Goal: Task Accomplishment & Management: Complete application form

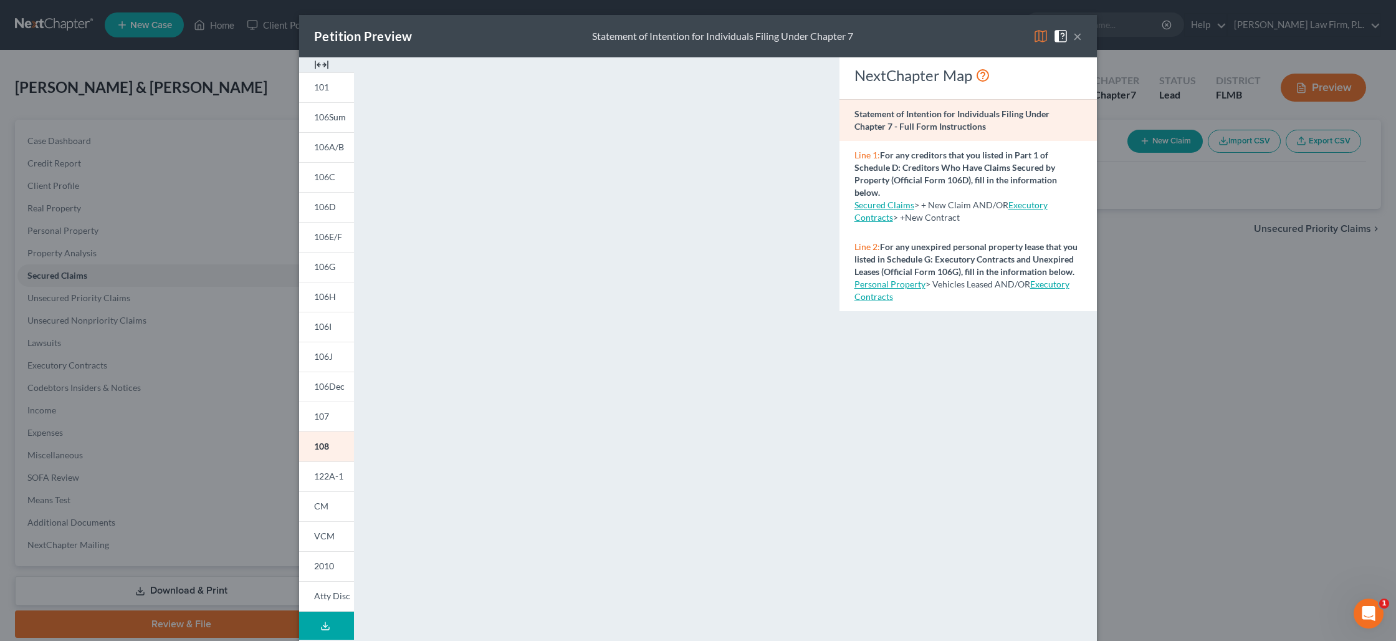
click at [1077, 37] on button "×" at bounding box center [1077, 36] width 9 height 15
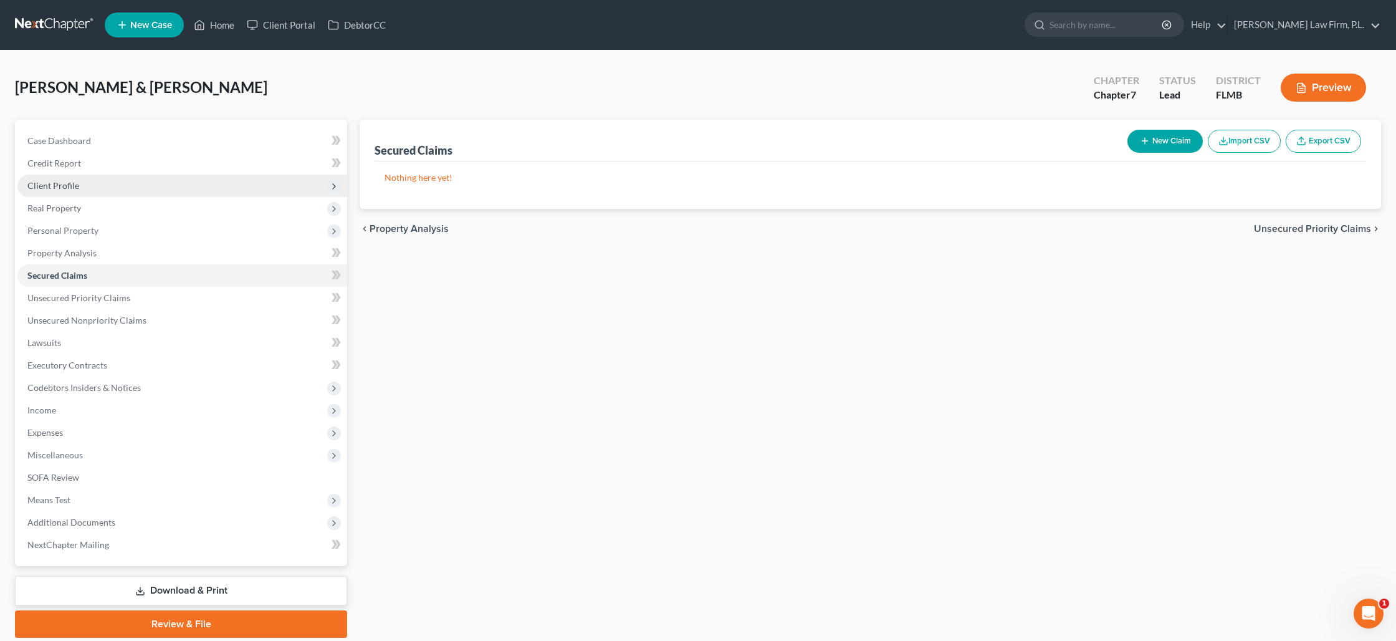
click at [71, 191] on span "Client Profile" at bounding box center [182, 186] width 330 height 22
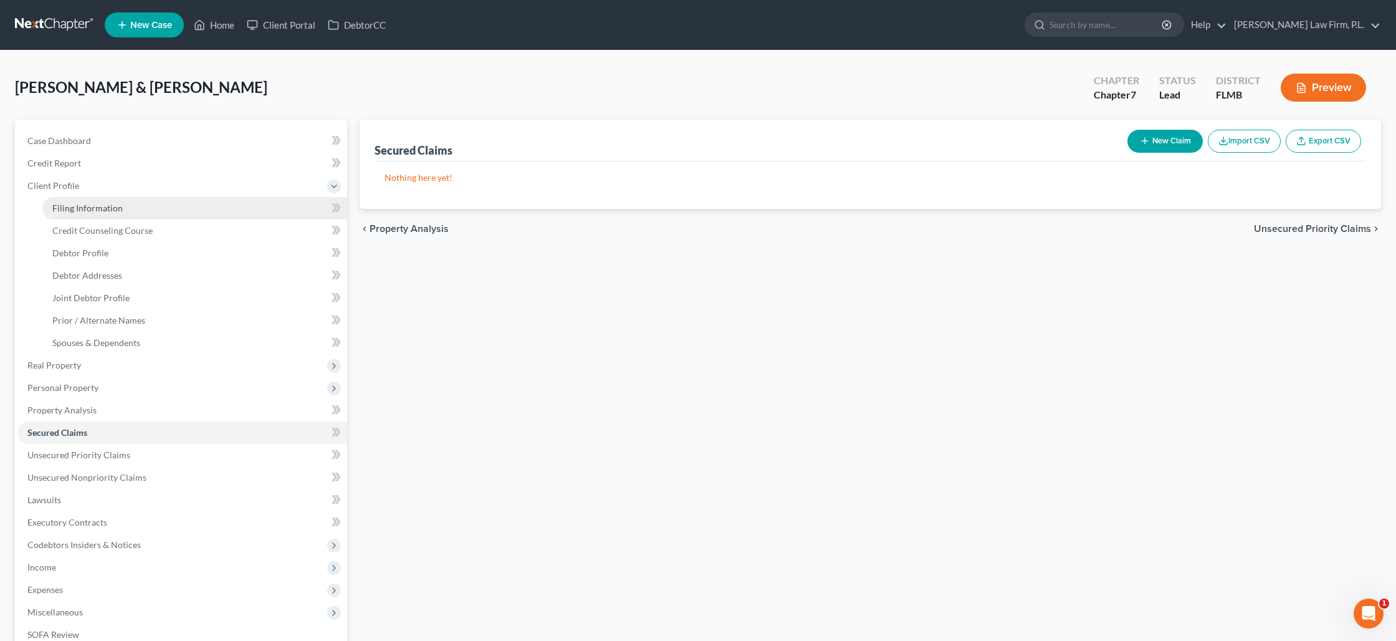
click at [76, 204] on span "Filing Information" at bounding box center [87, 208] width 70 height 11
select select "1"
select select "0"
select select "15"
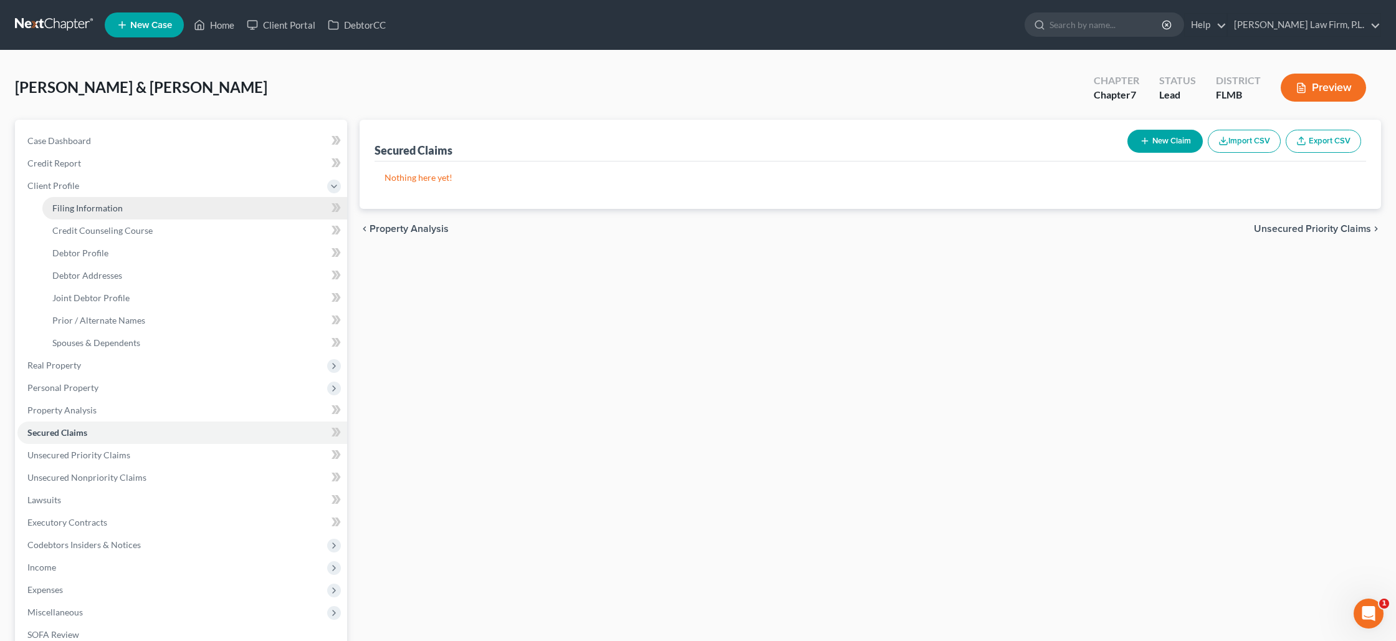
select select "0"
select select "9"
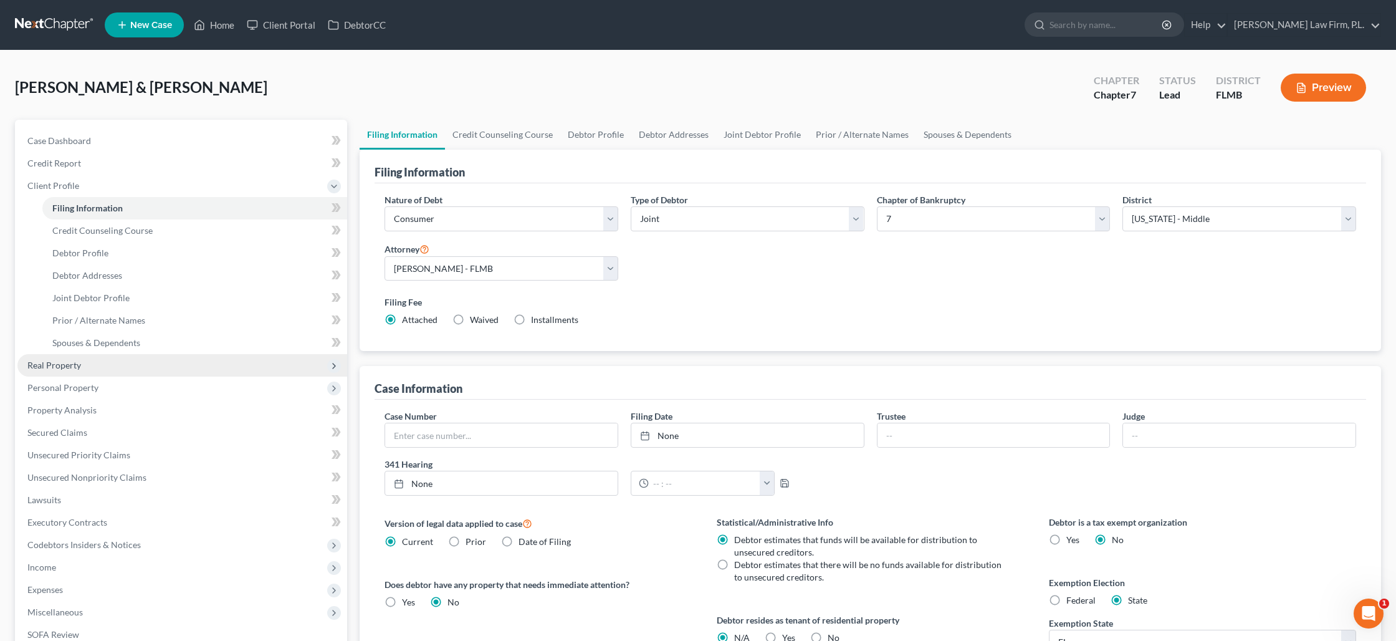
click at [77, 362] on span "Real Property" at bounding box center [54, 365] width 54 height 11
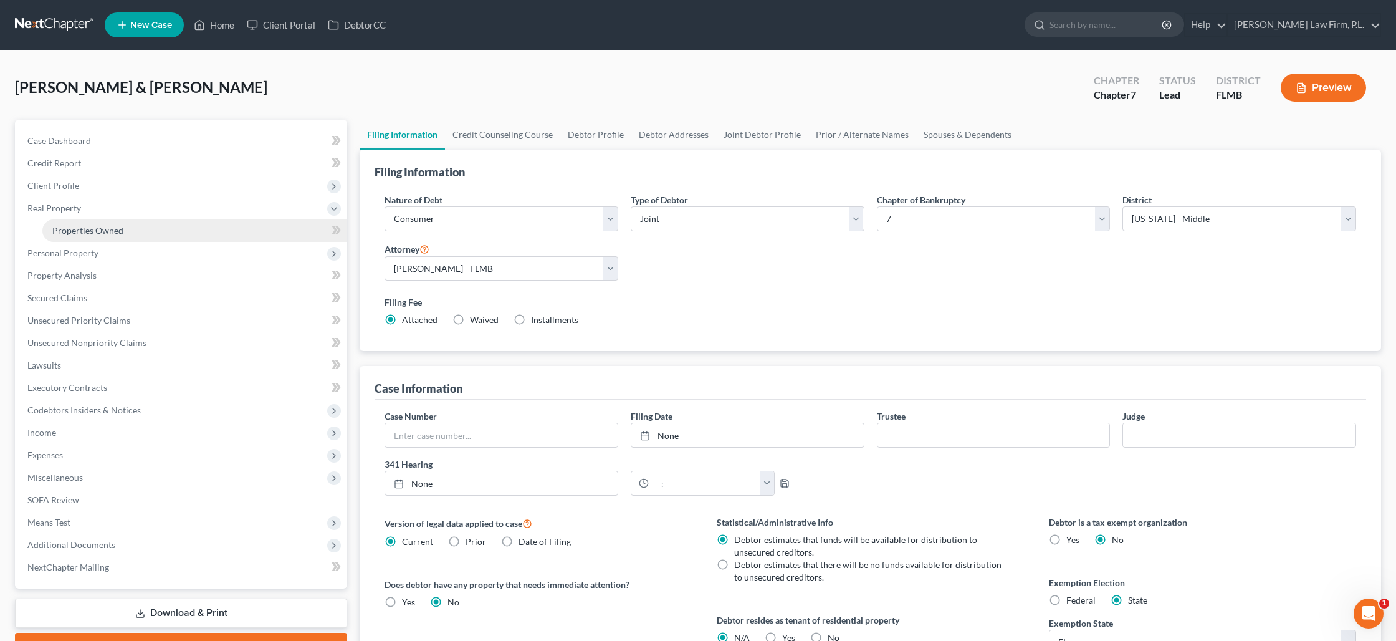
click at [103, 240] on link "Properties Owned" at bounding box center [194, 230] width 305 height 22
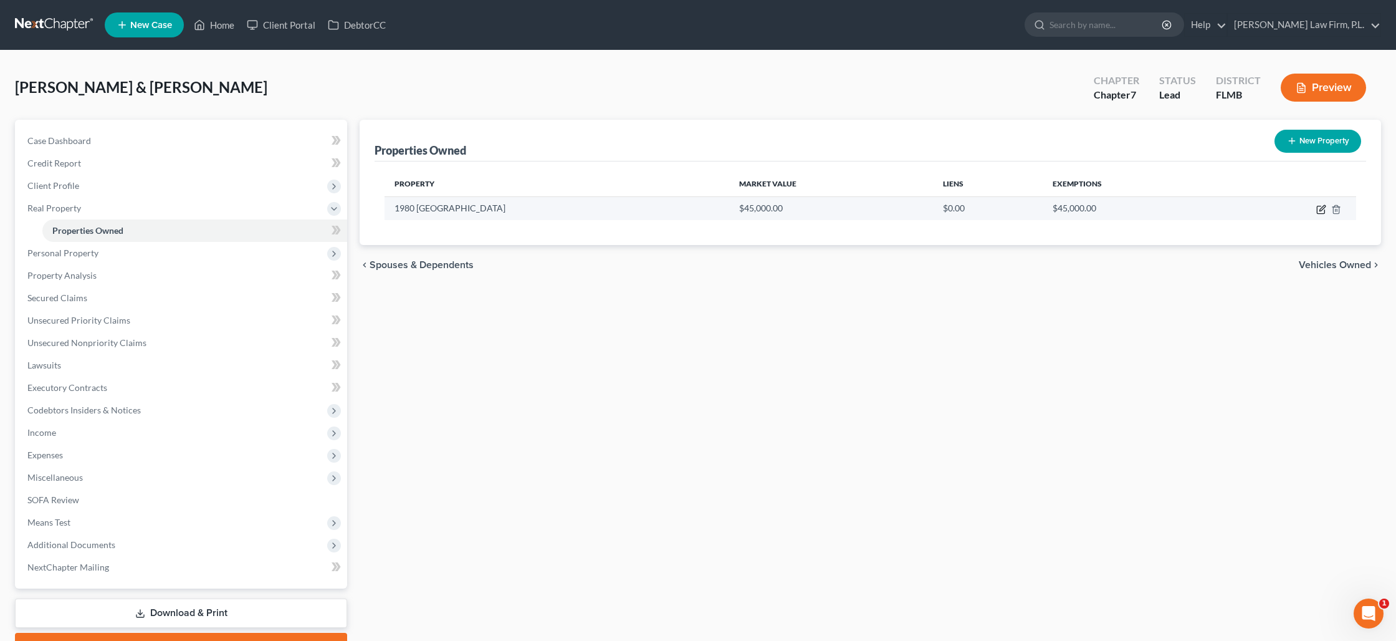
click at [1318, 213] on icon "button" at bounding box center [1320, 209] width 7 height 7
select select "9"
select select "2"
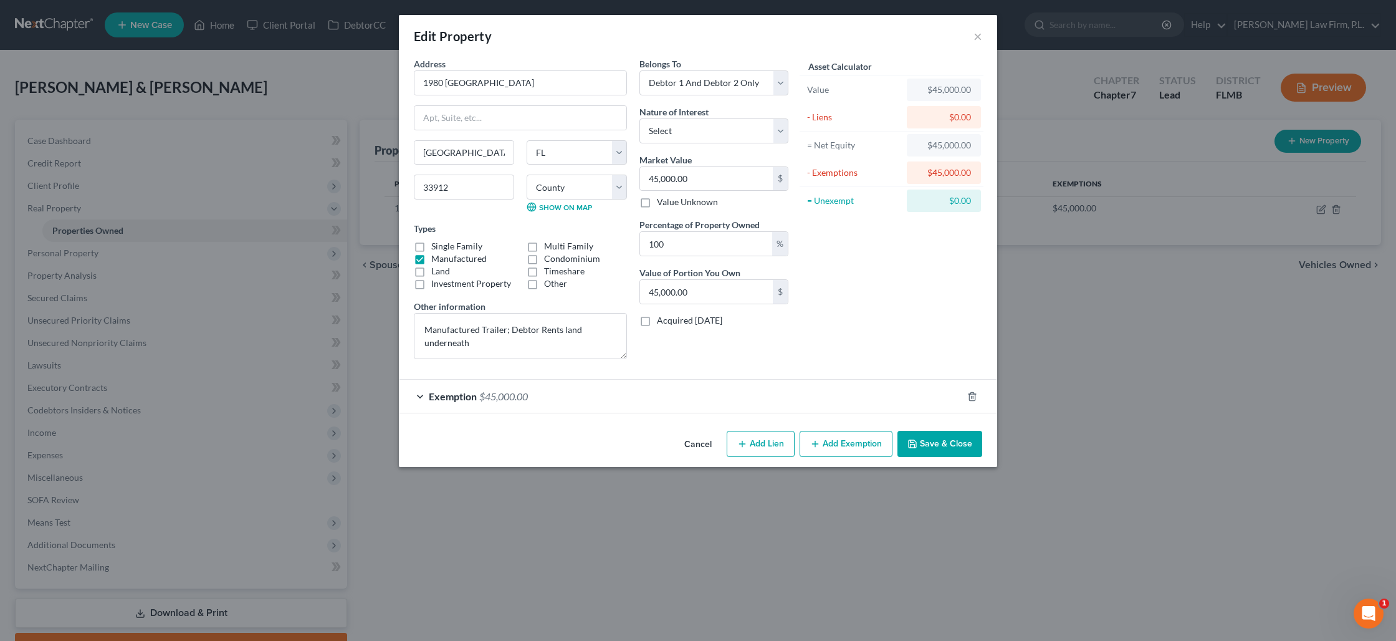
click at [554, 402] on div "Exemption $45,000.00" at bounding box center [681, 396] width 564 height 33
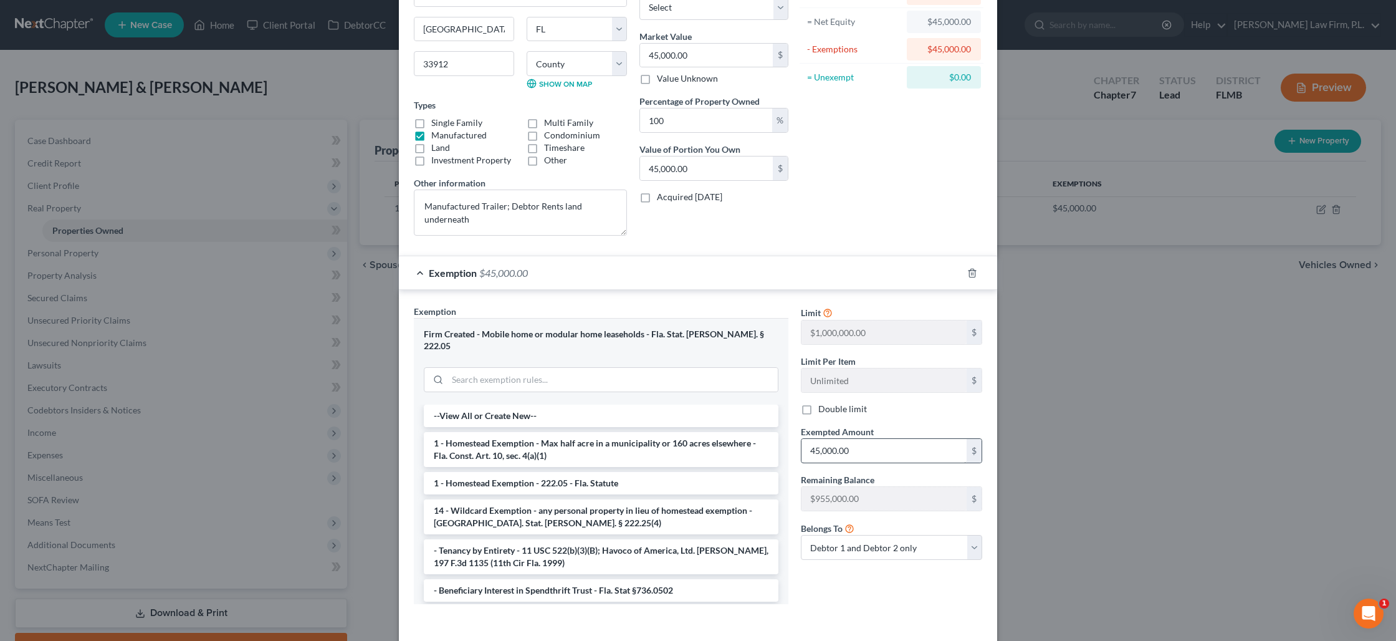
scroll to position [135, 0]
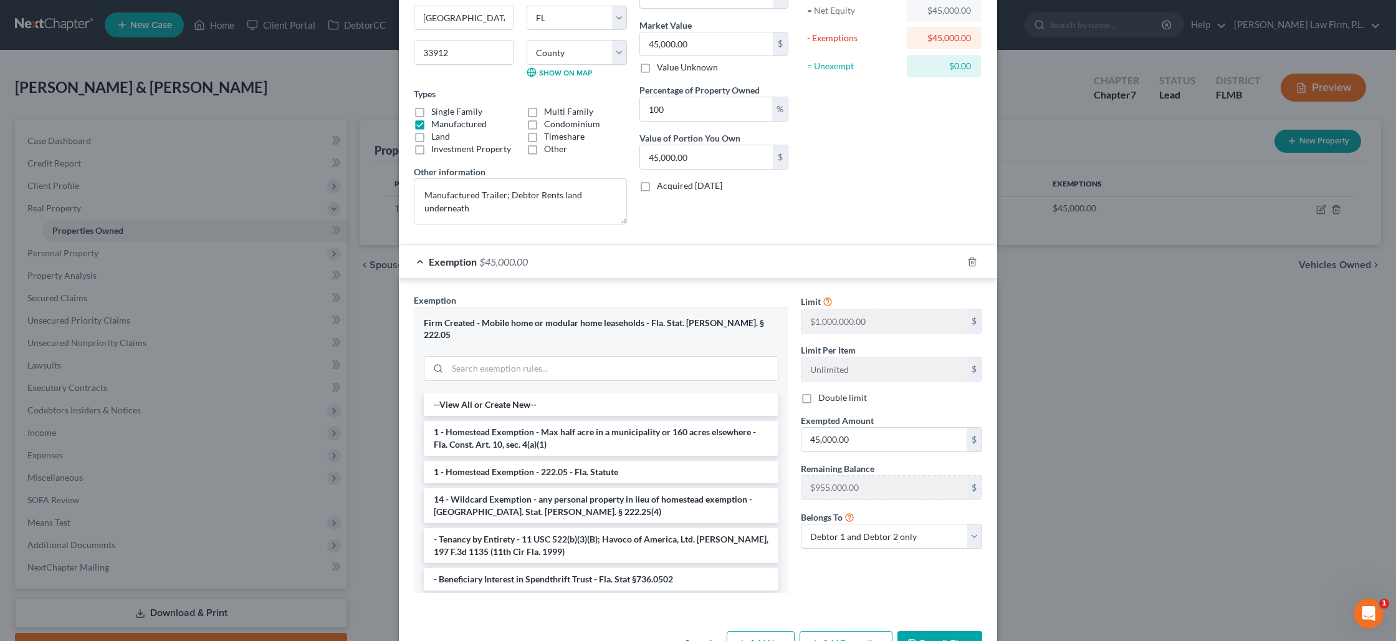
click at [691, 632] on button "Cancel" at bounding box center [697, 644] width 47 height 25
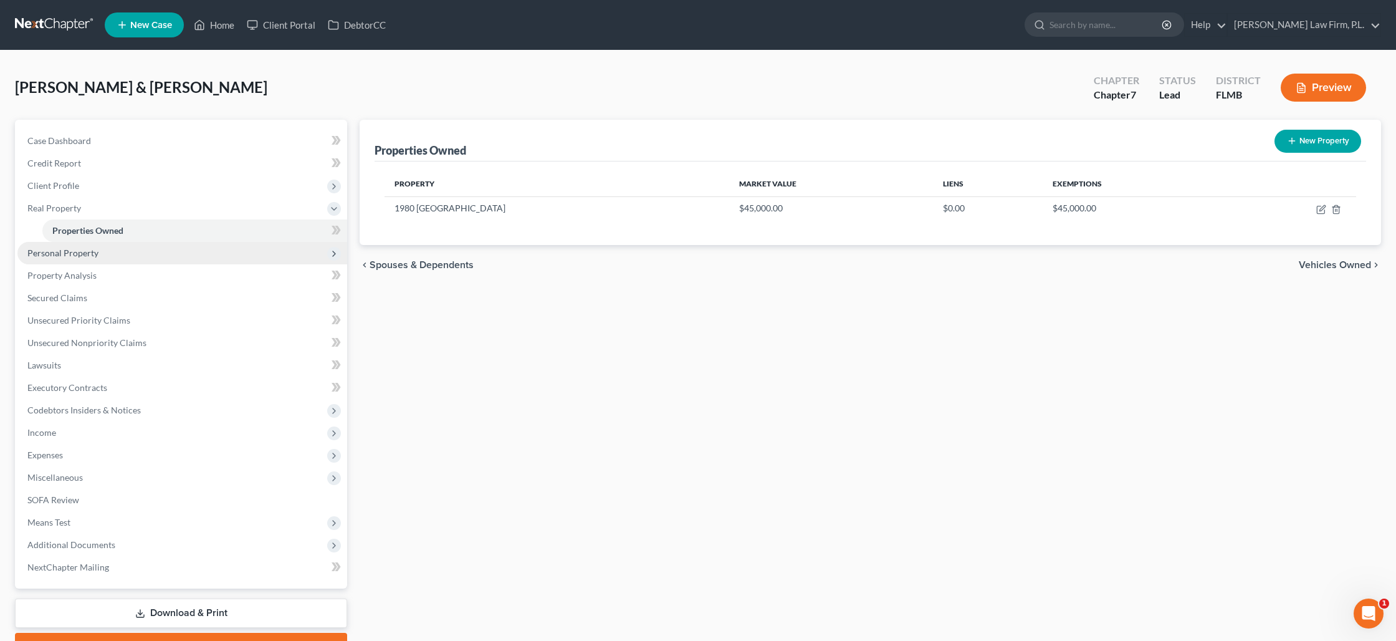
click at [107, 251] on span "Personal Property" at bounding box center [182, 253] width 330 height 22
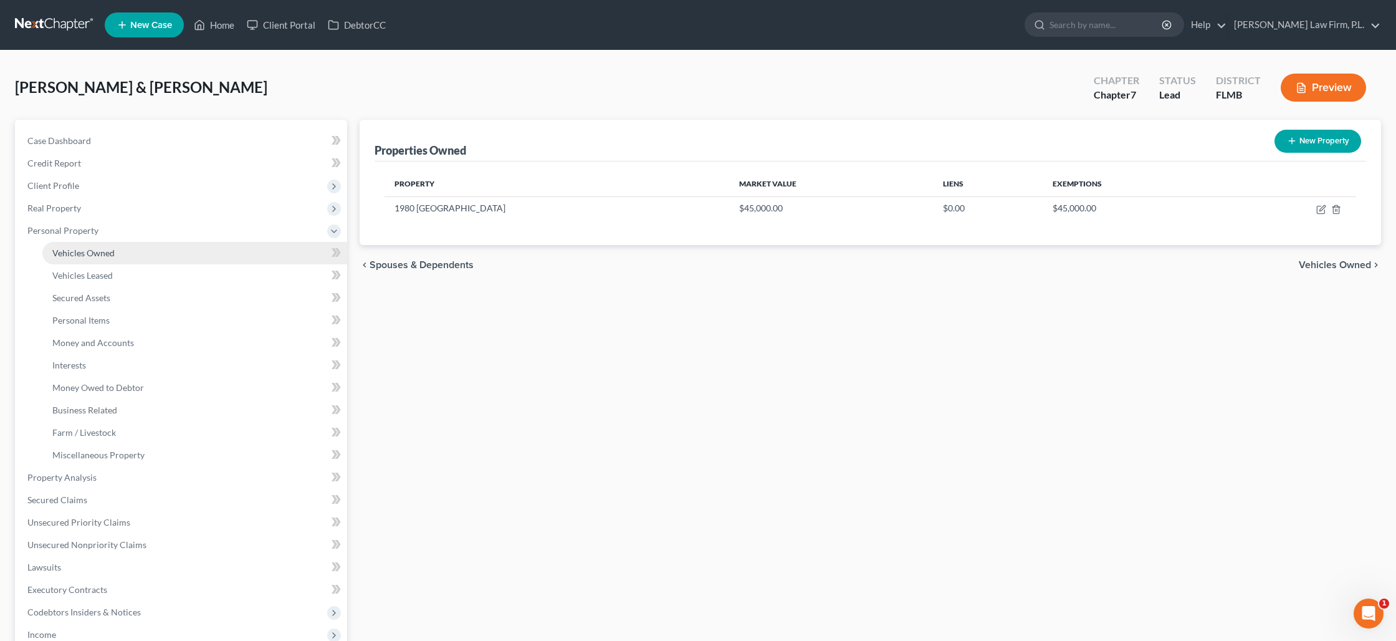
click at [108, 253] on span "Vehicles Owned" at bounding box center [83, 252] width 62 height 11
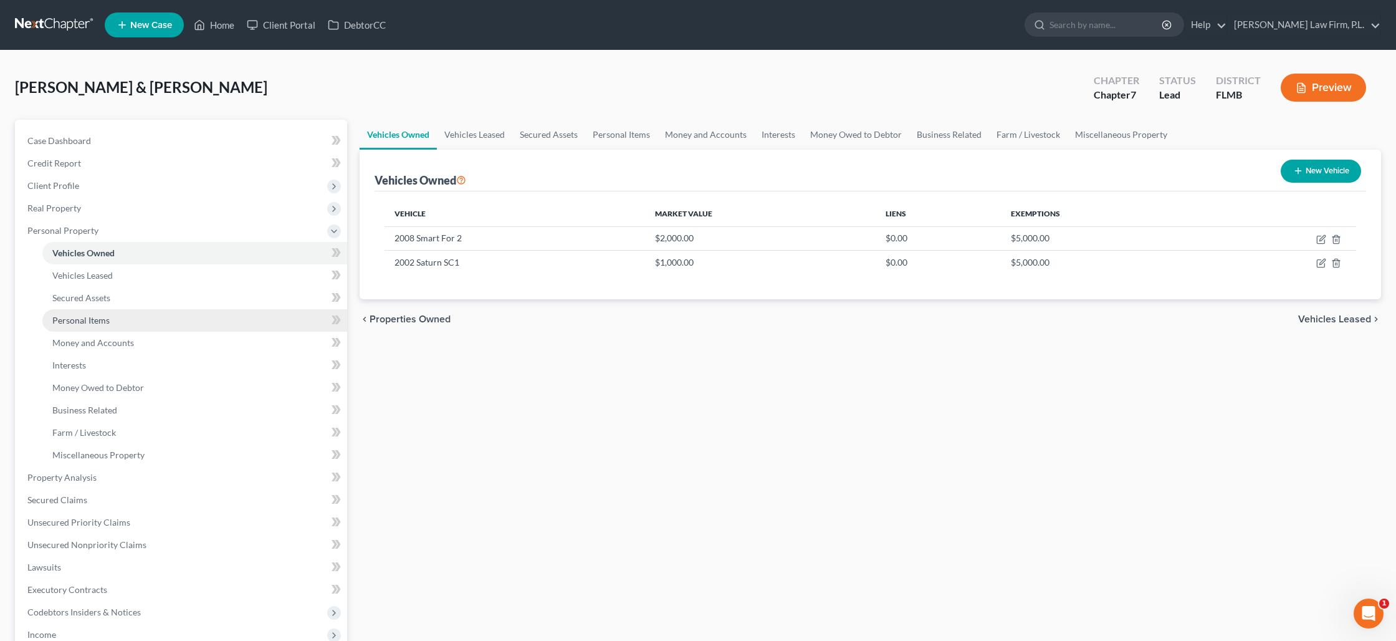
click at [111, 314] on link "Personal Items" at bounding box center [194, 320] width 305 height 22
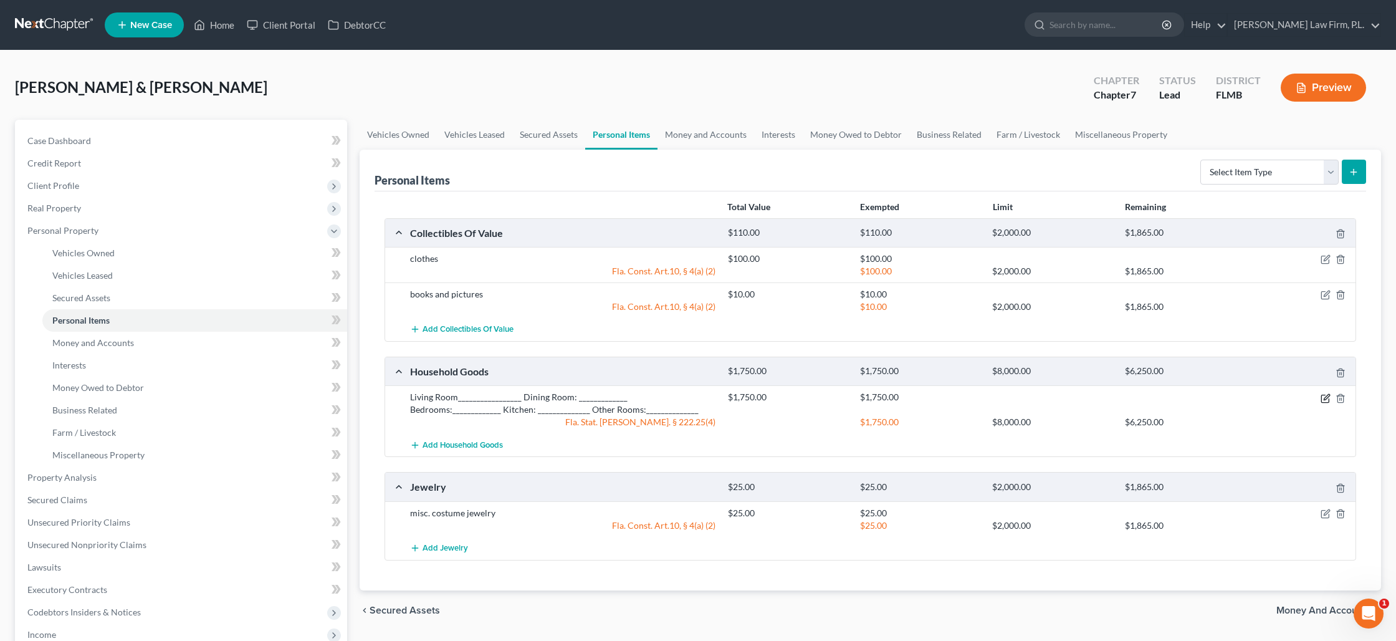
click at [1328, 396] on icon "button" at bounding box center [1327, 397] width 6 height 6
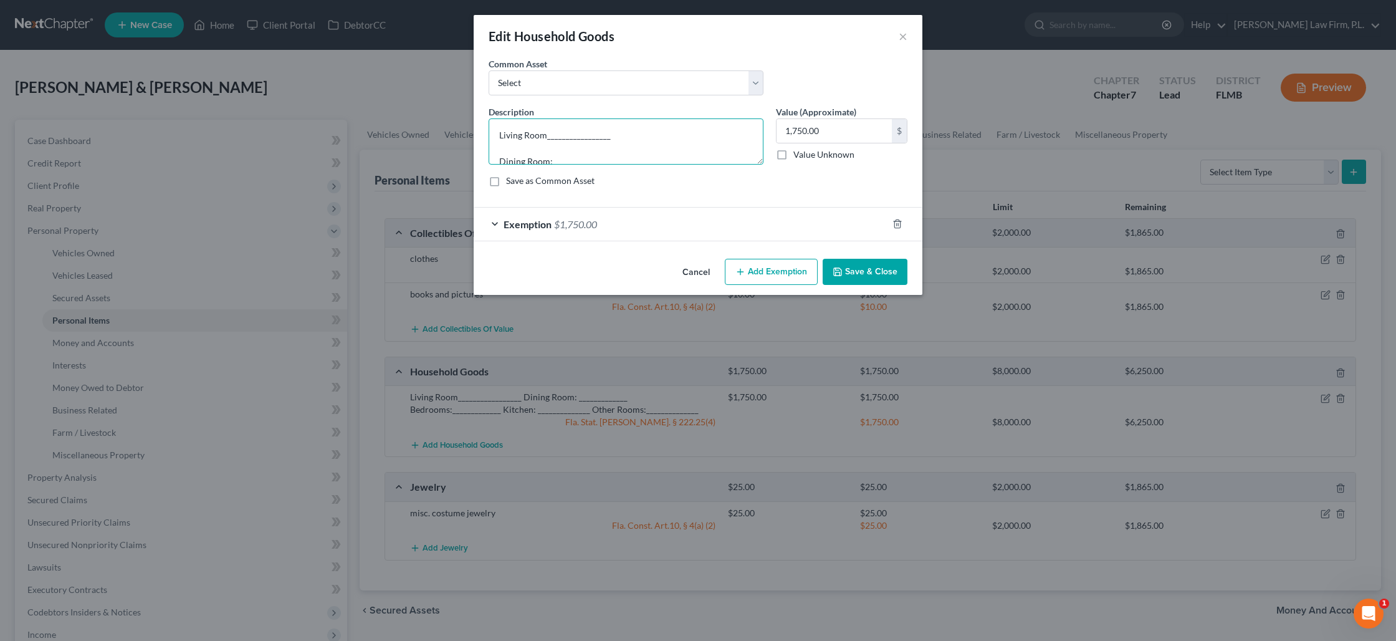
click at [601, 152] on textarea "Living Room_________________ Dining Room: _____________ Bedrooms:_____________ …" at bounding box center [626, 141] width 275 height 46
drag, startPoint x: 617, startPoint y: 139, endPoint x: 545, endPoint y: 131, distance: 72.1
click at [545, 131] on textarea "Living Room_________________ Dining Room: _____________ Bedrooms:_____________ …" at bounding box center [626, 141] width 275 height 46
drag, startPoint x: 597, startPoint y: 153, endPoint x: 554, endPoint y: 152, distance: 43.7
click at [554, 152] on textarea "Living Room: couch, tv, 2 chairs, entertainment center. Dining Room: __________…" at bounding box center [626, 141] width 275 height 46
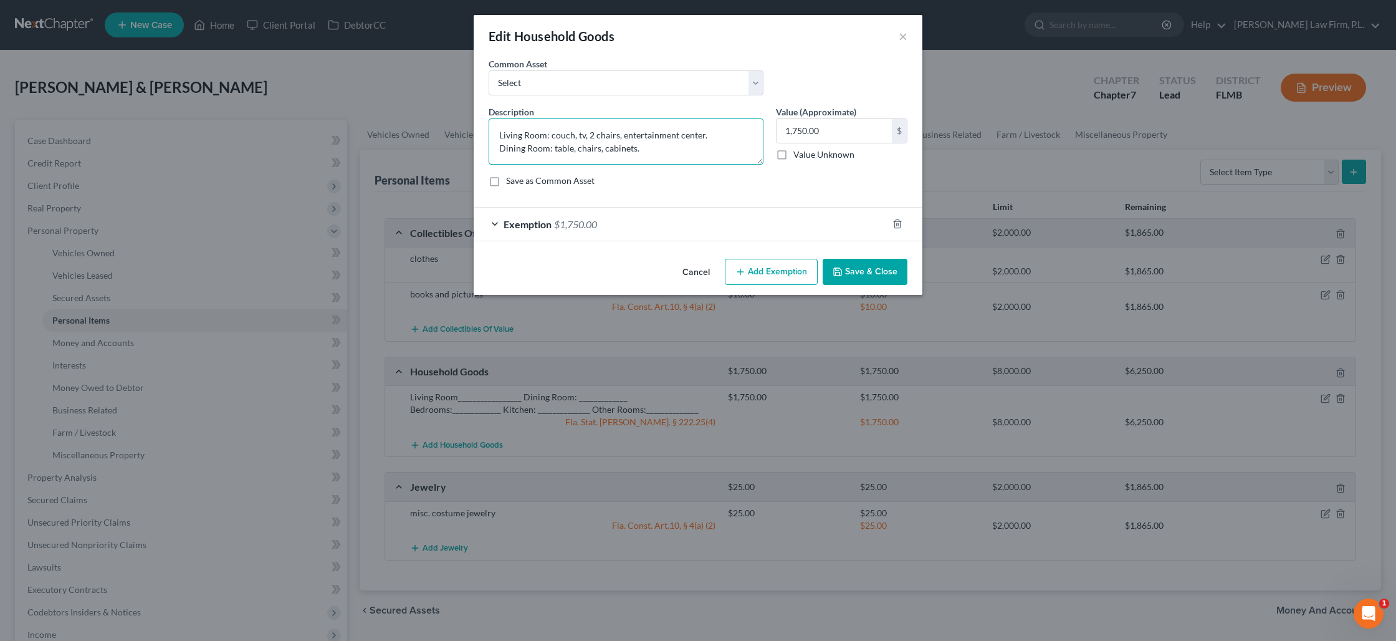
click at [544, 156] on textarea "Living Room: couch, tv, 2 chairs, entertainment center. Dining Room: table, cha…" at bounding box center [626, 141] width 275 height 46
click at [549, 160] on textarea "Living Room: couch, tv, 2 chairs, entertainment center. Dining Room: table, cha…" at bounding box center [626, 141] width 275 height 46
drag, startPoint x: 592, startPoint y: 161, endPoint x: 541, endPoint y: 137, distance: 56.6
click at [541, 137] on textarea "Living Room: couch, tv, 2 chairs, entertainment center. Dining Room: table, cha…" at bounding box center [626, 141] width 275 height 46
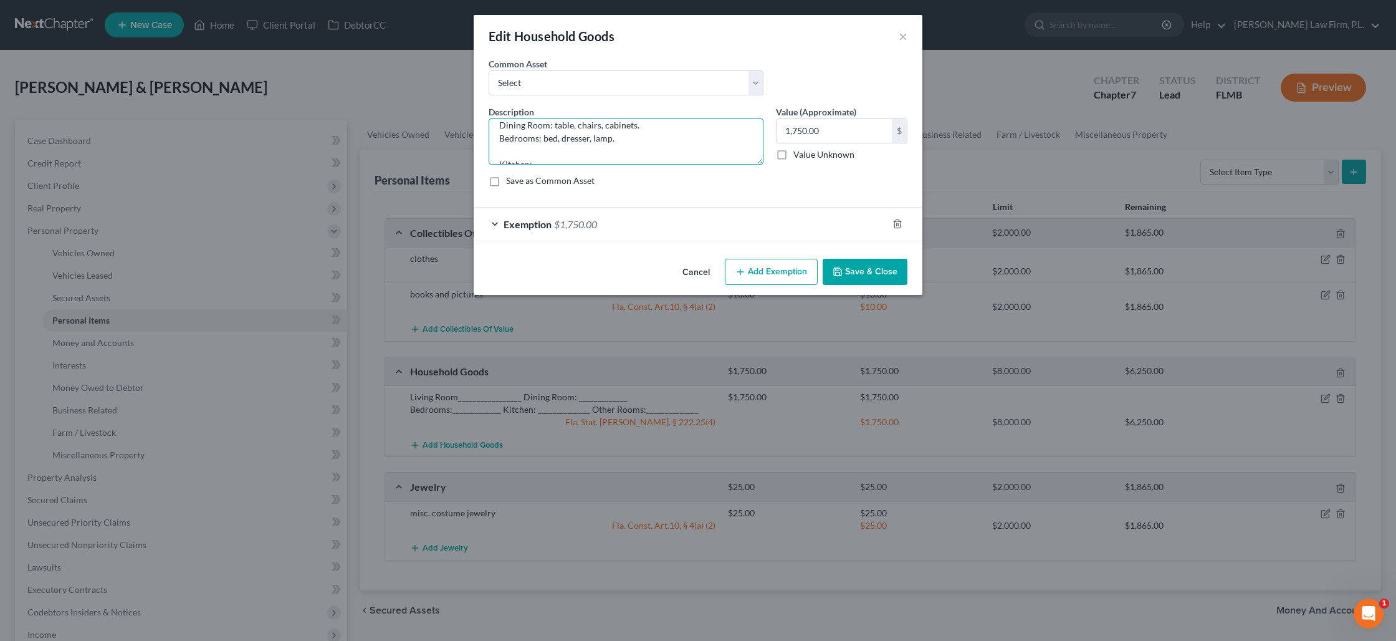
click at [554, 151] on textarea "Living Room: couch, tv, 2 chairs, entertainment center. Dining Room: table, cha…" at bounding box center [626, 141] width 275 height 46
drag, startPoint x: 603, startPoint y: 155, endPoint x: 535, endPoint y: 149, distance: 68.2
click at [534, 148] on textarea "Living Room: couch, tv, 2 chairs, entertainment center. Dining Room: table, cha…" at bounding box center [626, 141] width 275 height 46
click at [621, 135] on textarea "Living Room: couch, tv, 2 chairs, entertainment center. Dining Room: table, cha…" at bounding box center [626, 141] width 275 height 46
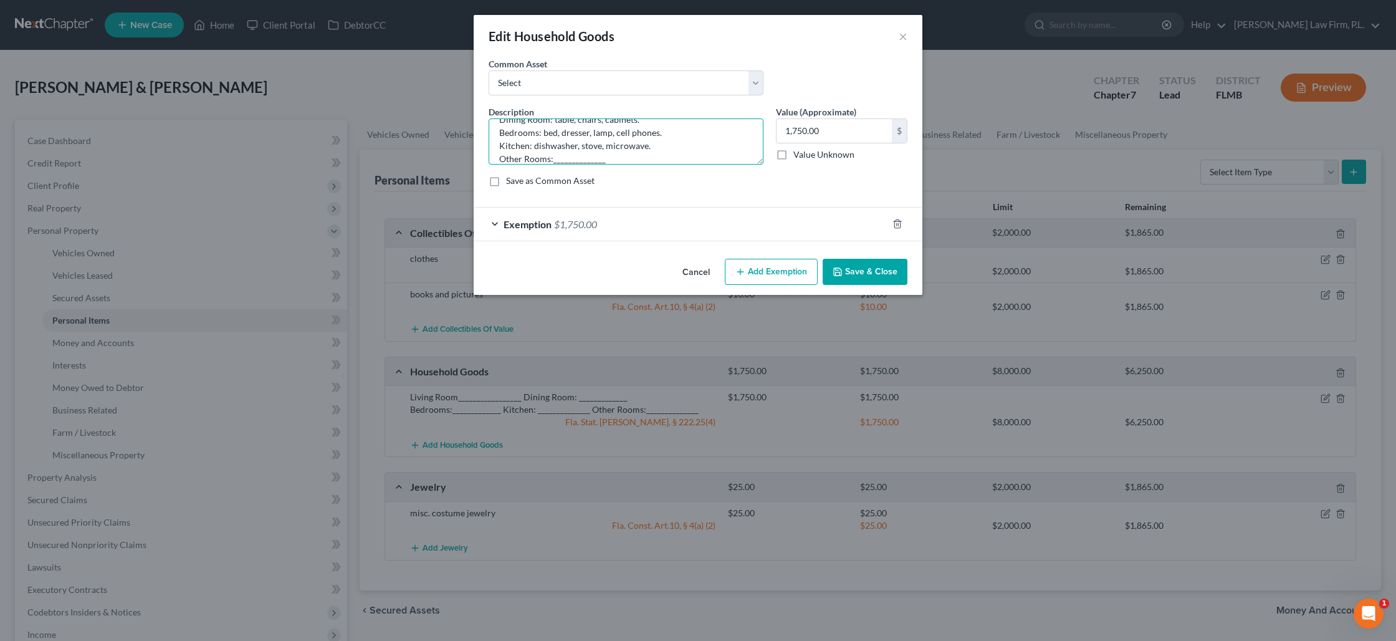
click at [606, 158] on textarea "Living Room: couch, tv, 2 chairs, entertainment center. Dining Room: table, cha…" at bounding box center [626, 141] width 275 height 46
type textarea "Living Room: couch, tv, 2 chairs, entertainment center. Dining Room: table, cha…"
click at [862, 274] on button "Save & Close" at bounding box center [865, 272] width 85 height 26
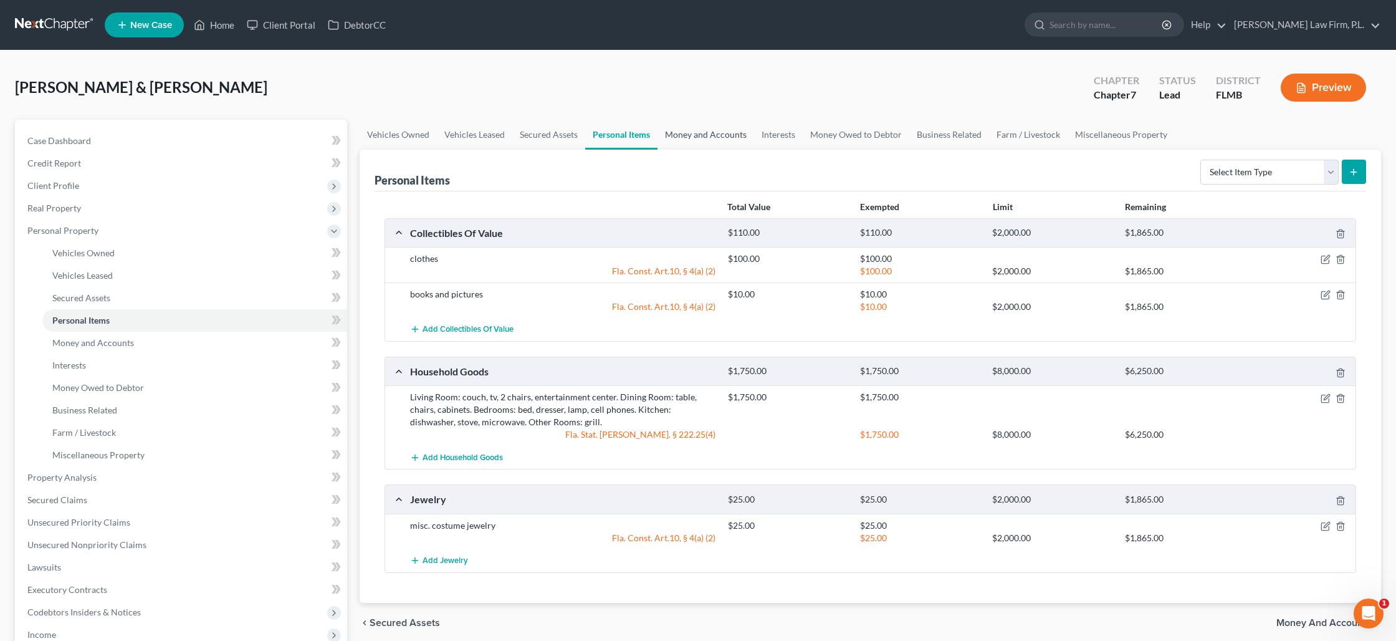
click at [688, 138] on link "Money and Accounts" at bounding box center [706, 135] width 97 height 30
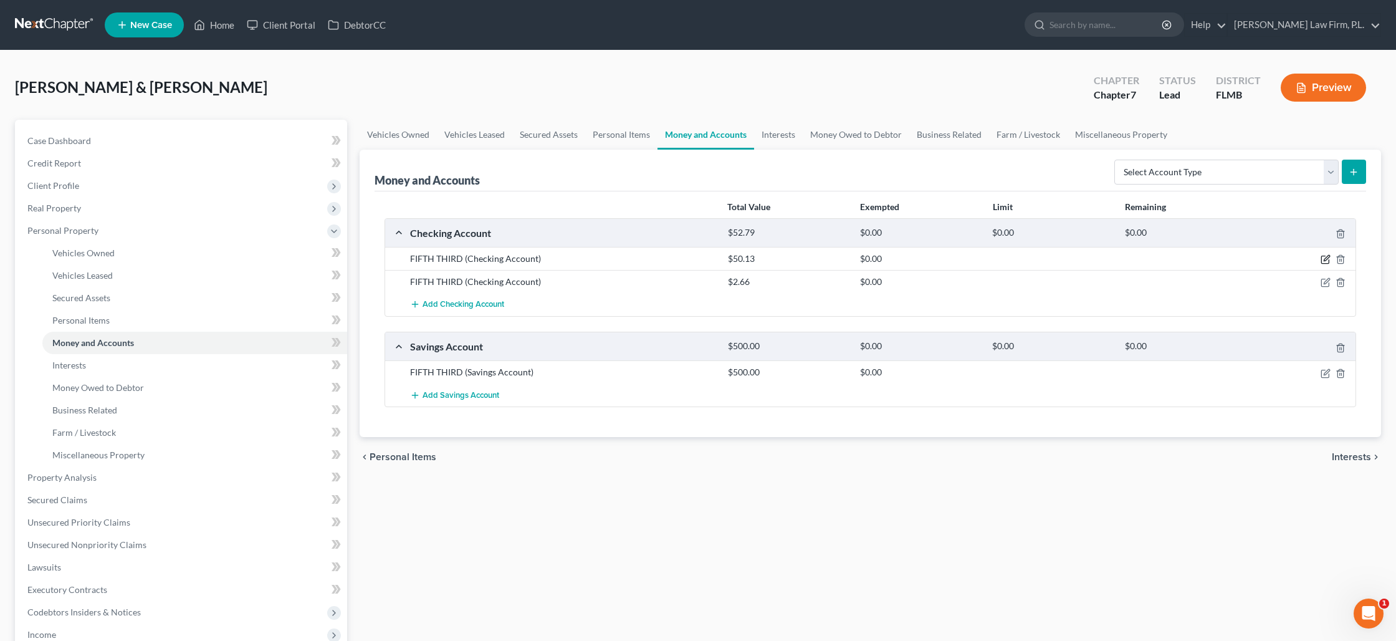
click at [1327, 259] on icon "button" at bounding box center [1327, 259] width 6 height 6
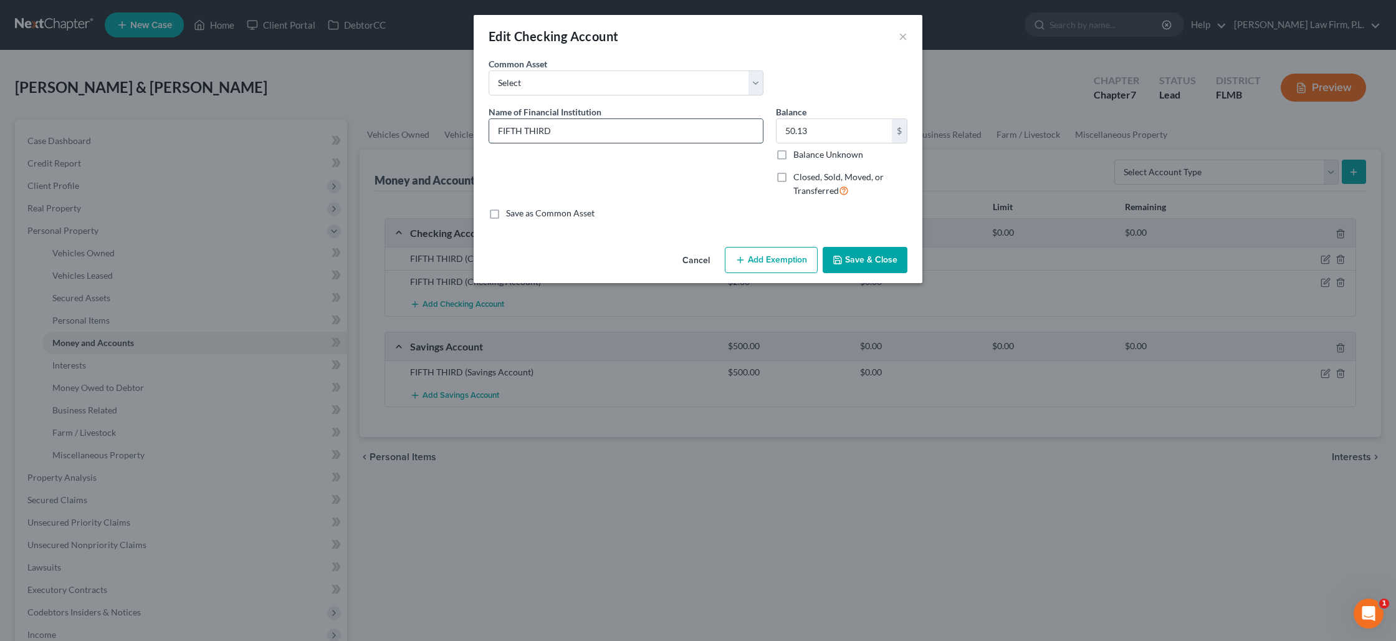
click at [645, 137] on input "FIFTH THIRD" at bounding box center [626, 131] width 274 height 24
type input "FIFTH THIRD xx1720"
type input "300"
click at [767, 253] on button "Add Exemption" at bounding box center [771, 260] width 93 height 26
select select "2"
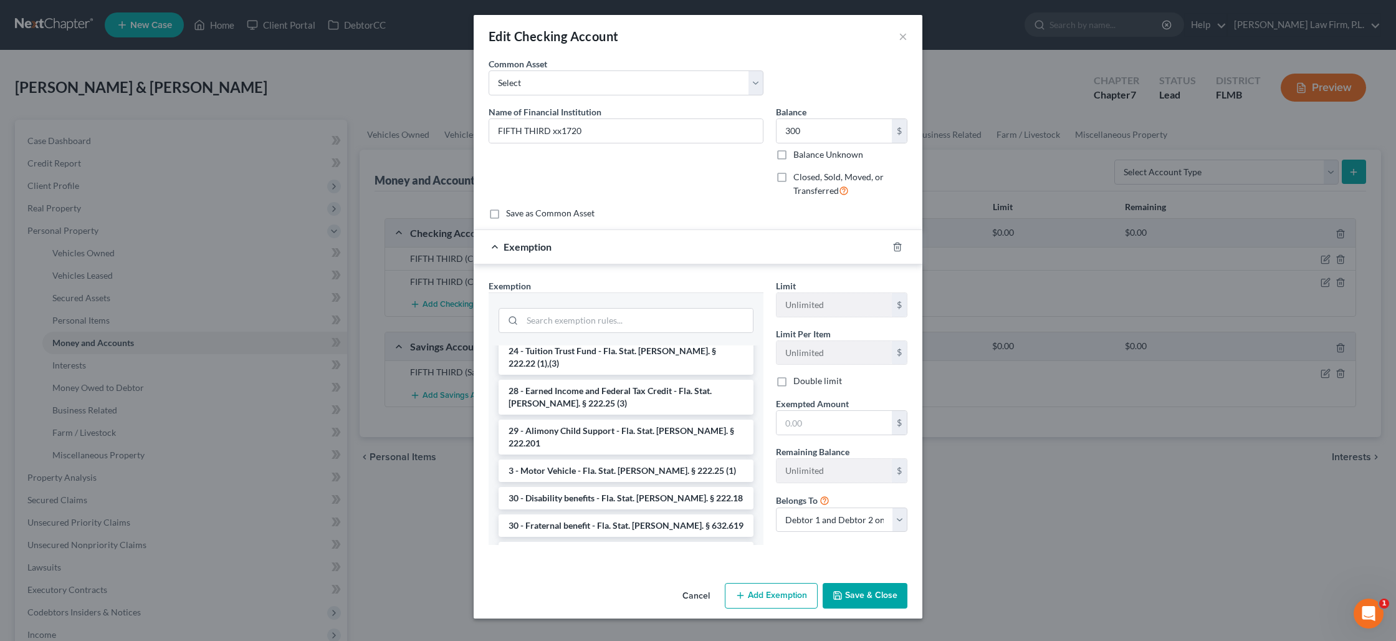
scroll to position [1159, 0]
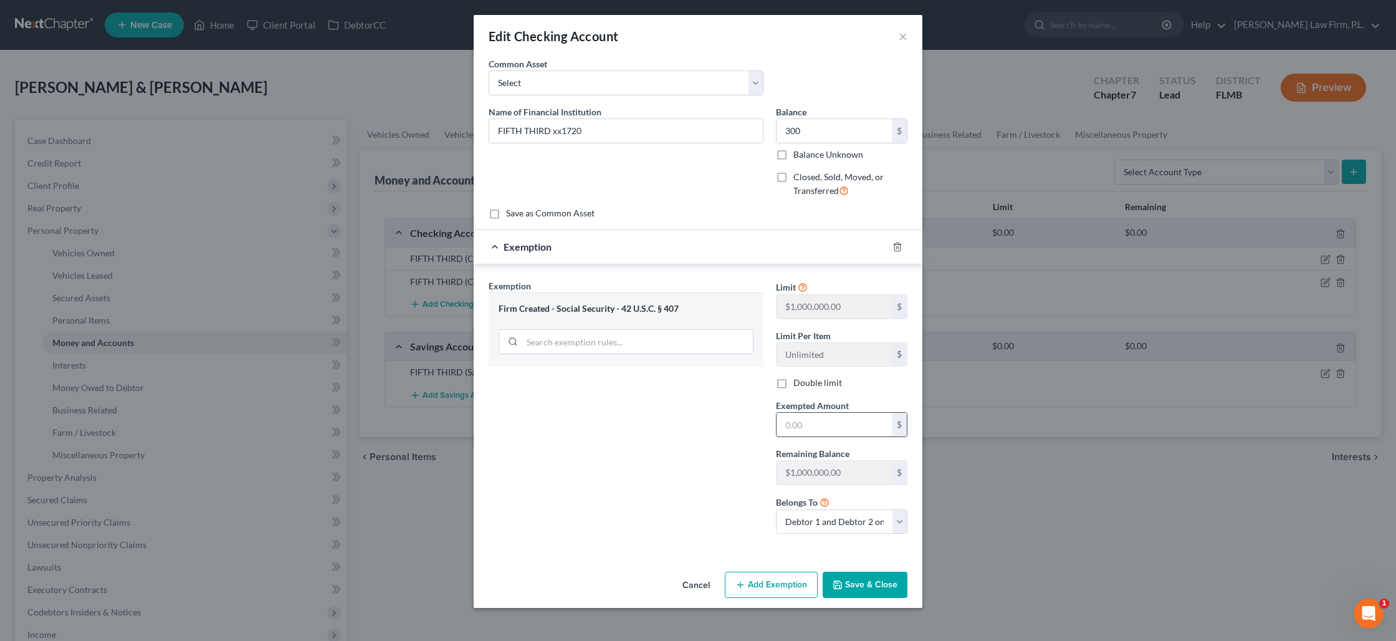
click at [788, 432] on input "text" at bounding box center [834, 425] width 115 height 24
type input "300"
click at [875, 576] on button "Save & Close" at bounding box center [865, 585] width 85 height 26
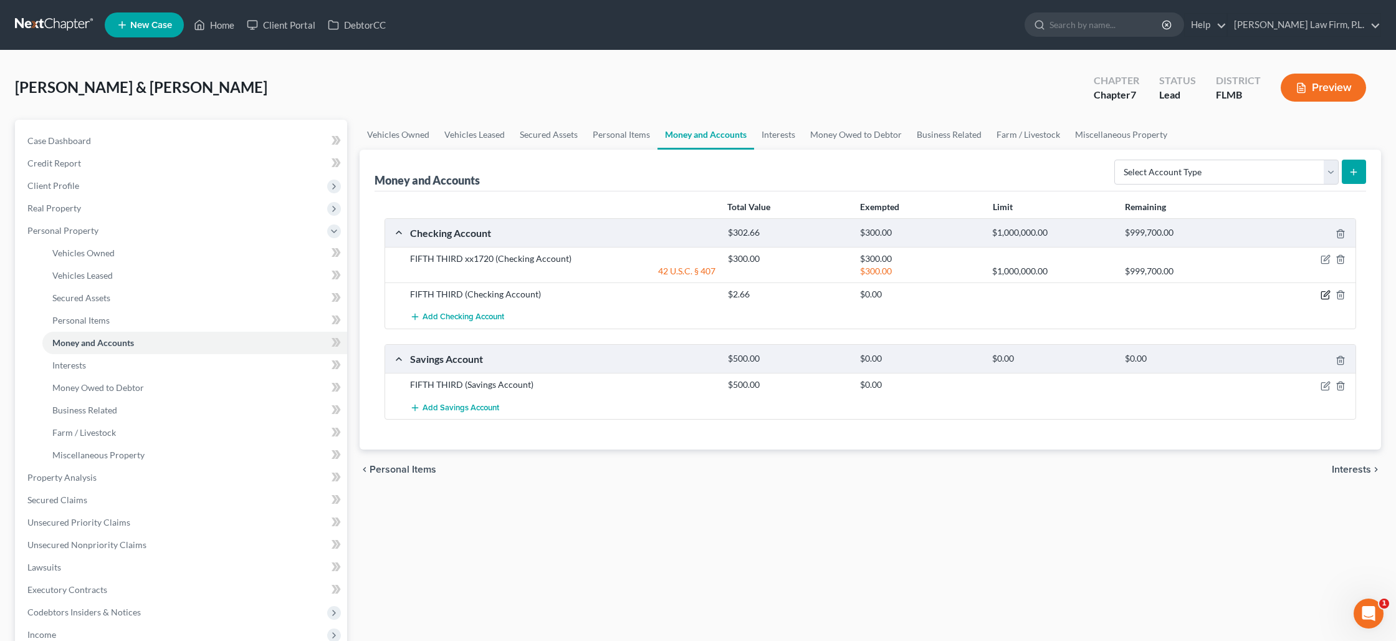
click at [1327, 292] on icon "button" at bounding box center [1327, 294] width 6 height 6
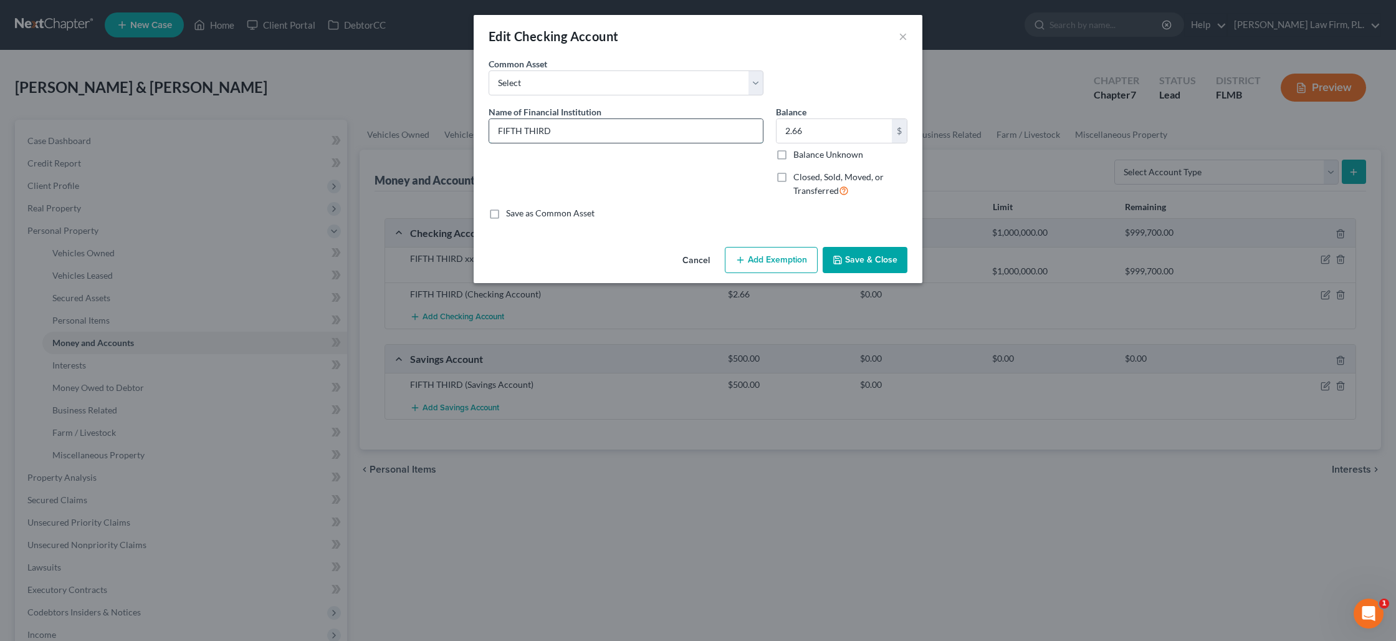
click at [633, 133] on input "FIFTH THIRD" at bounding box center [626, 131] width 274 height 24
type input "FIFTH THIRD xx7919"
type input "3"
type input "400"
click at [784, 264] on button "Add Exemption" at bounding box center [771, 260] width 93 height 26
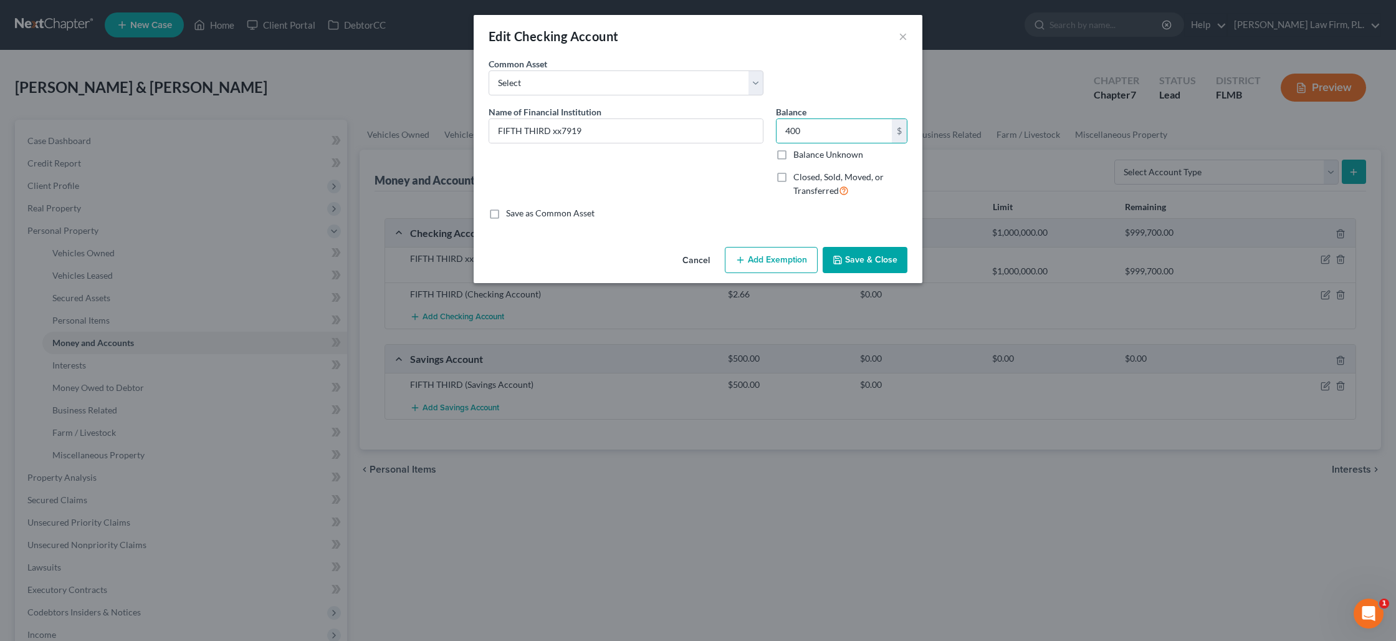
select select "2"
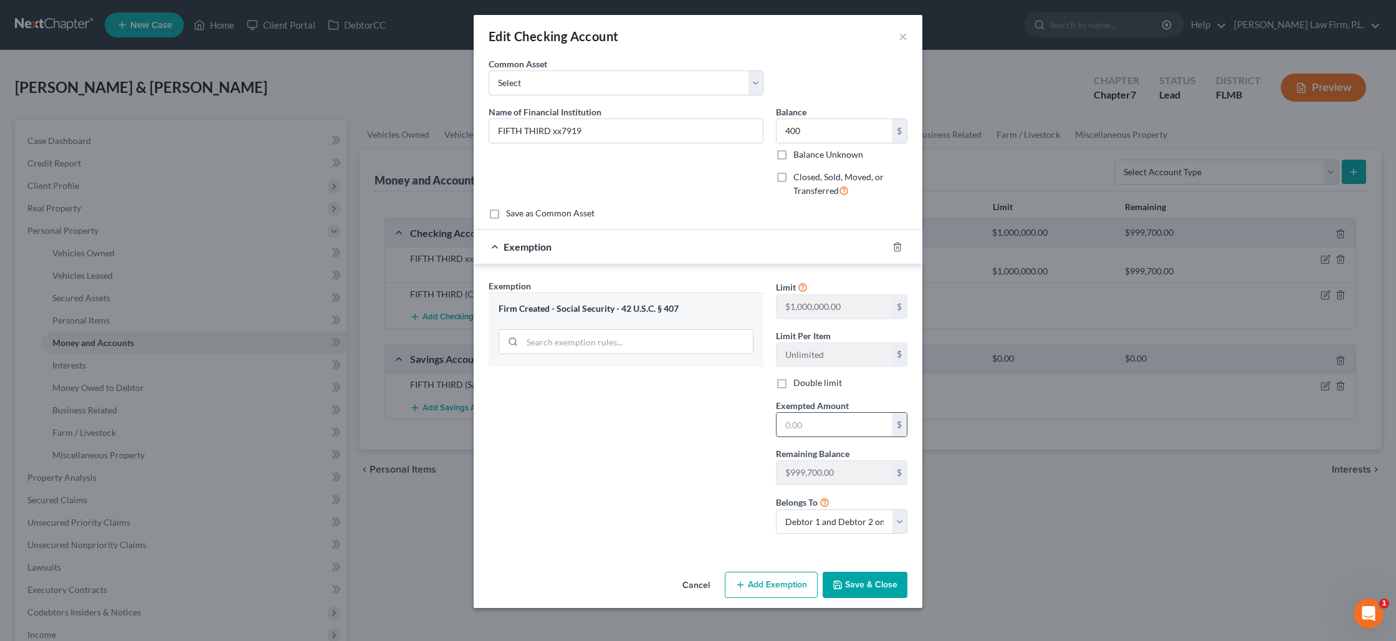
drag, startPoint x: 803, startPoint y: 429, endPoint x: 798, endPoint y: 424, distance: 7.1
click at [802, 428] on input "text" at bounding box center [834, 425] width 115 height 24
type input "400"
click at [857, 585] on button "Save & Close" at bounding box center [865, 585] width 85 height 26
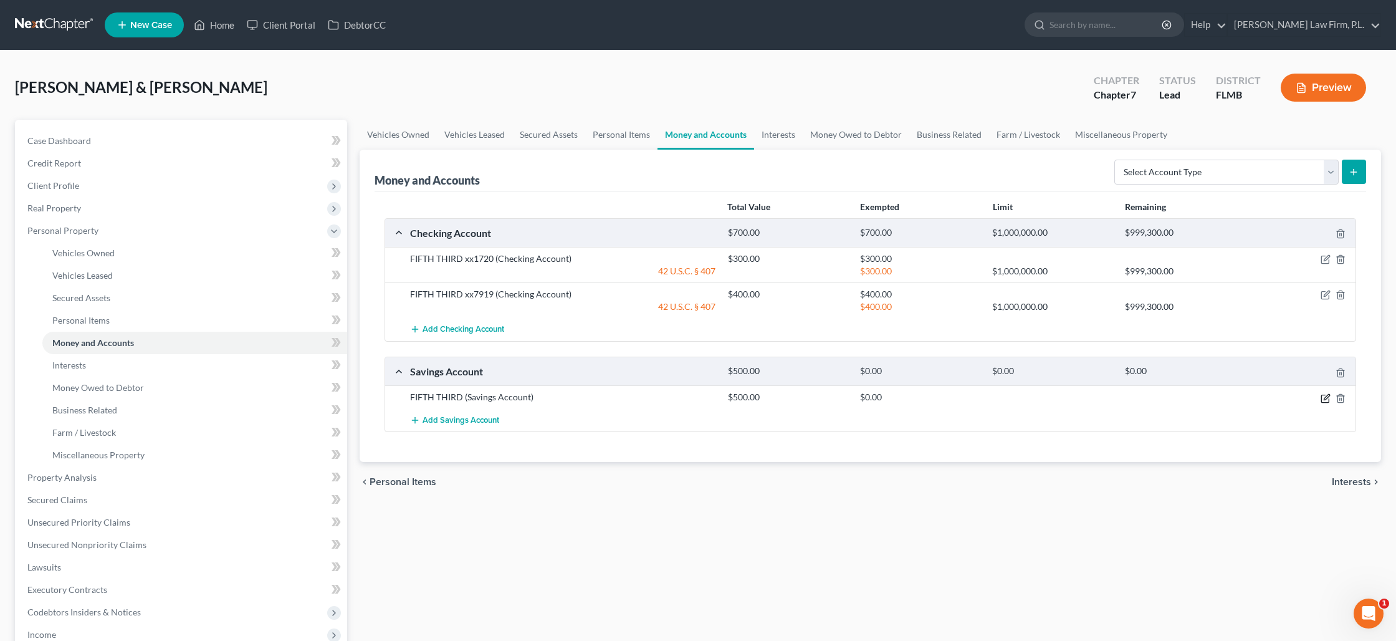
click at [1327, 401] on icon "button" at bounding box center [1326, 398] width 10 height 10
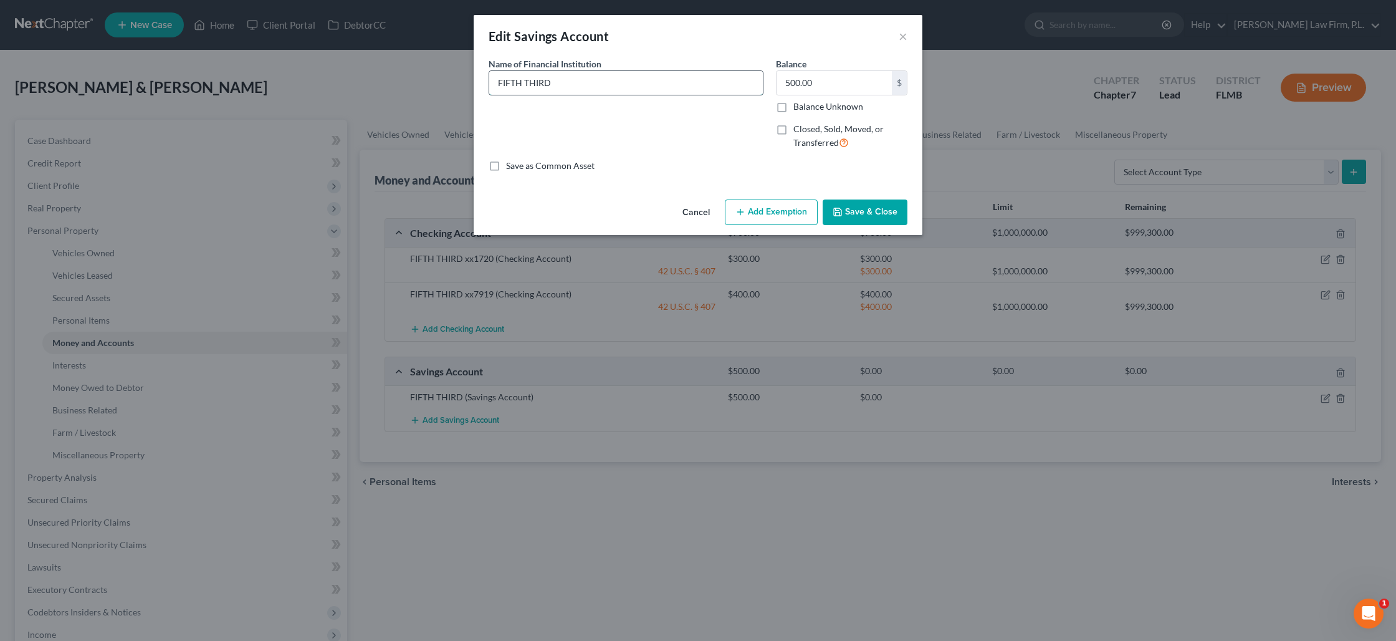
click at [577, 88] on input "FIFTH THIRD" at bounding box center [626, 83] width 274 height 24
type input "FIFTH THIRD xx0267"
click at [801, 79] on input "500.00" at bounding box center [834, 83] width 115 height 24
click at [794, 82] on input "500.00" at bounding box center [834, 83] width 115 height 24
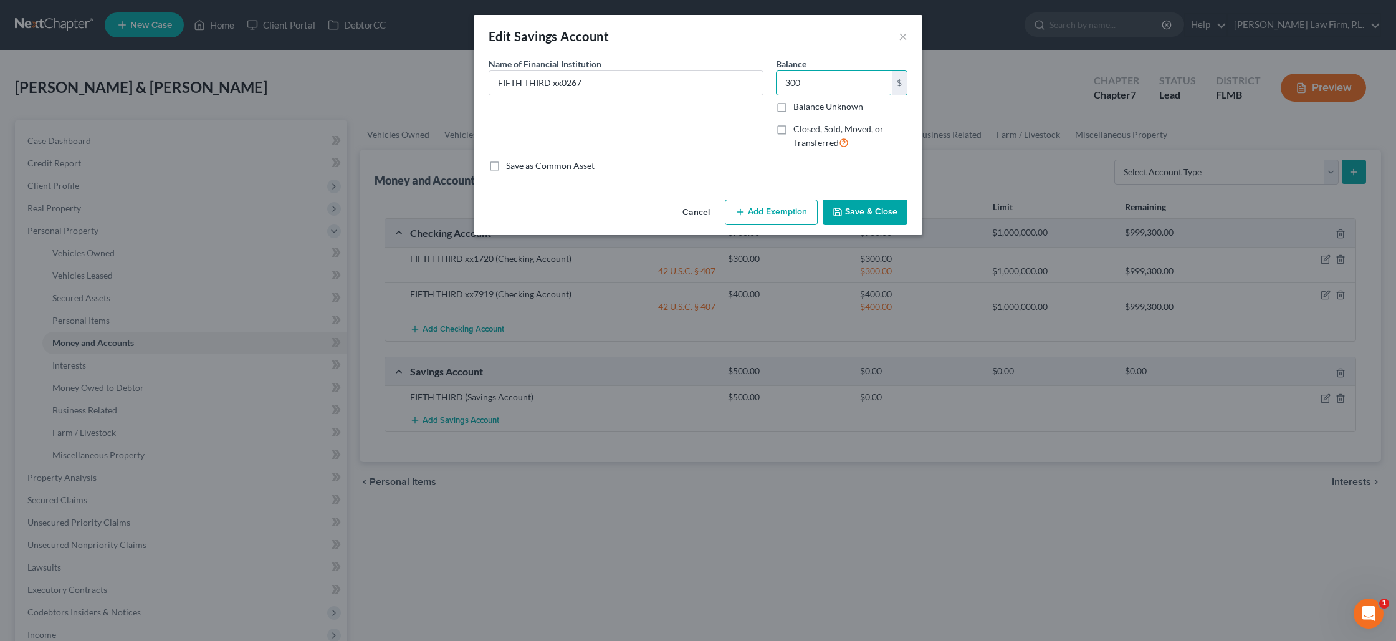
type input "300"
click at [782, 208] on button "Add Exemption" at bounding box center [771, 212] width 93 height 26
select select "2"
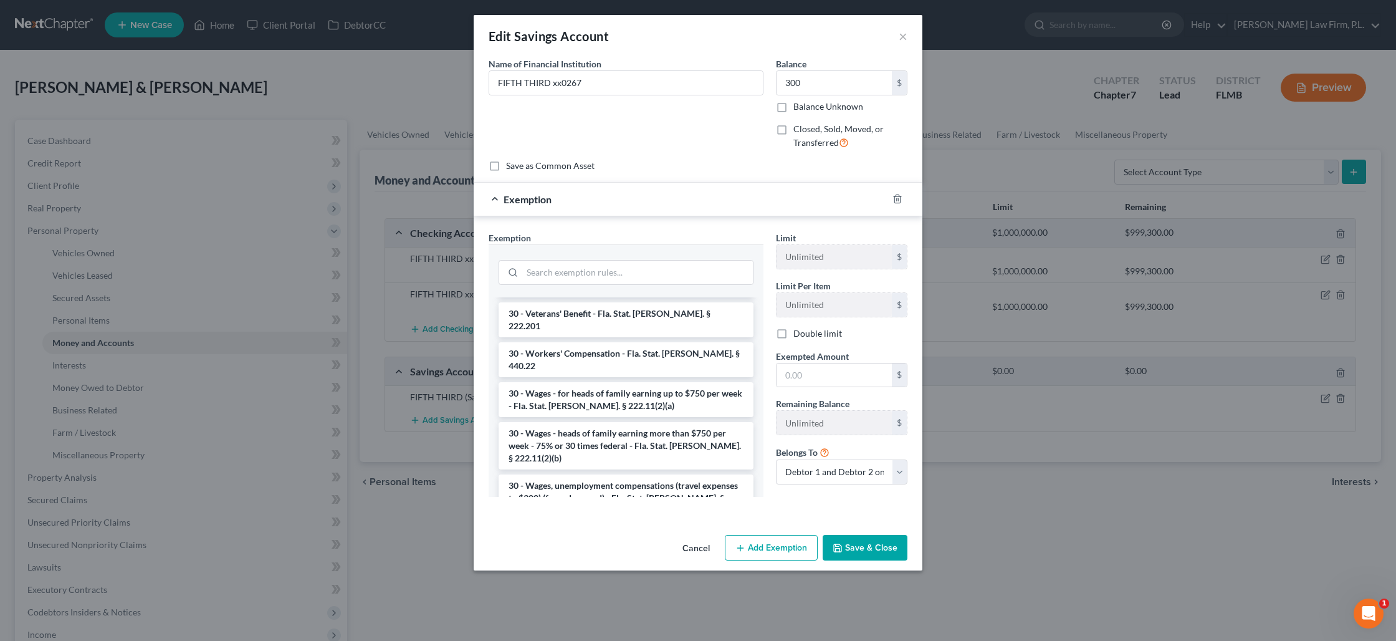
drag, startPoint x: 616, startPoint y: 479, endPoint x: 622, endPoint y: 474, distance: 8.0
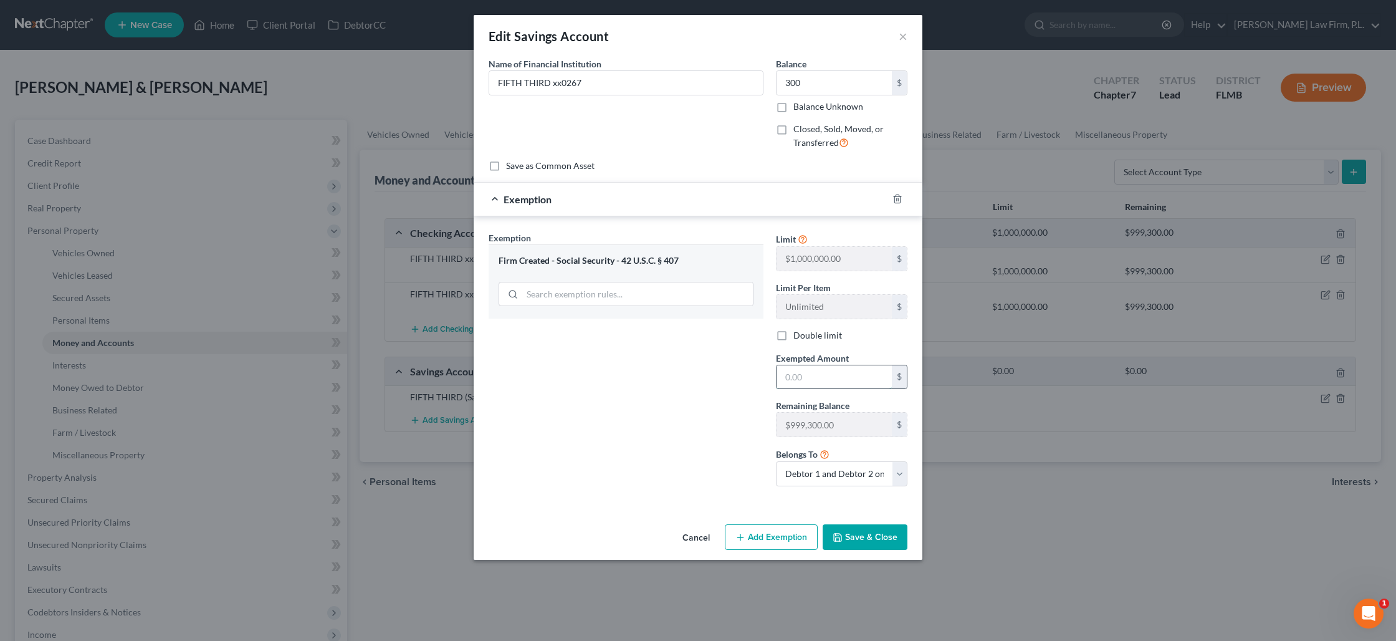
click at [807, 377] on input "text" at bounding box center [834, 377] width 115 height 24
type input "300"
click at [879, 535] on button "Save & Close" at bounding box center [865, 537] width 85 height 26
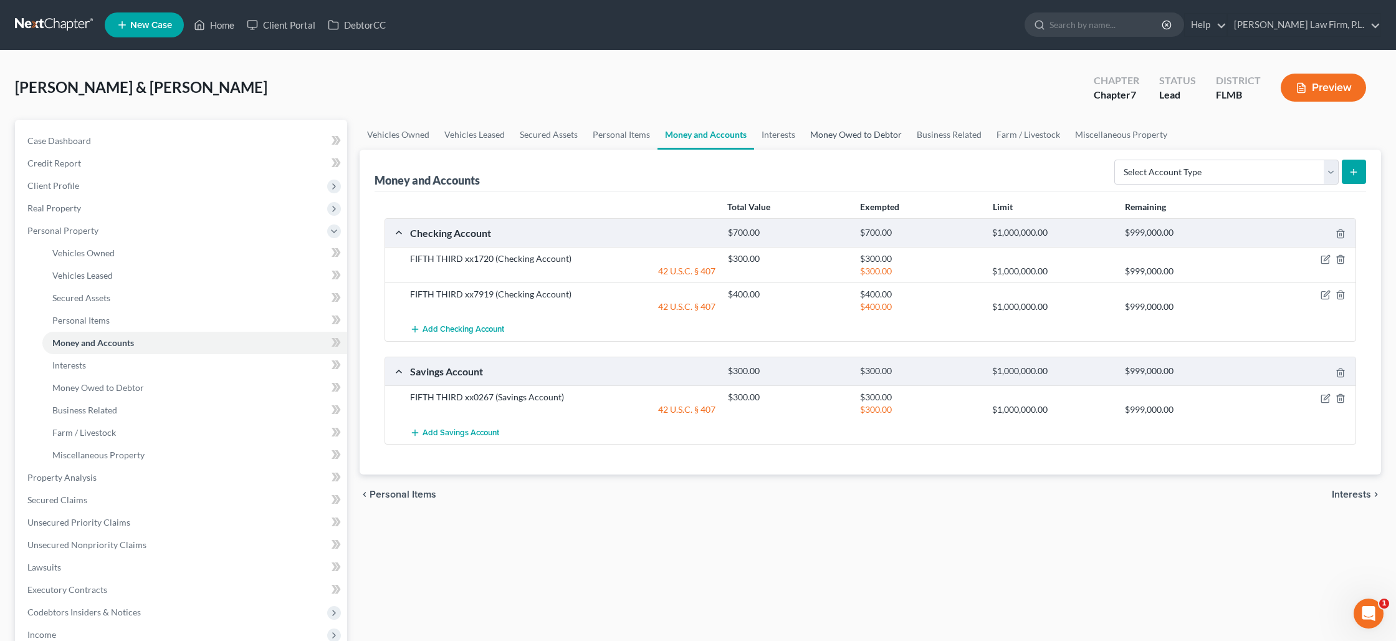
click at [878, 136] on link "Money Owed to Debtor" at bounding box center [856, 135] width 107 height 30
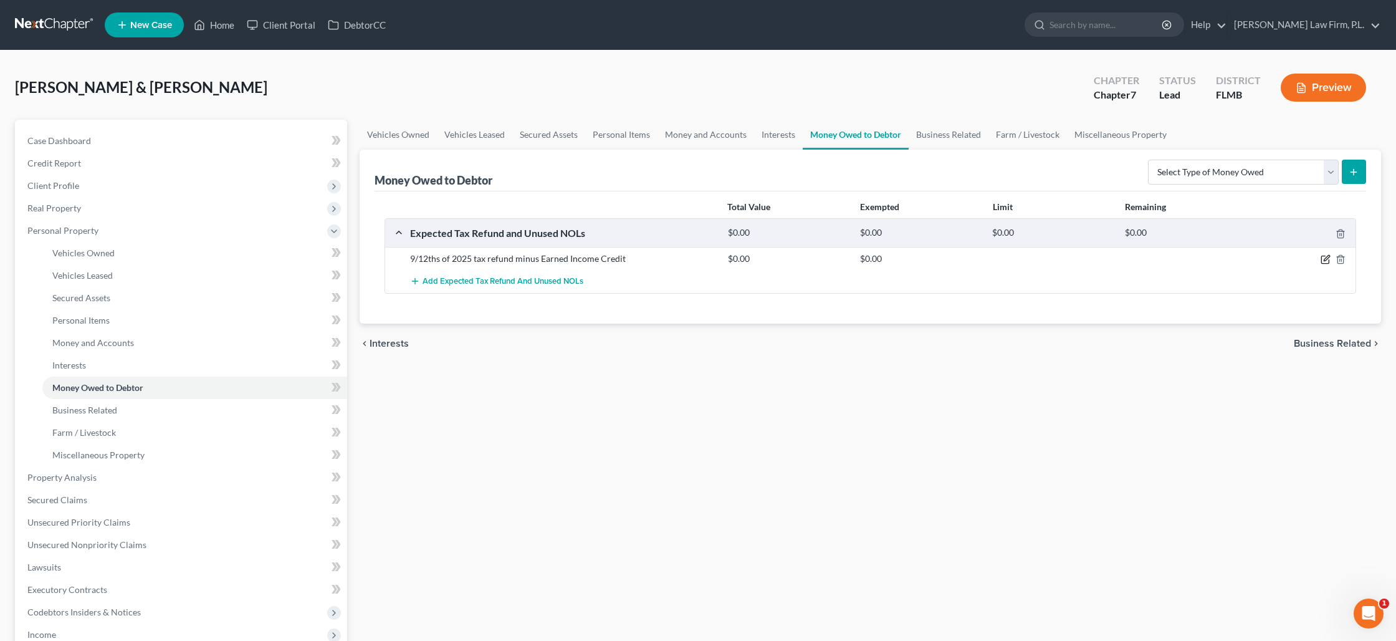
click at [1327, 258] on icon "button" at bounding box center [1326, 259] width 10 height 10
select select "0"
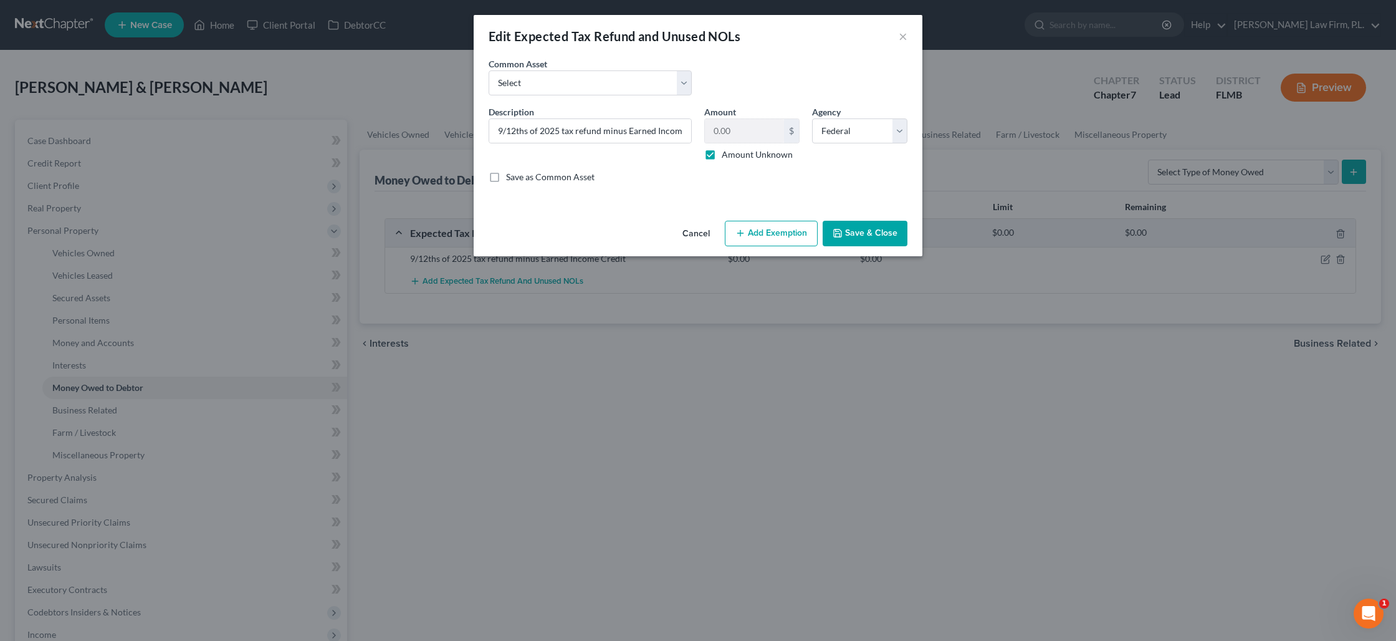
click at [755, 237] on button "Add Exemption" at bounding box center [771, 234] width 93 height 26
select select "2"
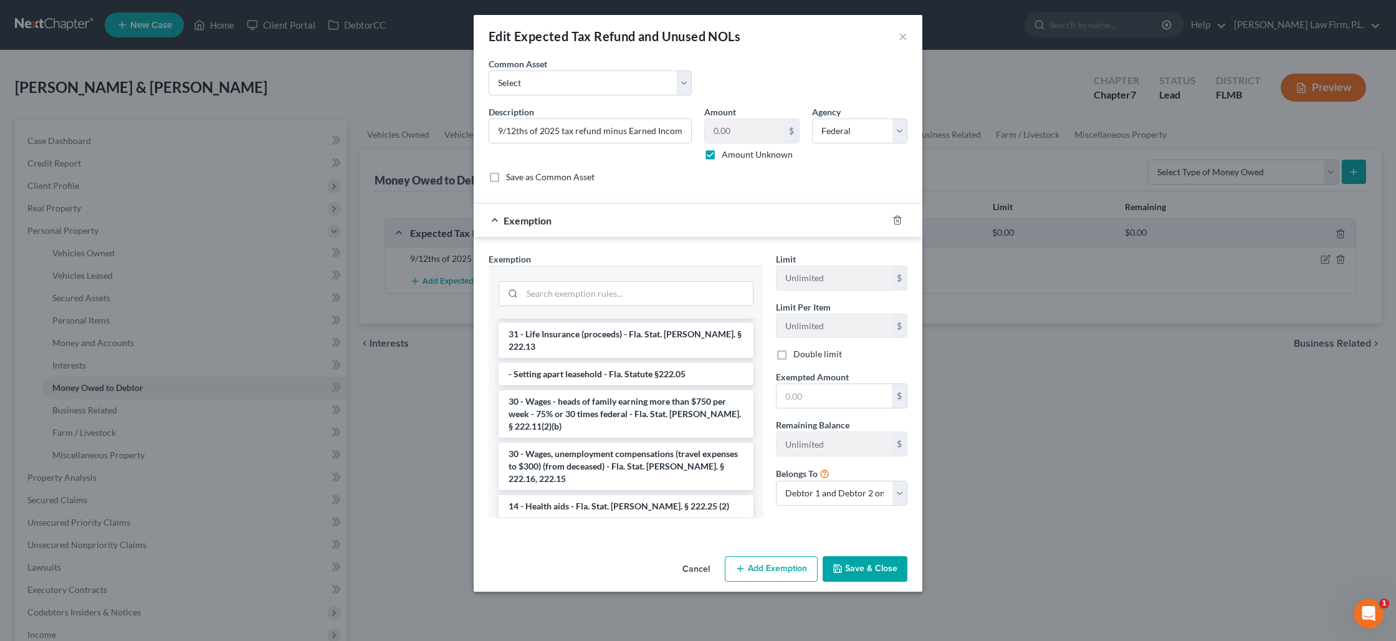
scroll to position [1001, 0]
checkbox input "true"
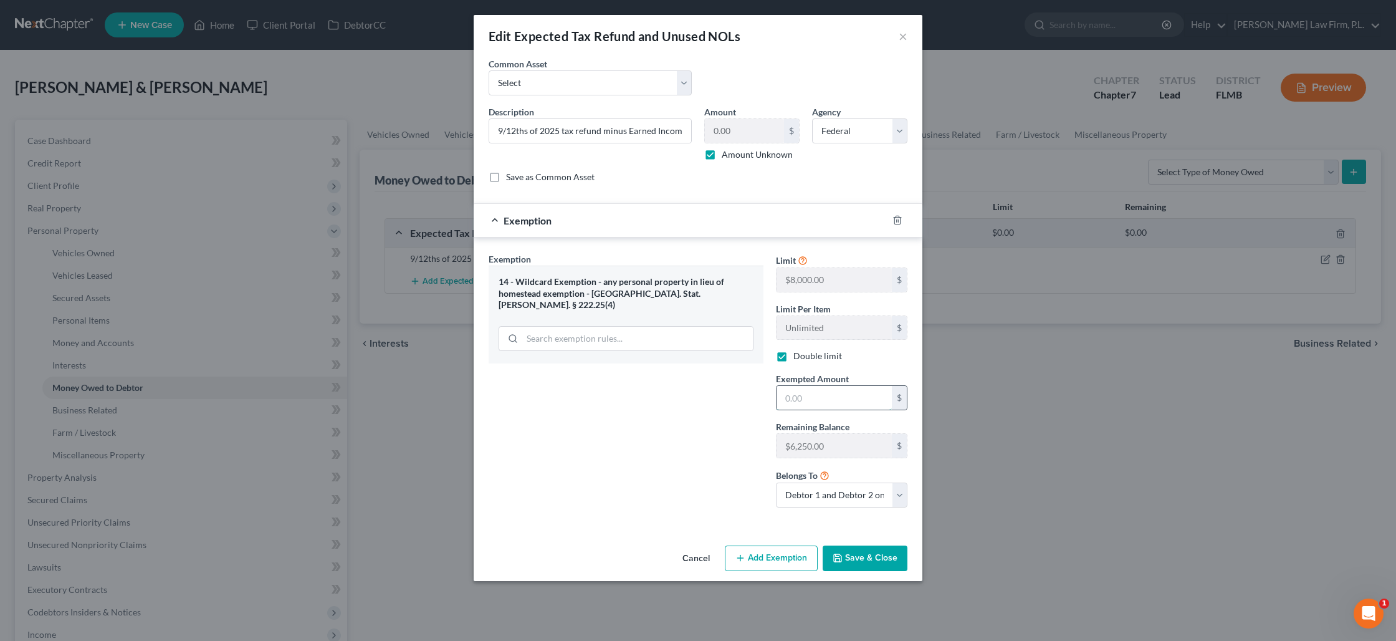
click at [799, 402] on input "text" at bounding box center [834, 398] width 115 height 24
type input "2,500"
click at [863, 562] on button "Save & Close" at bounding box center [865, 558] width 85 height 26
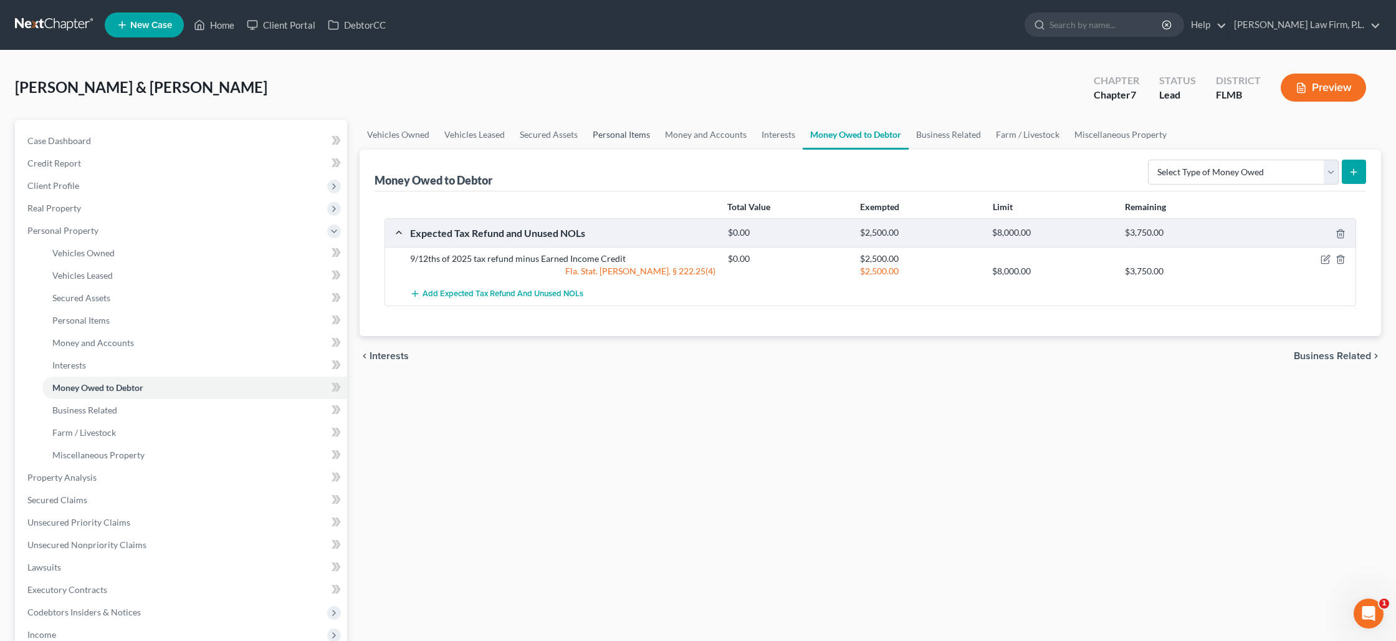
click at [624, 138] on link "Personal Items" at bounding box center [621, 135] width 72 height 30
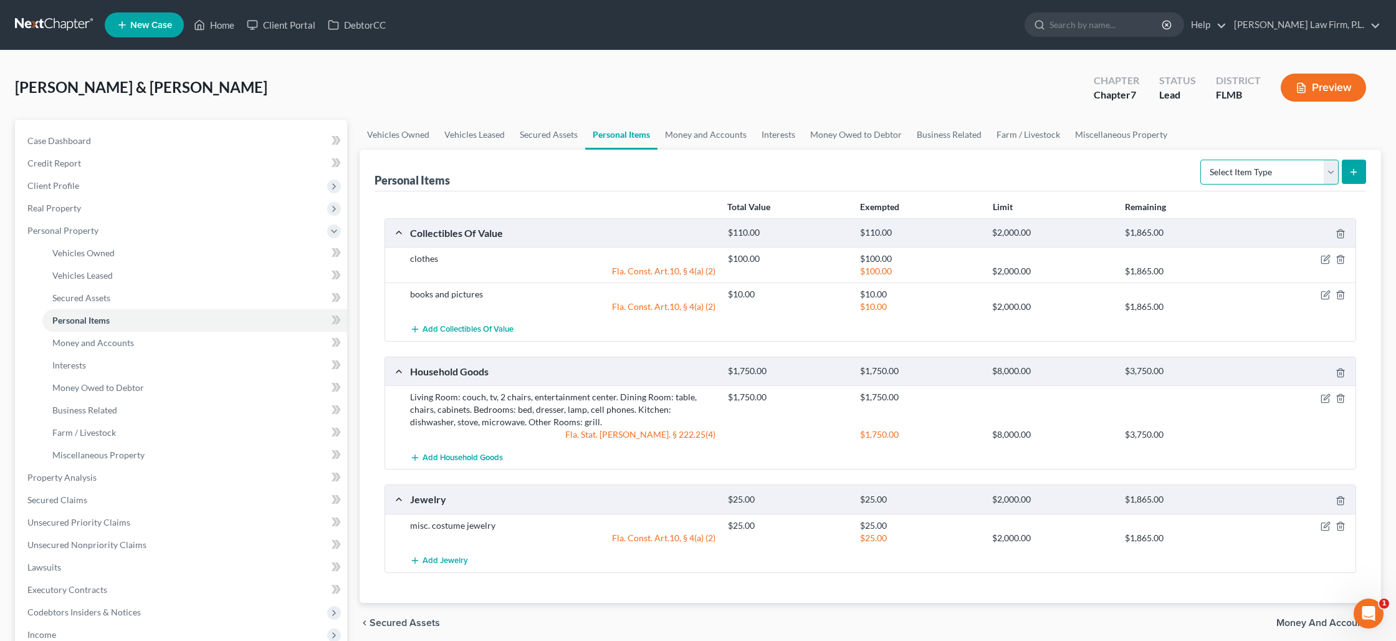
click at [1250, 178] on select "Select Item Type Clothing Collectibles Of Value Electronics Firearms Household …" at bounding box center [1270, 172] width 138 height 25
select select "pets"
click at [1202, 160] on select "Select Item Type Clothing Collectibles Of Value Electronics Firearms Household …" at bounding box center [1270, 172] width 138 height 25
click at [1351, 171] on icon "submit" at bounding box center [1354, 172] width 10 height 10
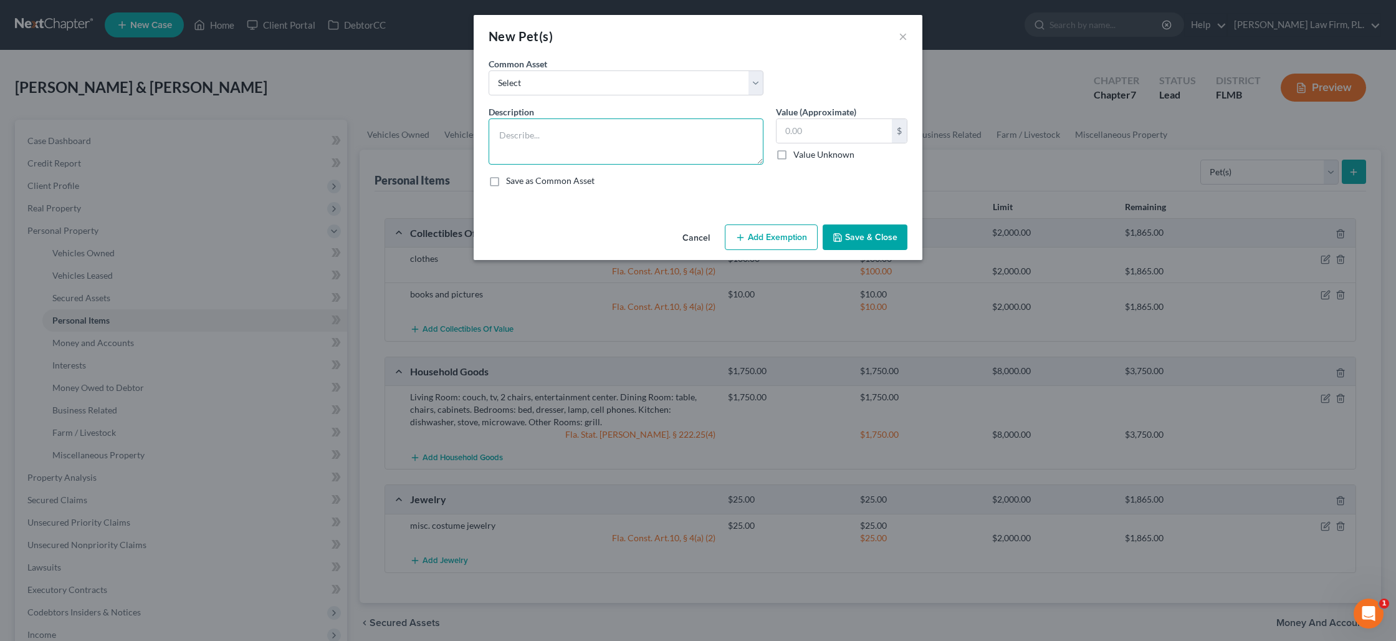
click at [587, 137] on textarea at bounding box center [626, 141] width 275 height 46
type textarea "2 cats"
type input "10"
click at [871, 233] on button "Save & Close" at bounding box center [865, 237] width 85 height 26
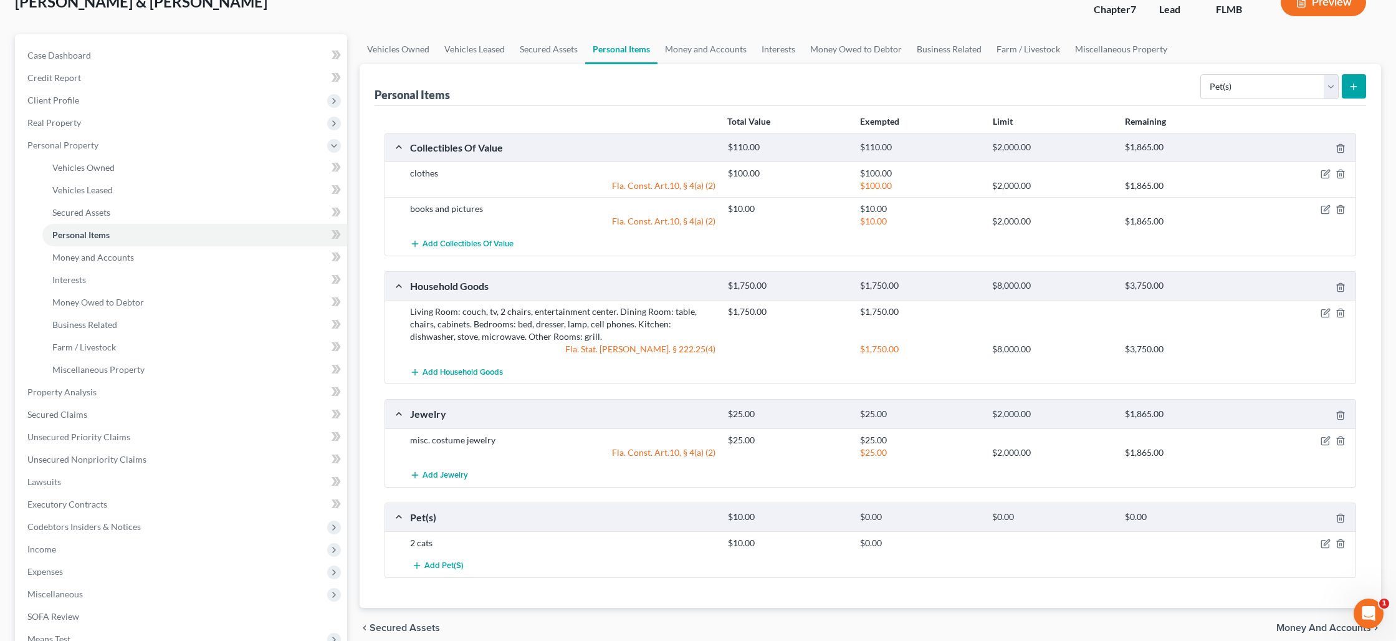
scroll to position [159, 0]
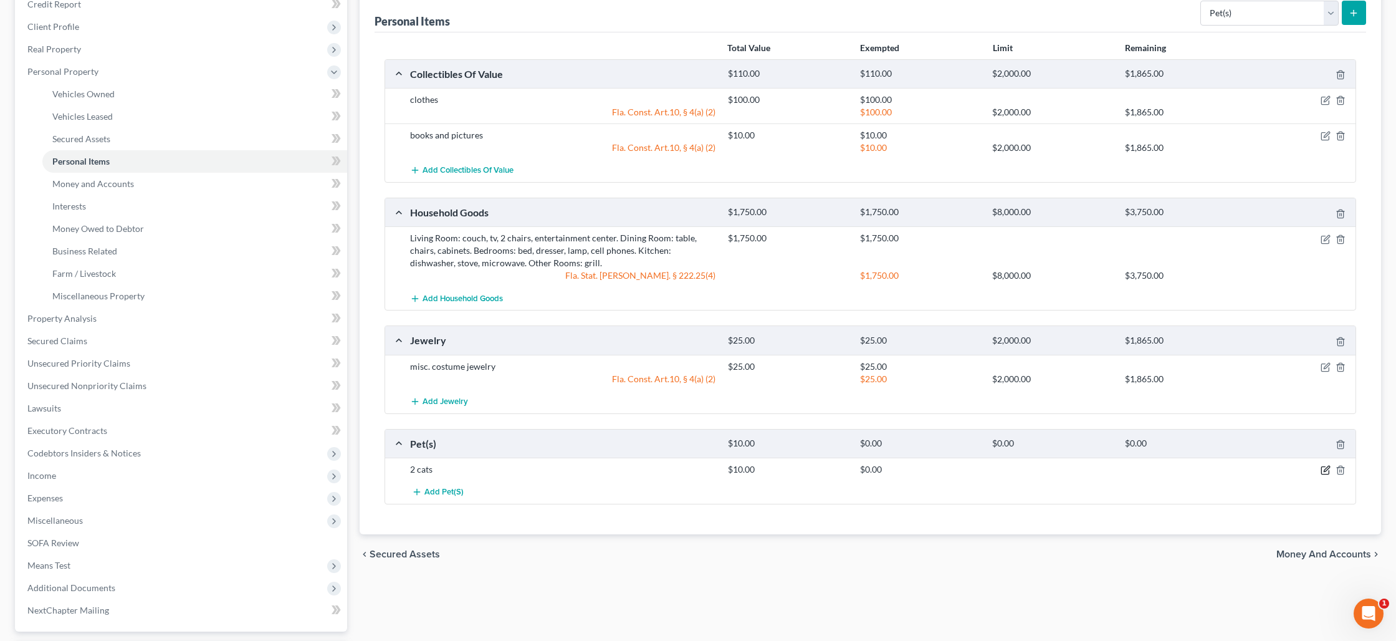
click at [1323, 466] on icon "button" at bounding box center [1326, 470] width 10 height 10
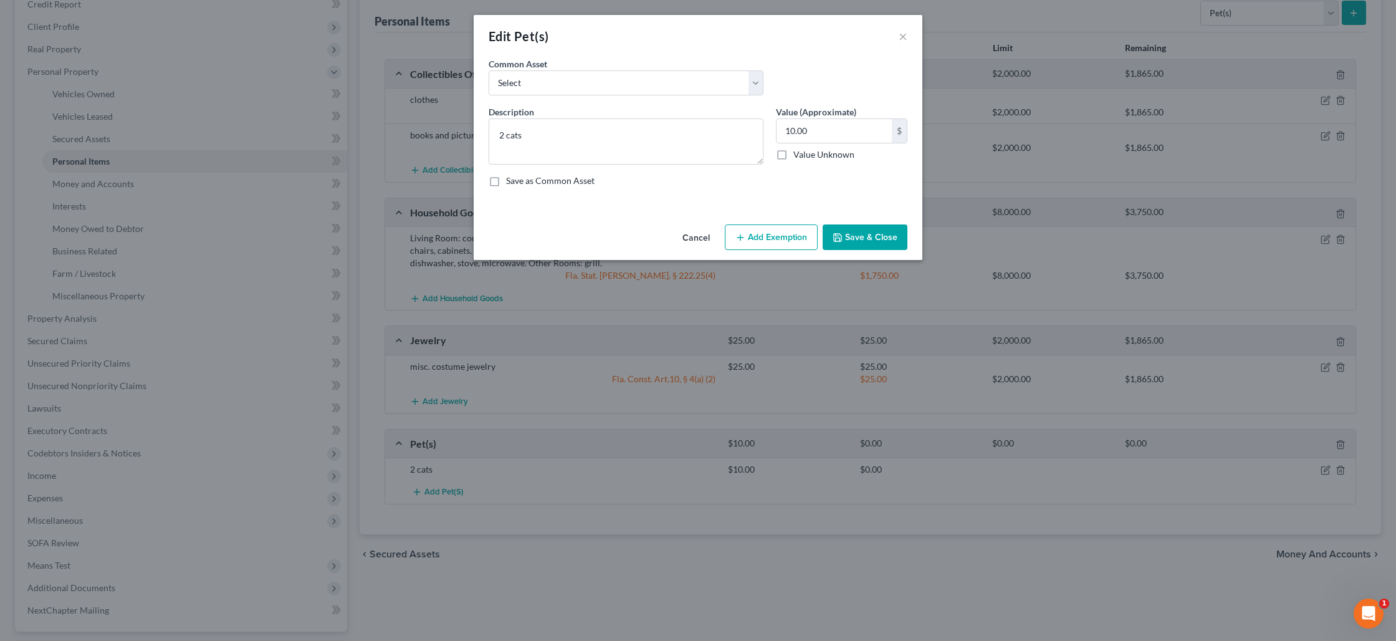
click at [772, 239] on button "Add Exemption" at bounding box center [771, 237] width 93 height 26
select select "2"
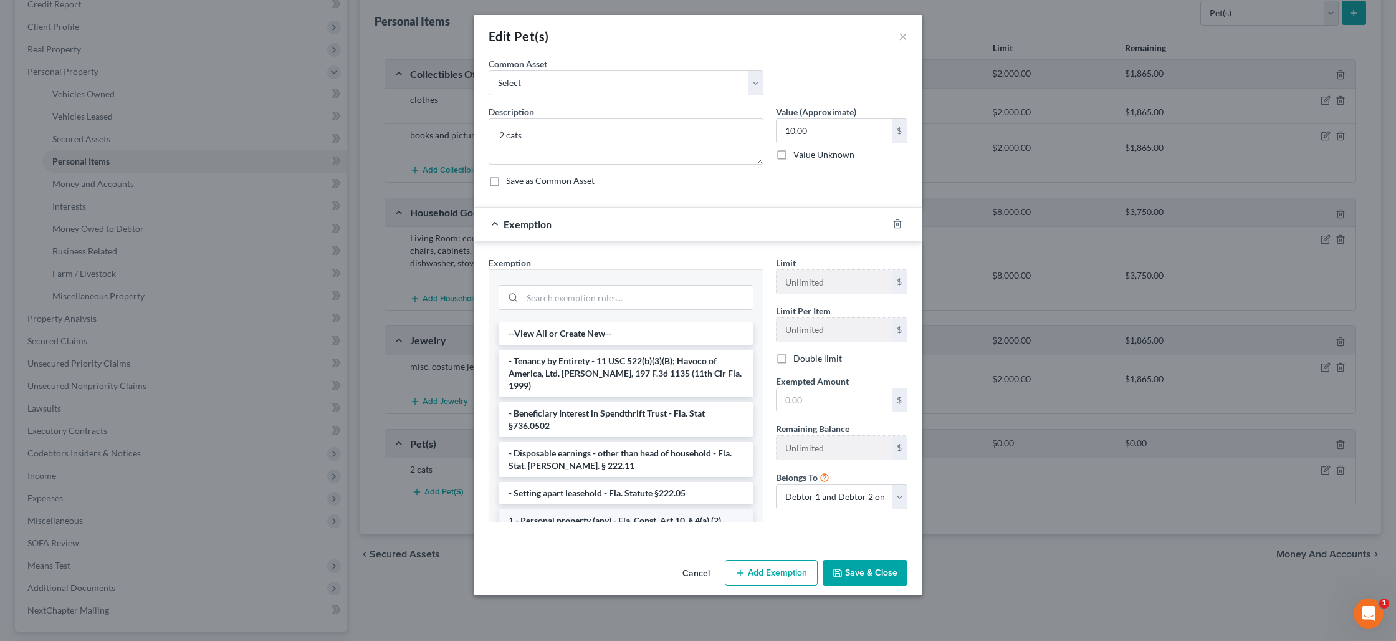
click at [633, 509] on li "1 - Personal property (any) - Fla. Const. Art.10, § 4(a) (2)" at bounding box center [626, 520] width 255 height 22
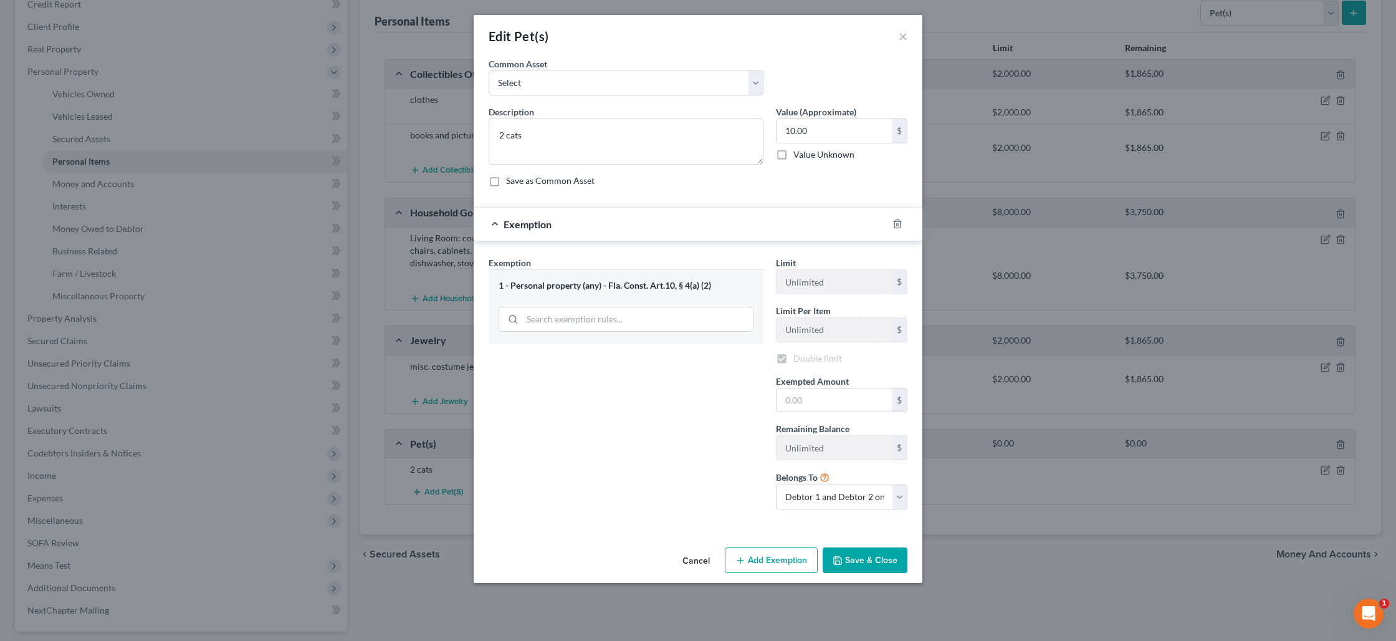
checkbox input "true"
click at [835, 398] on input "text" at bounding box center [834, 402] width 115 height 24
type input "10"
click at [864, 562] on button "Save & Close" at bounding box center [865, 562] width 85 height 26
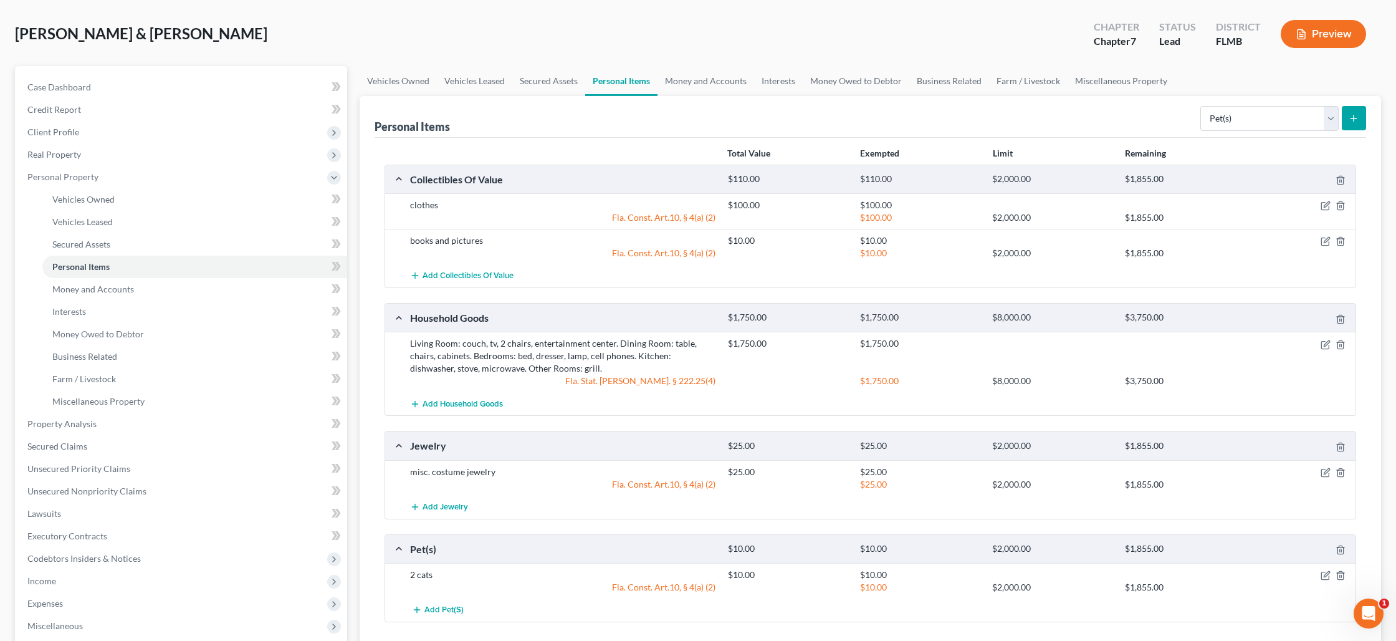
scroll to position [0, 0]
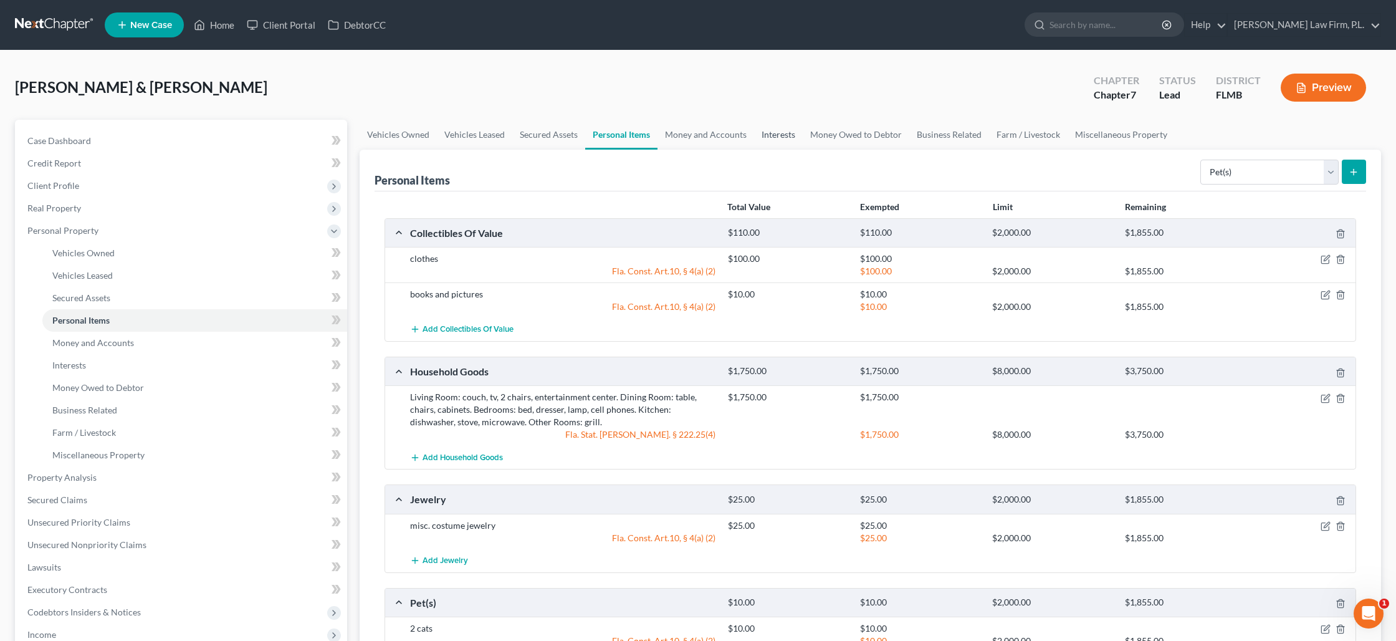
click at [772, 130] on link "Interests" at bounding box center [778, 135] width 49 height 30
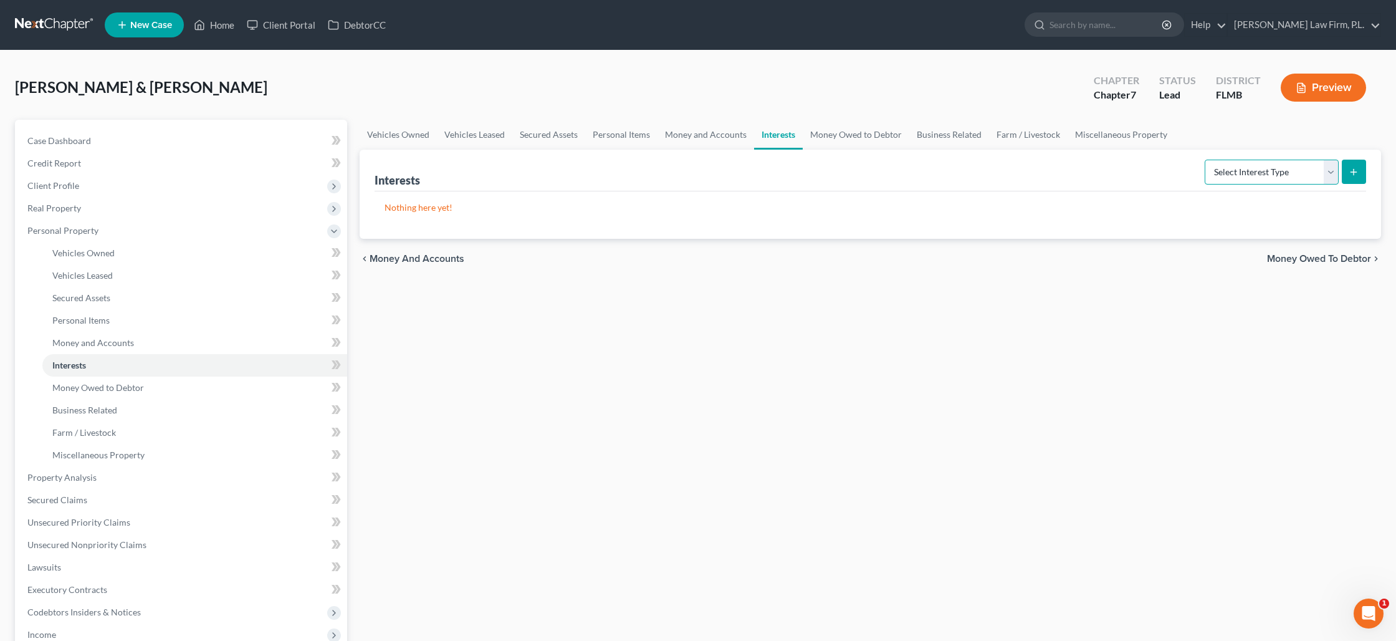
click at [1243, 176] on select "Select Interest Type 401K Annuity Bond Education IRA Government Bond Government…" at bounding box center [1272, 172] width 134 height 25
select select "term_life_insurance"
click at [1206, 160] on select "Select Interest Type 401K Annuity Bond Education IRA Government Bond Government…" at bounding box center [1272, 172] width 134 height 25
click at [1351, 173] on icon "submit" at bounding box center [1354, 172] width 10 height 10
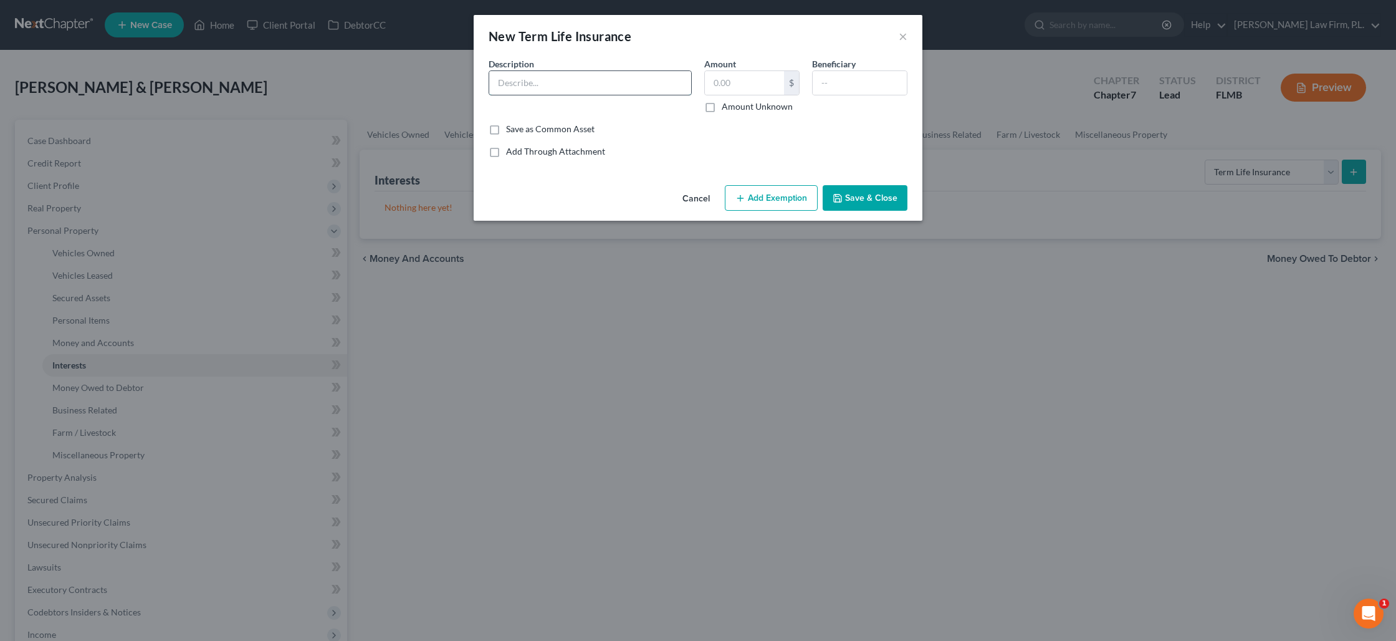
click at [549, 85] on input "text" at bounding box center [590, 83] width 202 height 24
type input "E"
type input "Walgreens Employer Life Insurance"
click at [722, 108] on label "Amount Unknown" at bounding box center [757, 106] width 71 height 12
click at [727, 108] on input "Amount Unknown" at bounding box center [731, 104] width 8 height 8
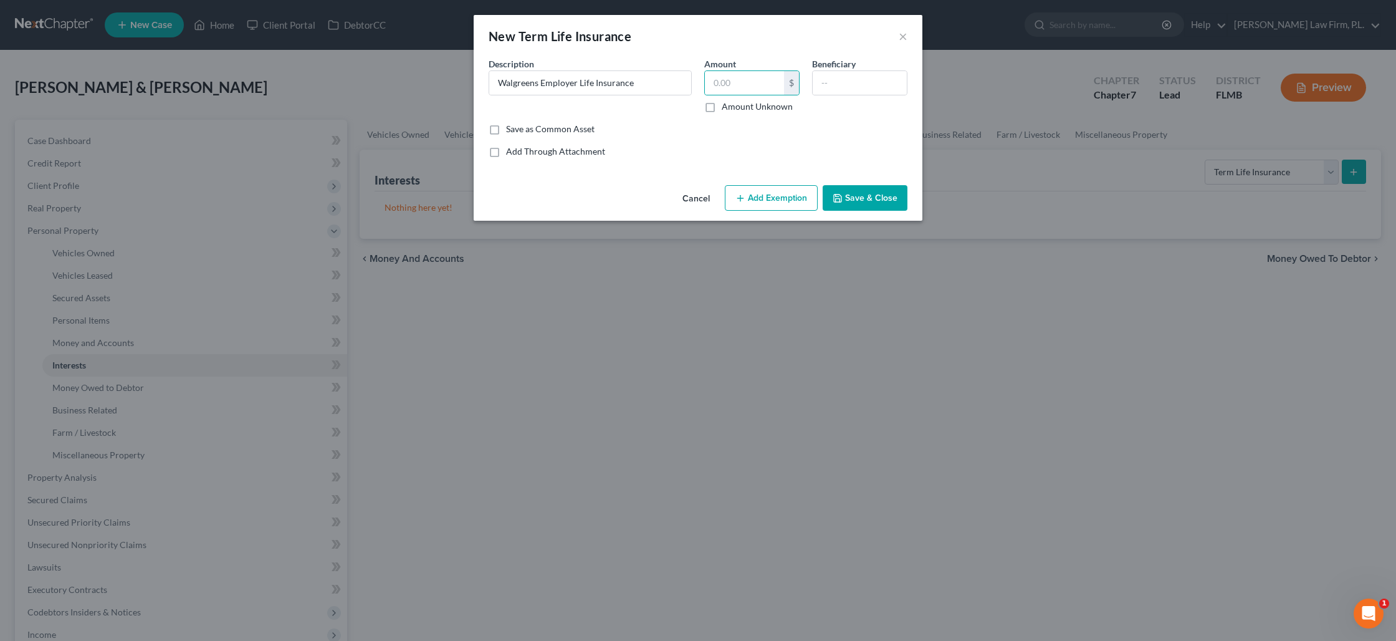
checkbox input "true"
click at [769, 200] on button "Add Exemption" at bounding box center [771, 198] width 93 height 26
select select "2"
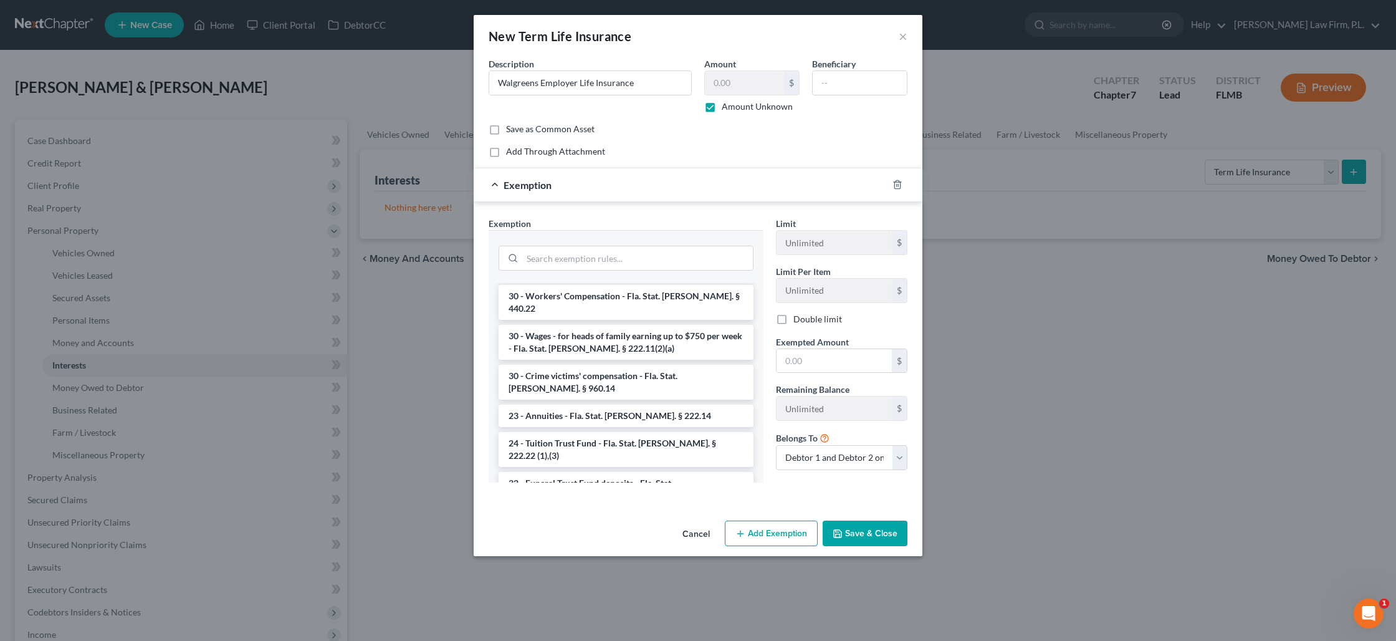
scroll to position [480, 0]
click at [583, 511] on li "31 - Life insurance (cash surrender) - Fla. Stat. [PERSON_NAME]. § 222.14" at bounding box center [626, 528] width 255 height 35
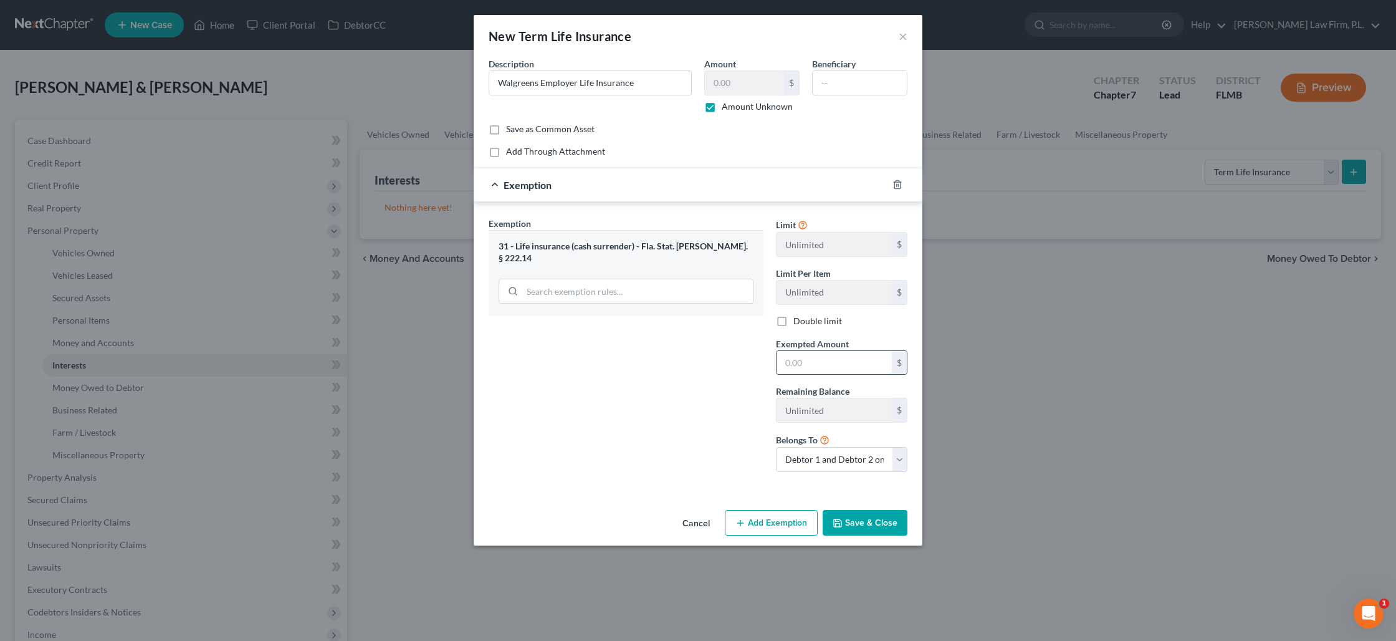
click at [799, 370] on input "text" at bounding box center [834, 363] width 115 height 24
type input "1,000"
click at [858, 530] on button "Save & Close" at bounding box center [865, 523] width 85 height 26
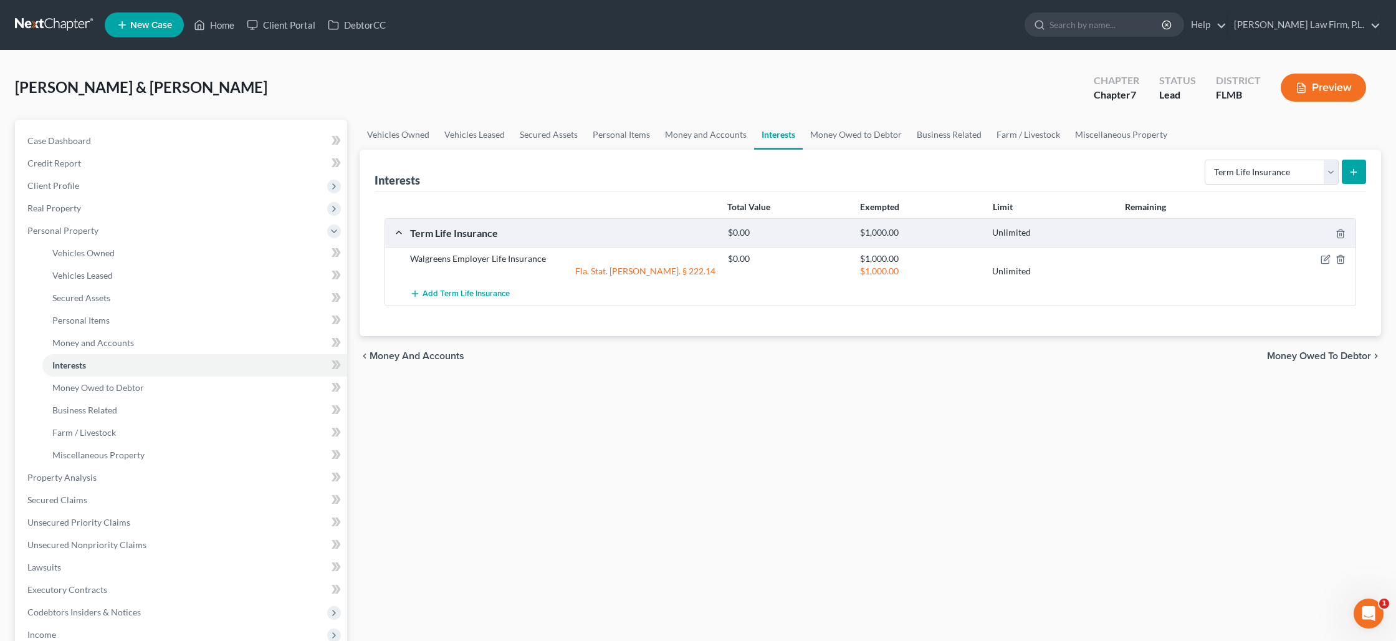
click at [1358, 173] on icon "submit" at bounding box center [1354, 172] width 10 height 10
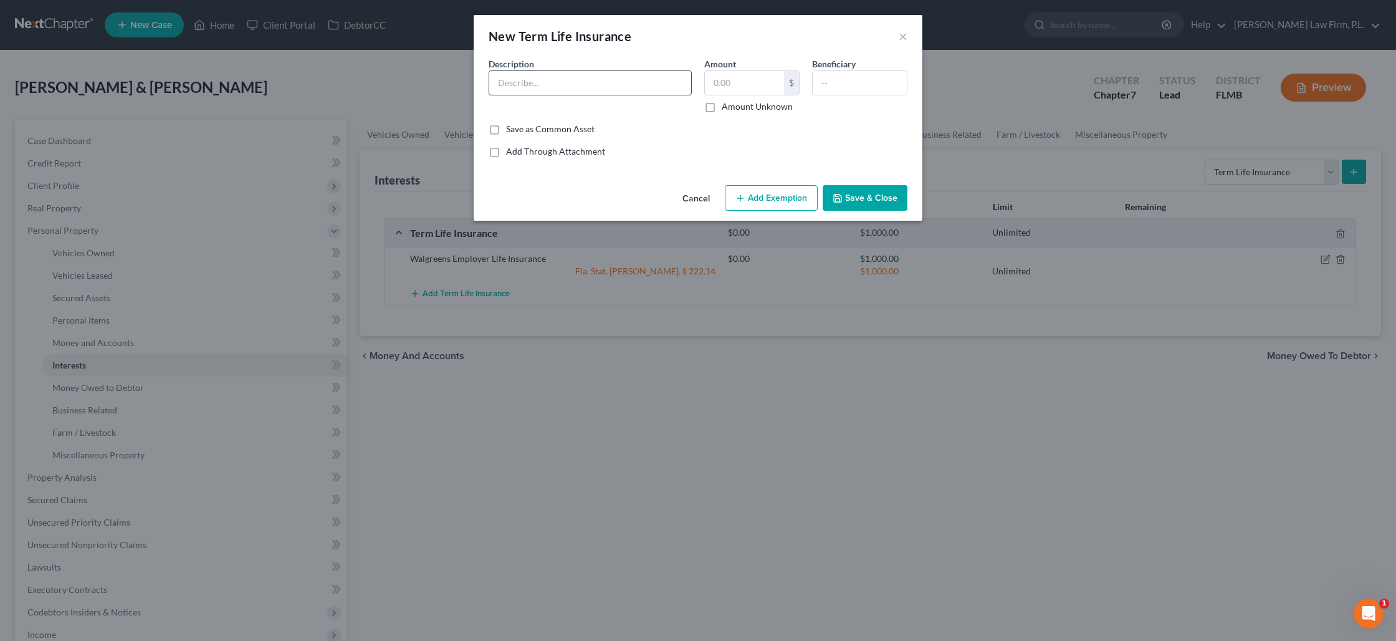
click at [593, 92] on input "text" at bounding box center [590, 83] width 202 height 24
type input "Mutual of Omaha Life Insurance"
click at [722, 105] on label "Amount Unknown" at bounding box center [757, 106] width 71 height 12
click at [727, 105] on input "Amount Unknown" at bounding box center [731, 104] width 8 height 8
checkbox input "true"
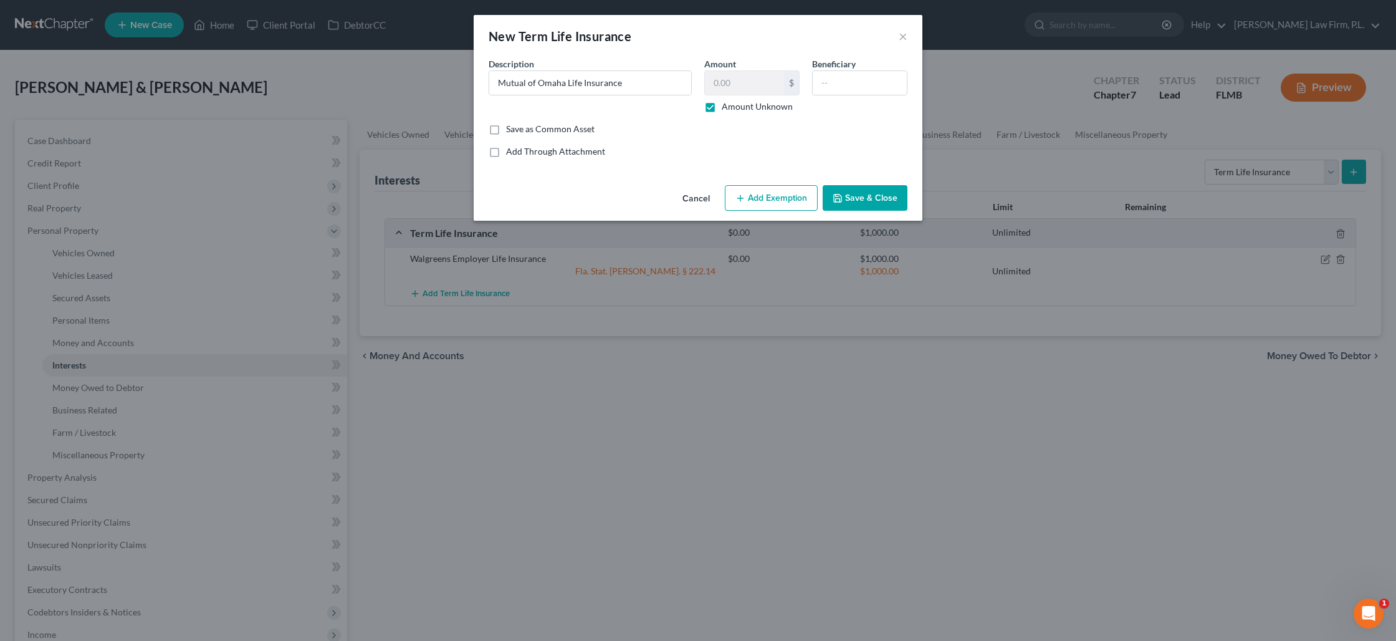
click at [766, 195] on button "Add Exemption" at bounding box center [771, 198] width 93 height 26
select select "2"
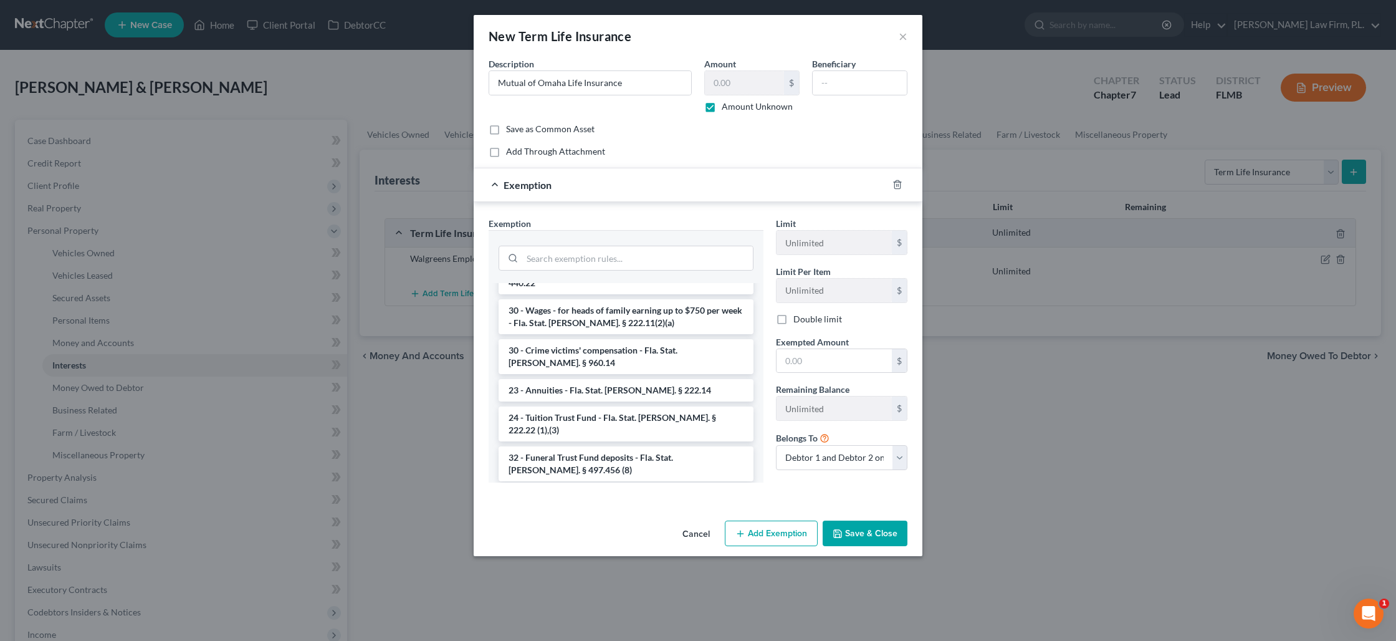
scroll to position [510, 0]
click at [641, 481] on li "31 - Life insurance (cash surrender) - Fla. Stat. [PERSON_NAME]. § 222.14" at bounding box center [626, 498] width 255 height 35
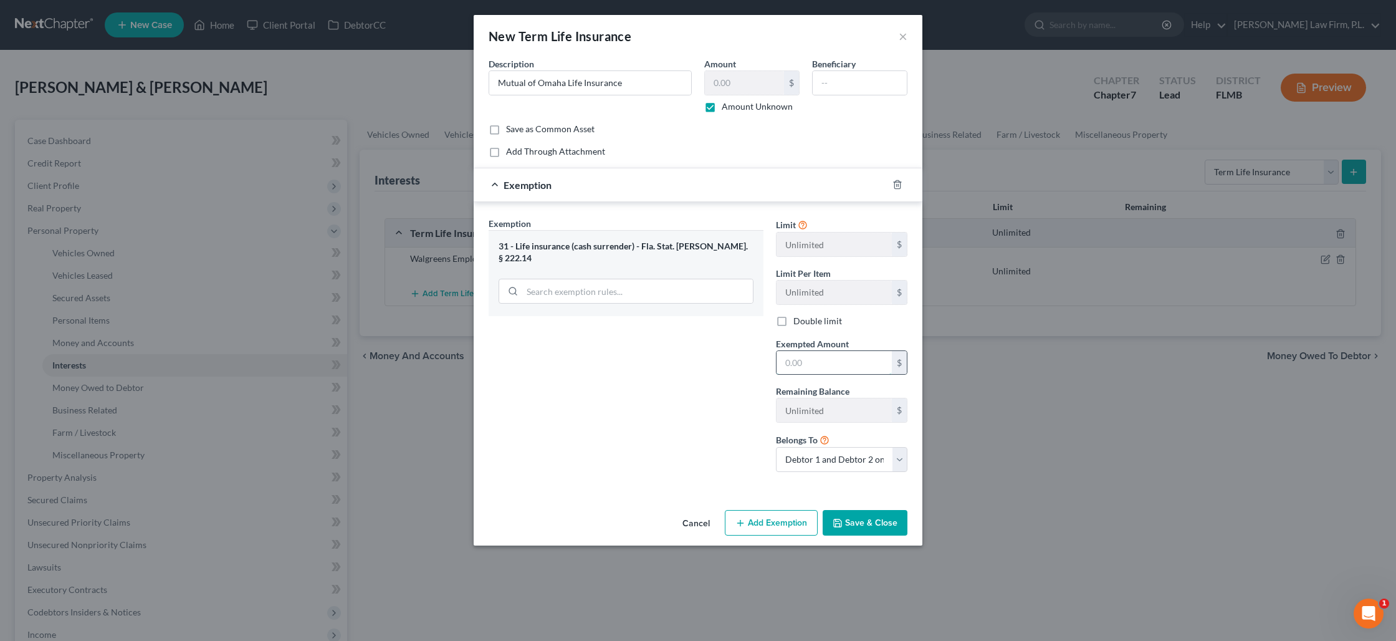
click at [836, 368] on input "text" at bounding box center [834, 363] width 115 height 24
type input "1,000"
click at [843, 521] on icon "button" at bounding box center [838, 523] width 10 height 10
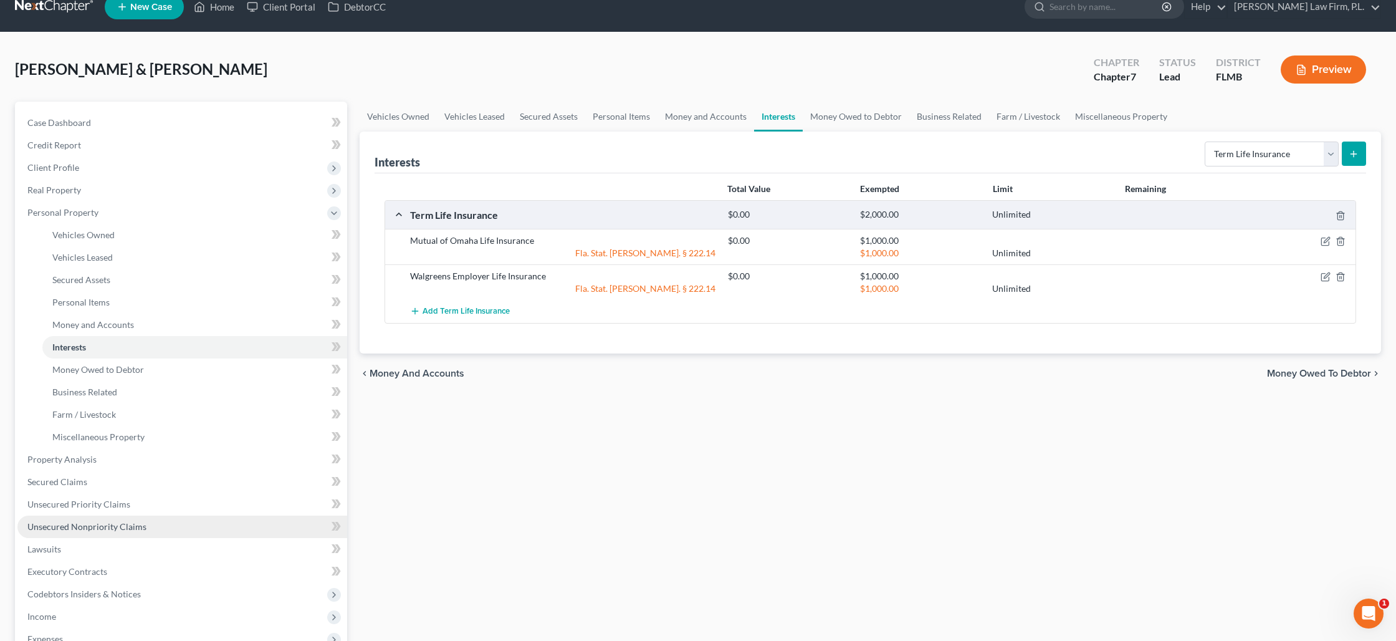
scroll to position [34, 0]
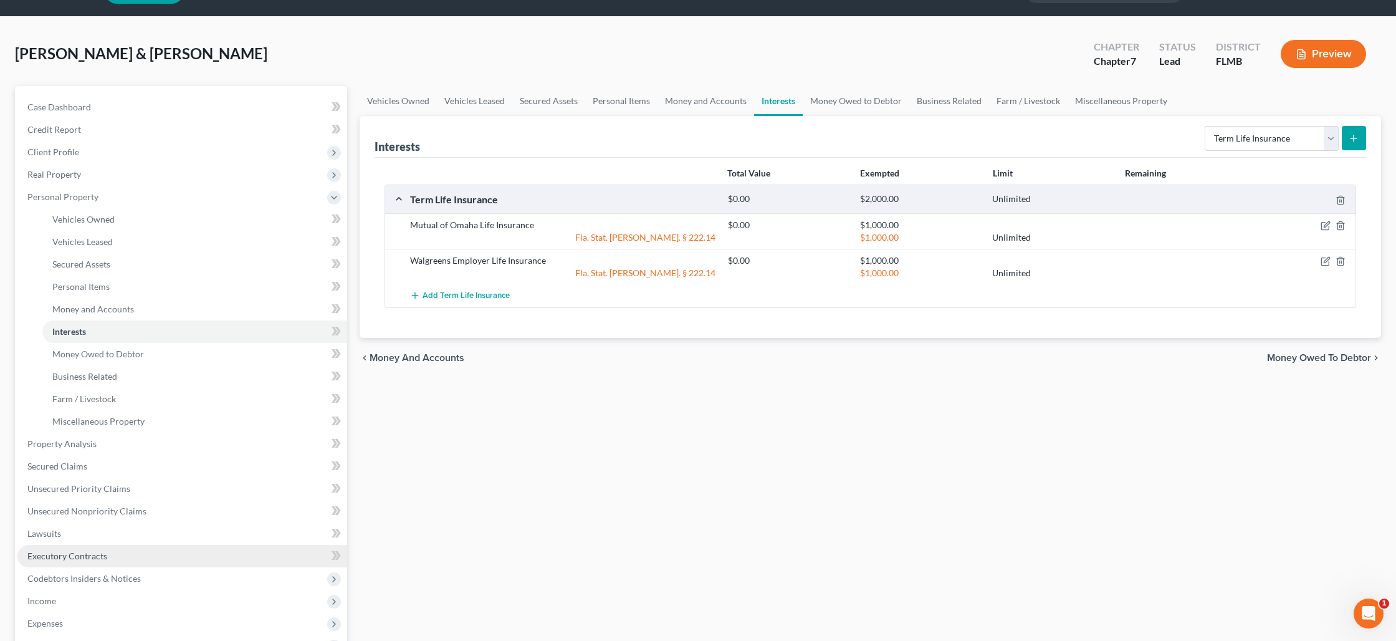
click at [100, 557] on span "Executory Contracts" at bounding box center [67, 555] width 80 height 11
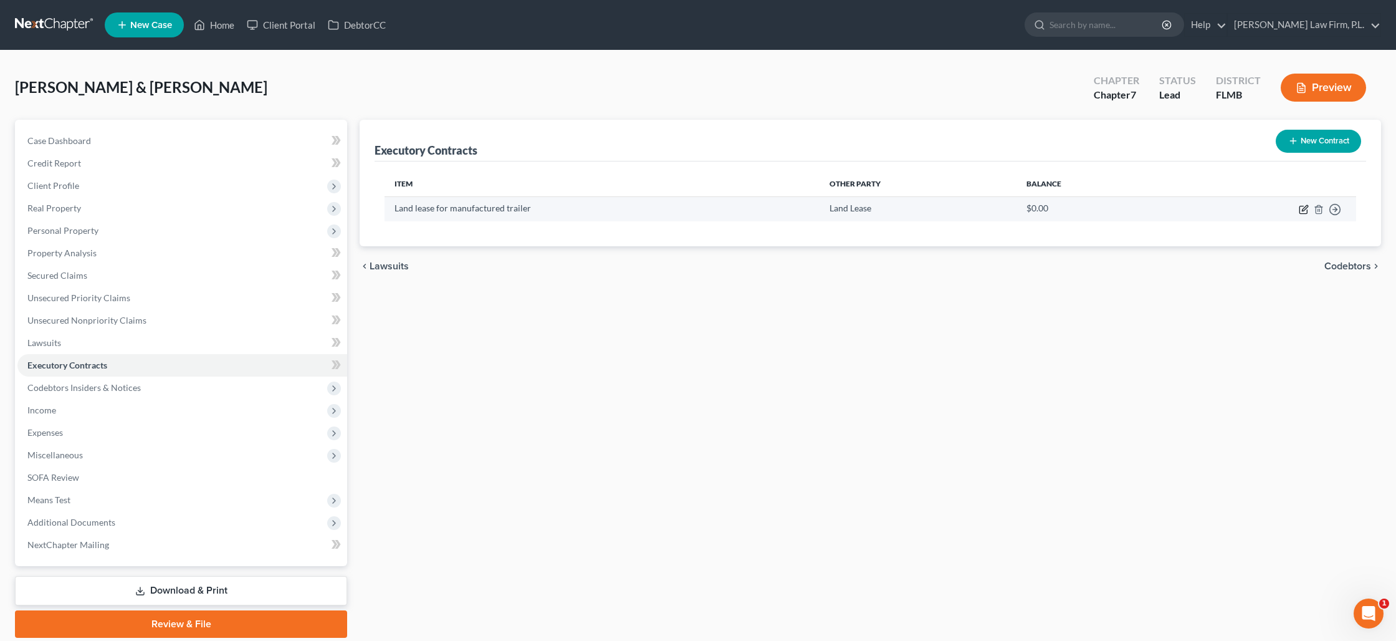
click at [1307, 213] on icon "button" at bounding box center [1303, 209] width 7 height 7
select select "2"
select select "0"
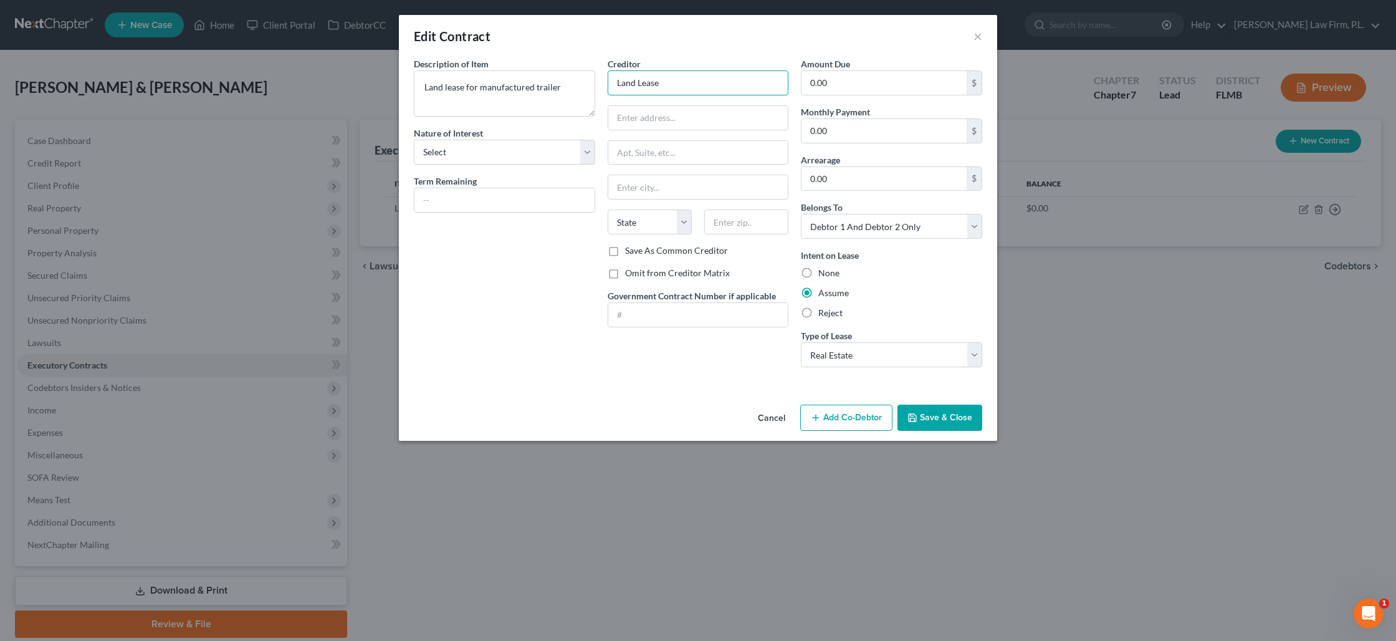
click at [658, 87] on input "Land Lease" at bounding box center [698, 82] width 181 height 25
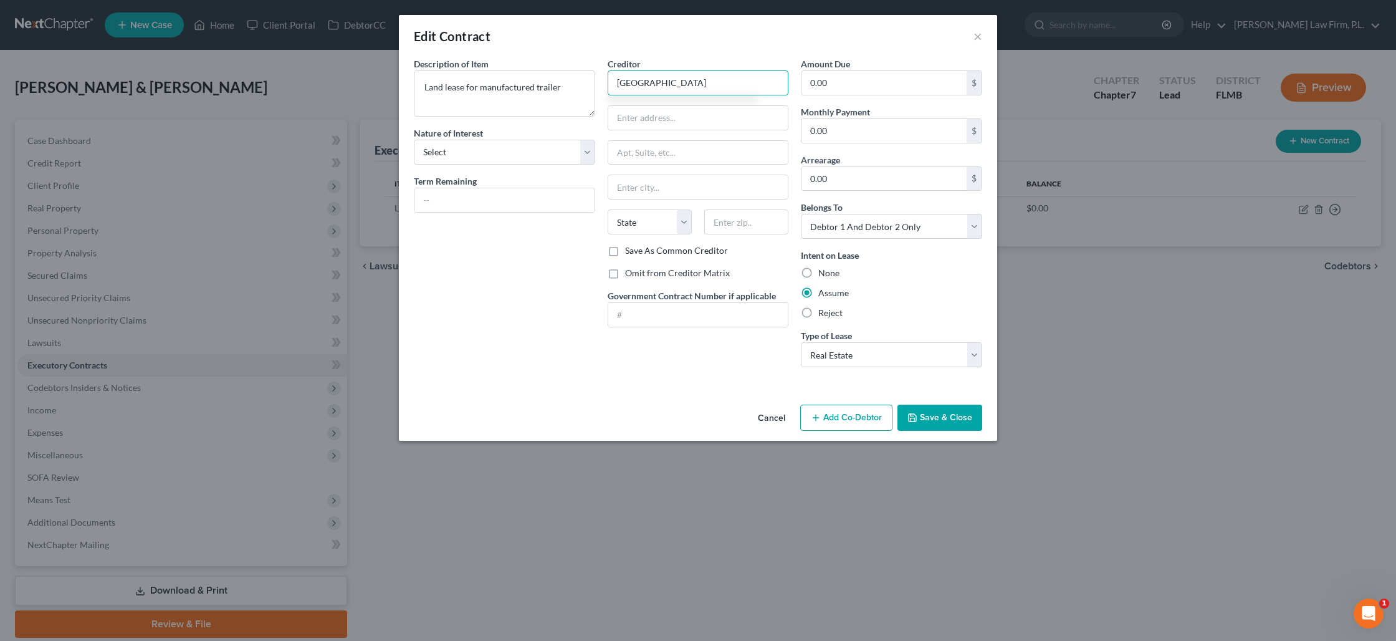
type input "[GEOGRAPHIC_DATA]"
click at [651, 115] on input "text" at bounding box center [698, 118] width 180 height 24
paste input "[STREET_ADDRESS]"
type input "[STREET_ADDRESS]"
click at [735, 222] on input "text" at bounding box center [746, 221] width 84 height 25
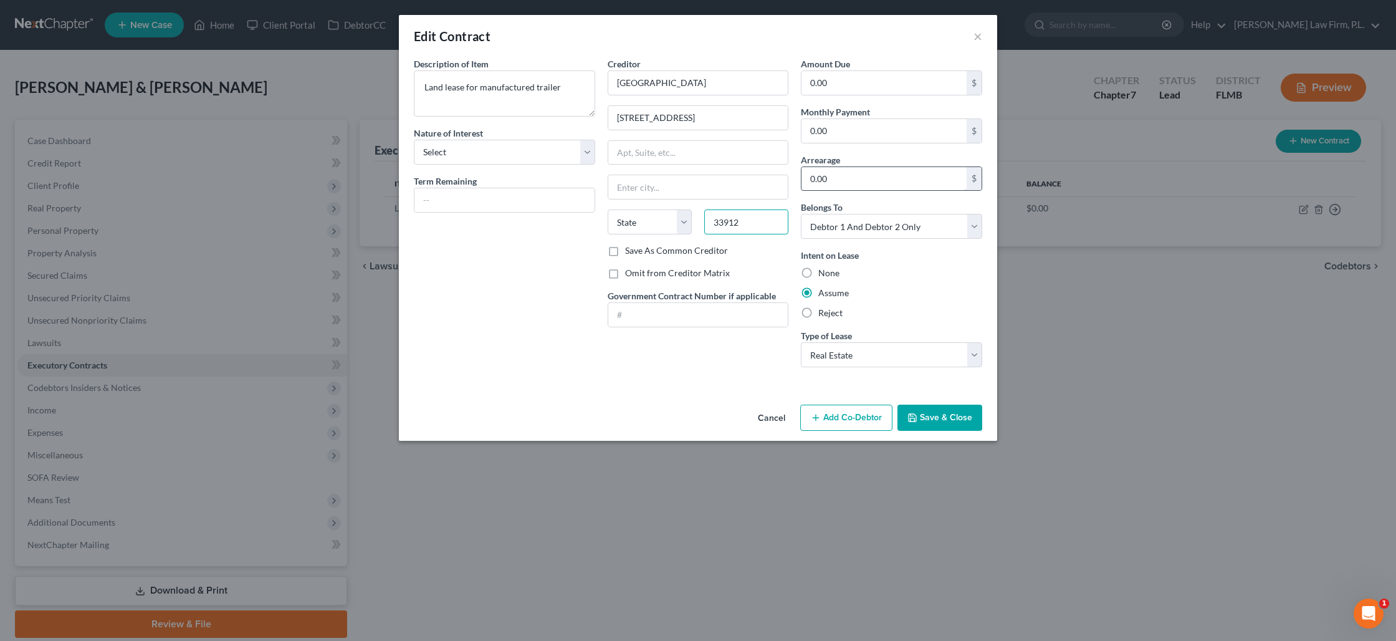
type input "33912"
type input "[GEOGRAPHIC_DATA][PERSON_NAME]"
select select "9"
click at [822, 135] on input "0.00" at bounding box center [884, 131] width 165 height 24
type input "1,182"
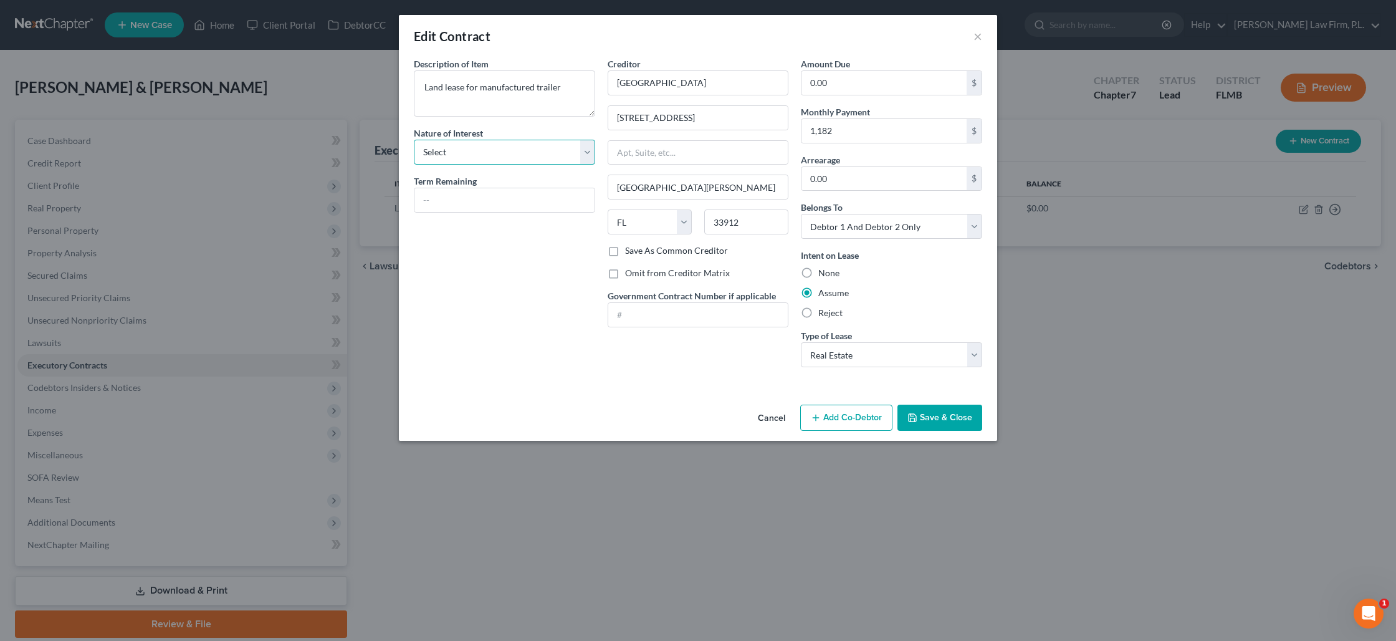
click at [584, 158] on select "Select Purchaser Agent Lessor Lessee" at bounding box center [504, 152] width 181 height 25
click at [946, 416] on button "Save & Close" at bounding box center [940, 418] width 85 height 26
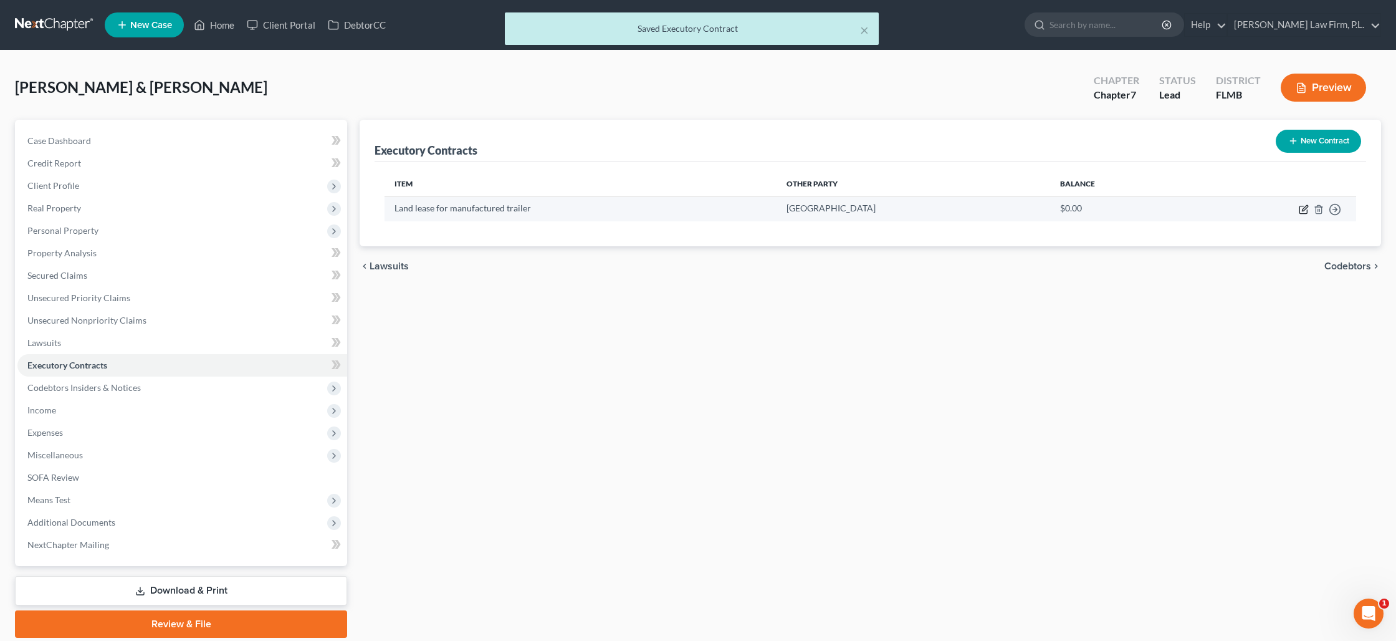
click at [1305, 207] on icon "button" at bounding box center [1305, 208] width 6 height 6
select select "9"
select select "2"
select select "0"
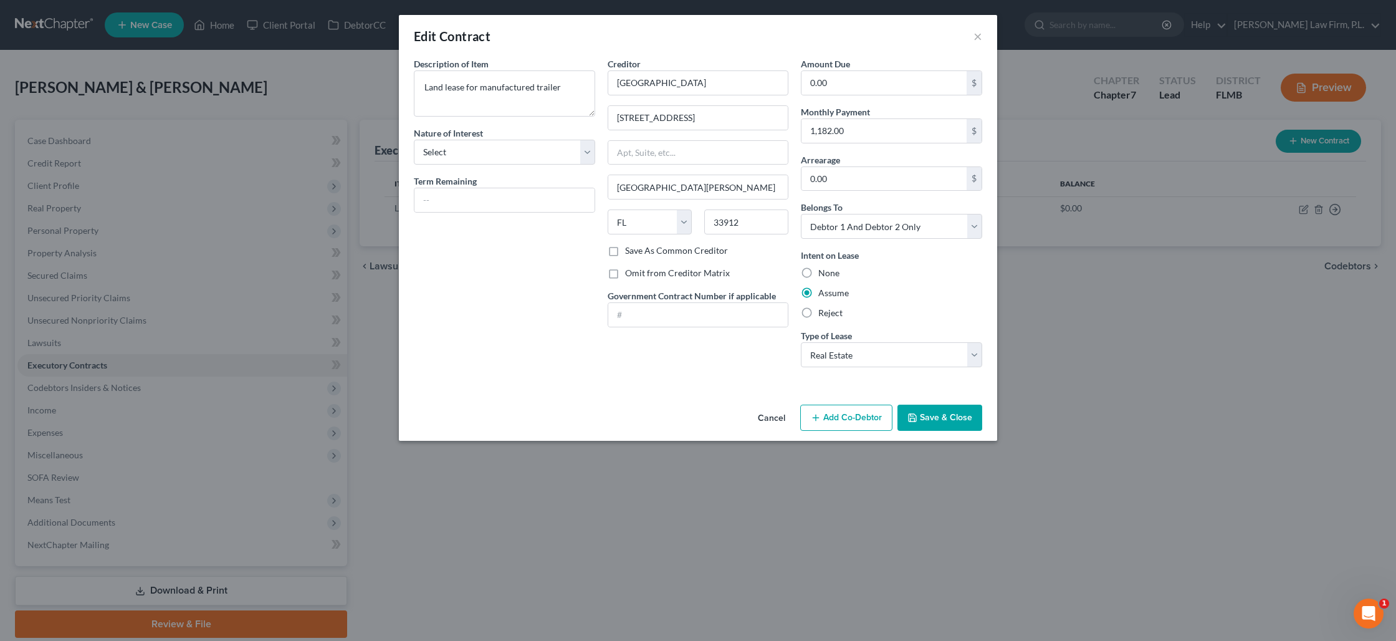
click at [625, 270] on label "Omit from Creditor Matrix" at bounding box center [677, 273] width 105 height 12
click at [630, 270] on input "Omit from Creditor Matrix" at bounding box center [634, 271] width 8 height 8
checkbox input "true"
click at [921, 420] on button "Save & Close" at bounding box center [940, 418] width 85 height 26
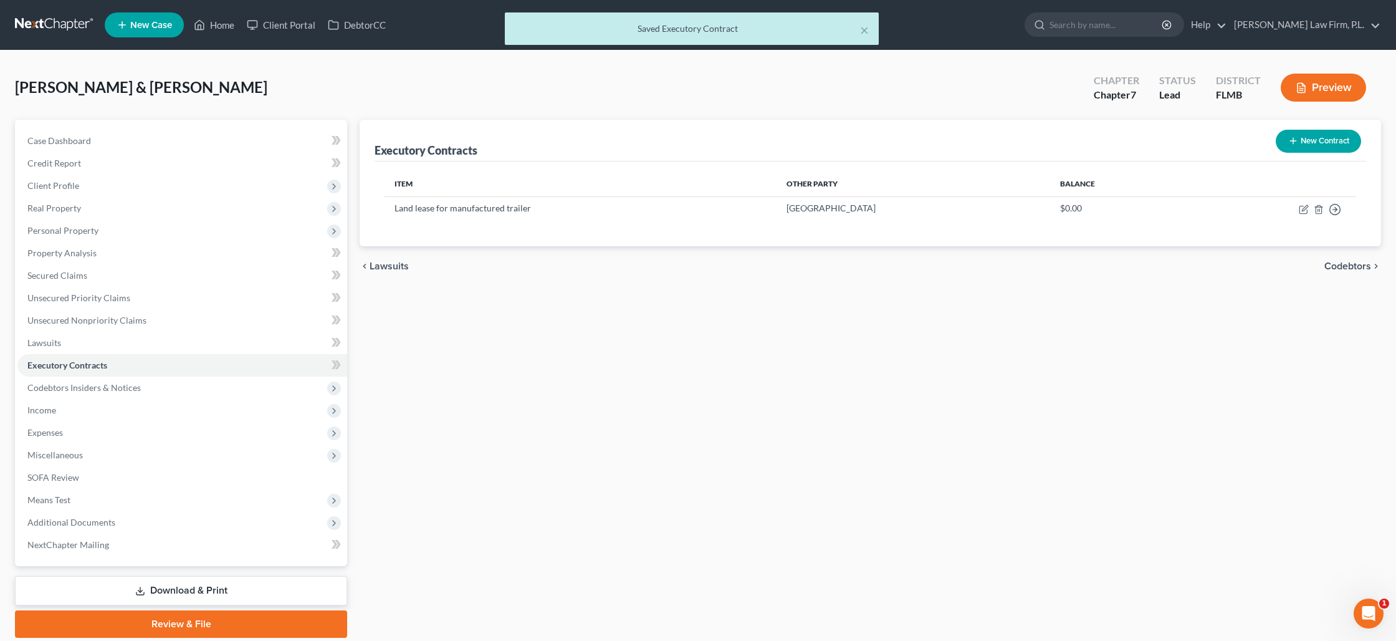
click at [1318, 96] on button "Preview" at bounding box center [1323, 88] width 85 height 28
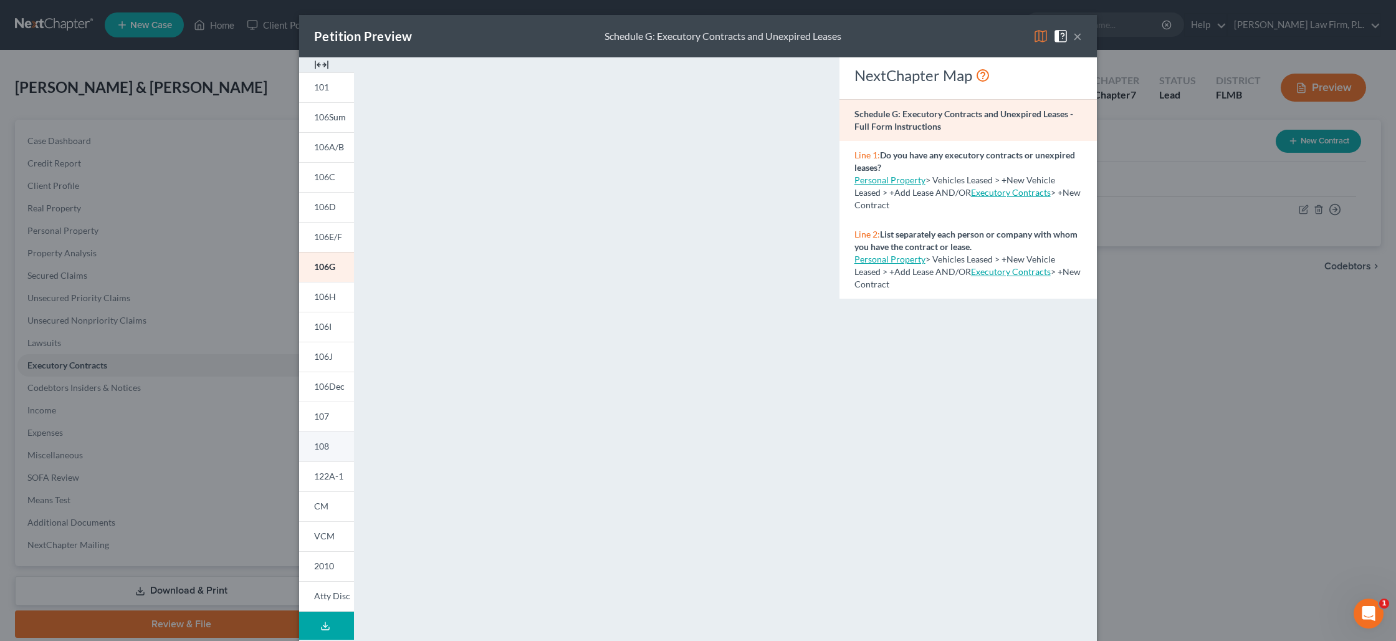
click at [325, 452] on link "108" at bounding box center [326, 446] width 55 height 30
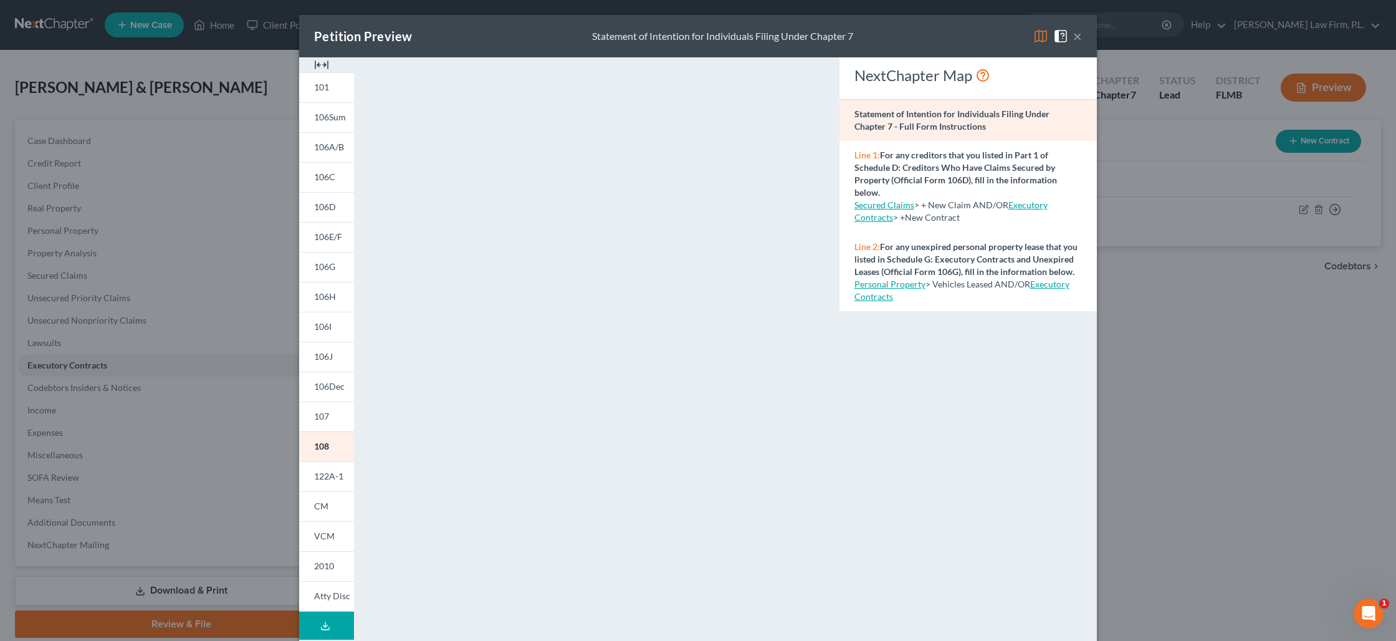
click at [1204, 426] on div "Petition Preview Statement of Intention for Individuals Filing Under Chapter 7 …" at bounding box center [698, 320] width 1396 height 641
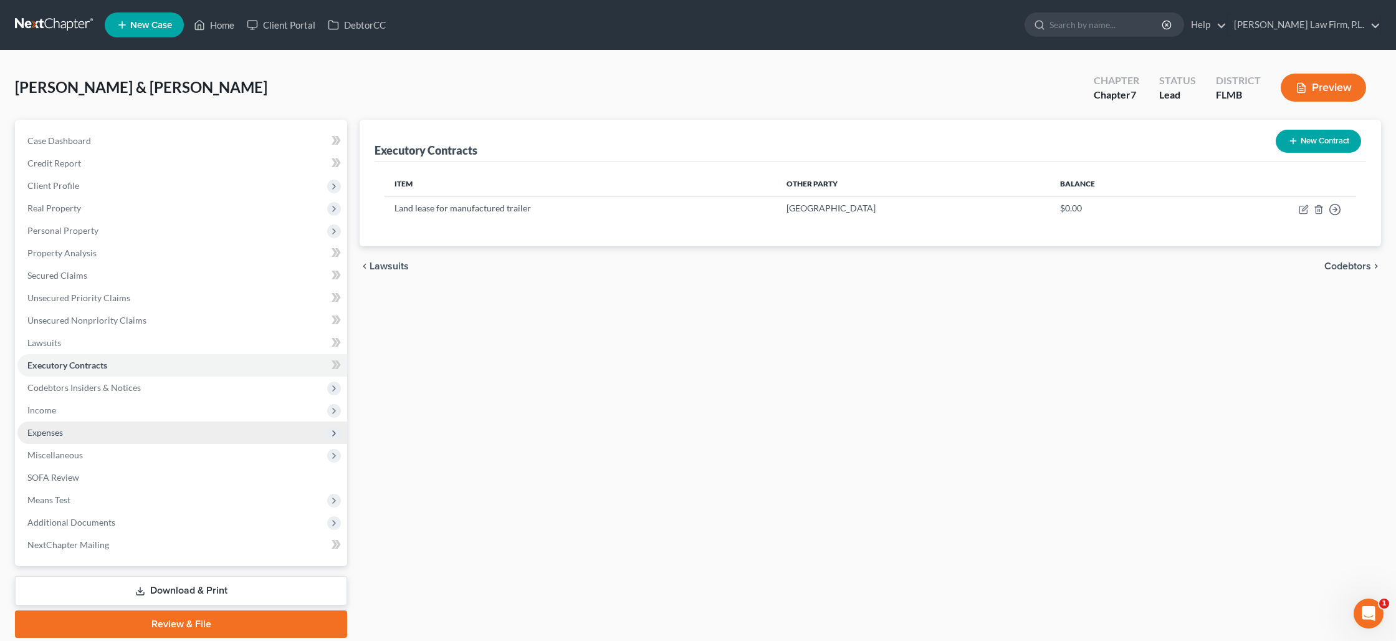
click at [75, 429] on span "Expenses" at bounding box center [182, 432] width 330 height 22
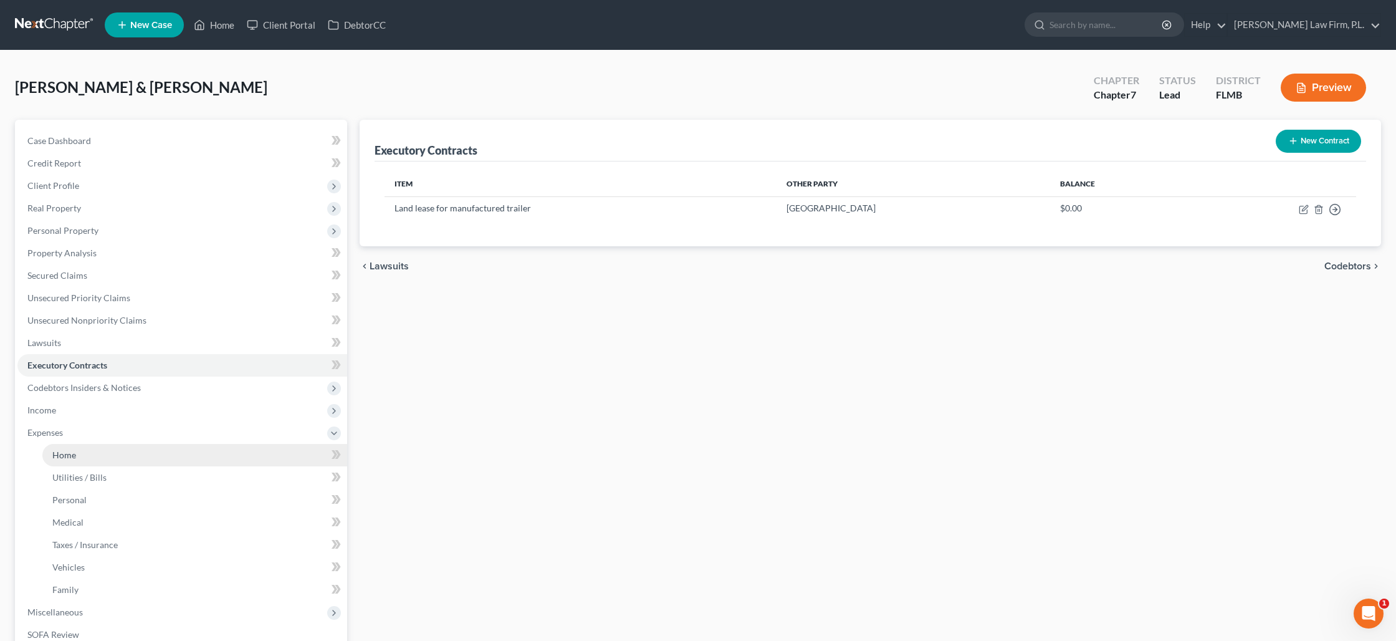
click at [77, 446] on link "Home" at bounding box center [194, 455] width 305 height 22
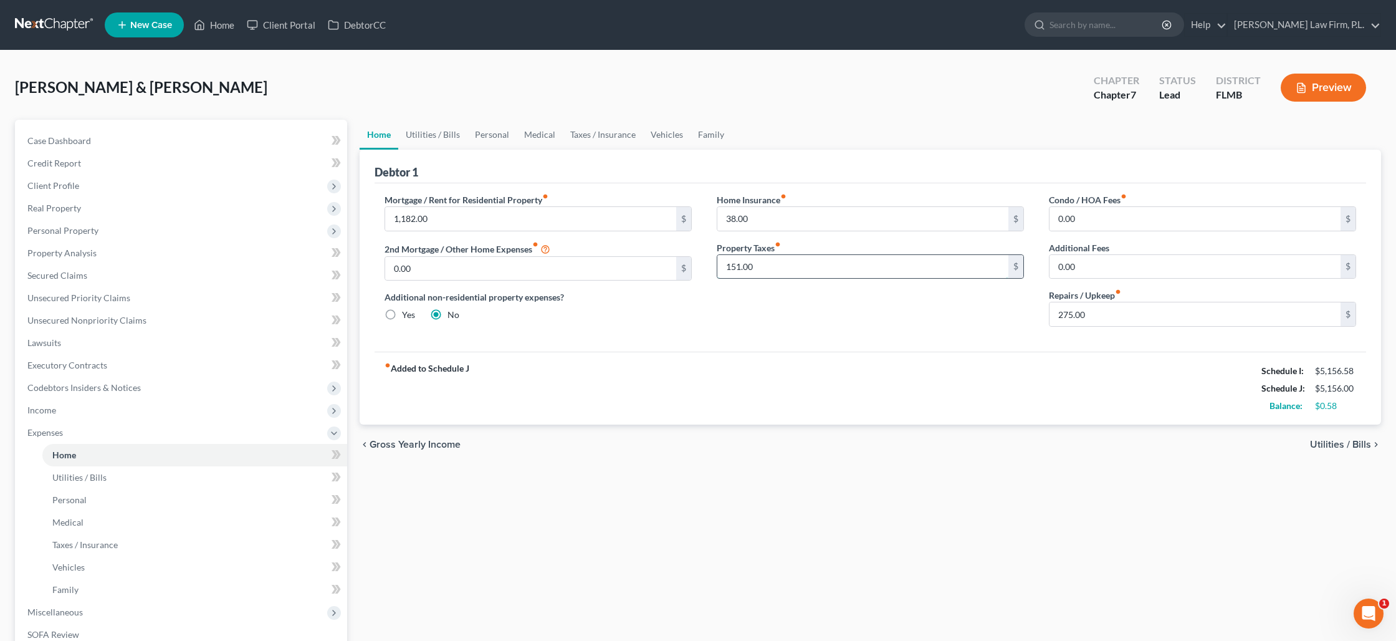
click at [821, 271] on input "151.00" at bounding box center [863, 267] width 291 height 24
type input "115"
click at [426, 132] on link "Utilities / Bills" at bounding box center [432, 135] width 69 height 30
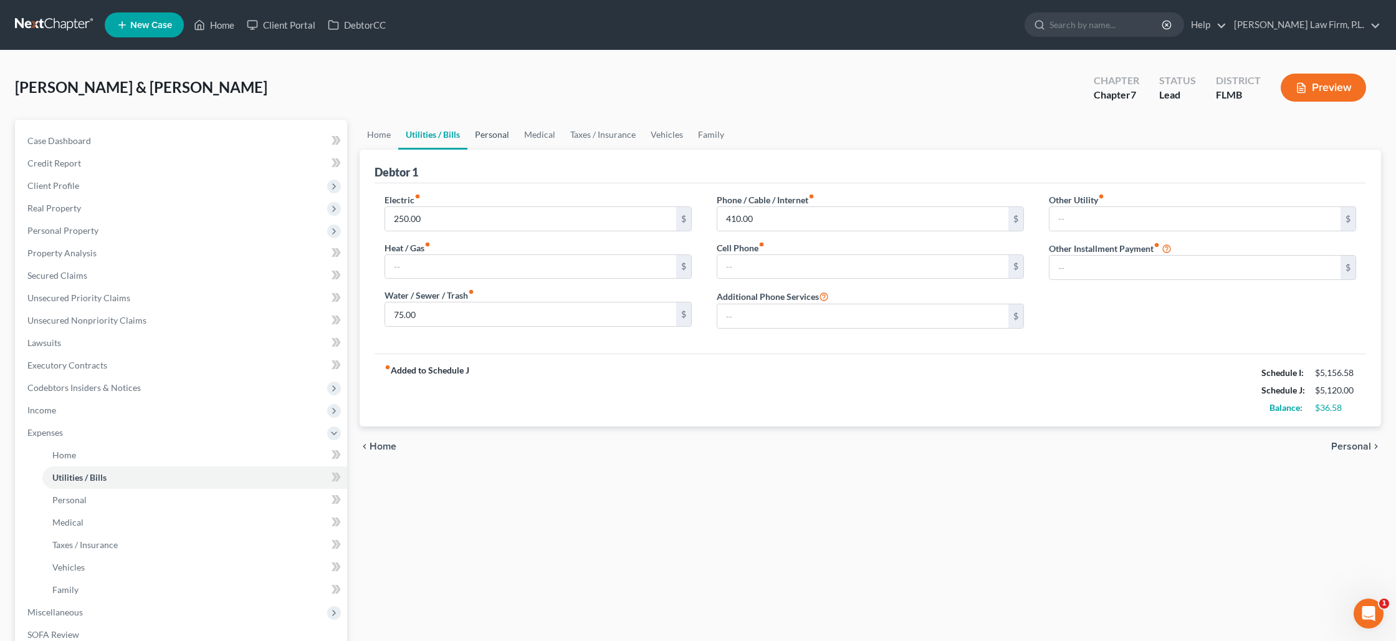
click at [501, 135] on link "Personal" at bounding box center [492, 135] width 49 height 30
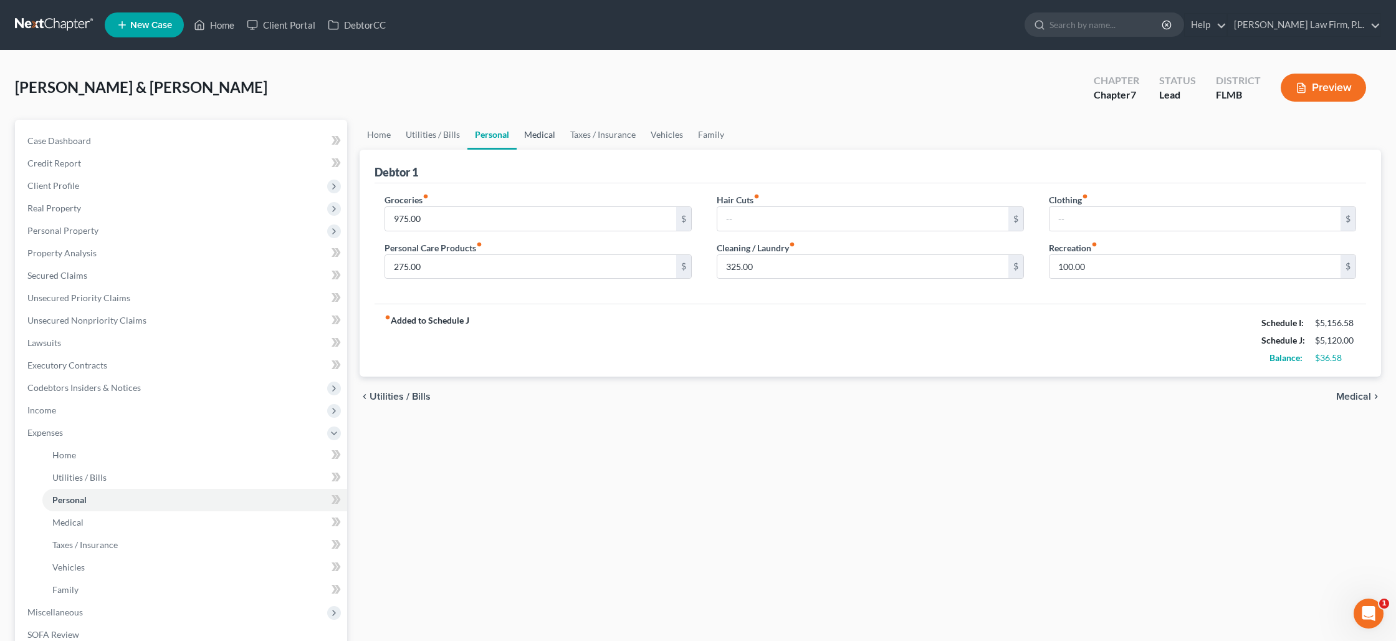
click at [552, 137] on link "Medical" at bounding box center [540, 135] width 46 height 30
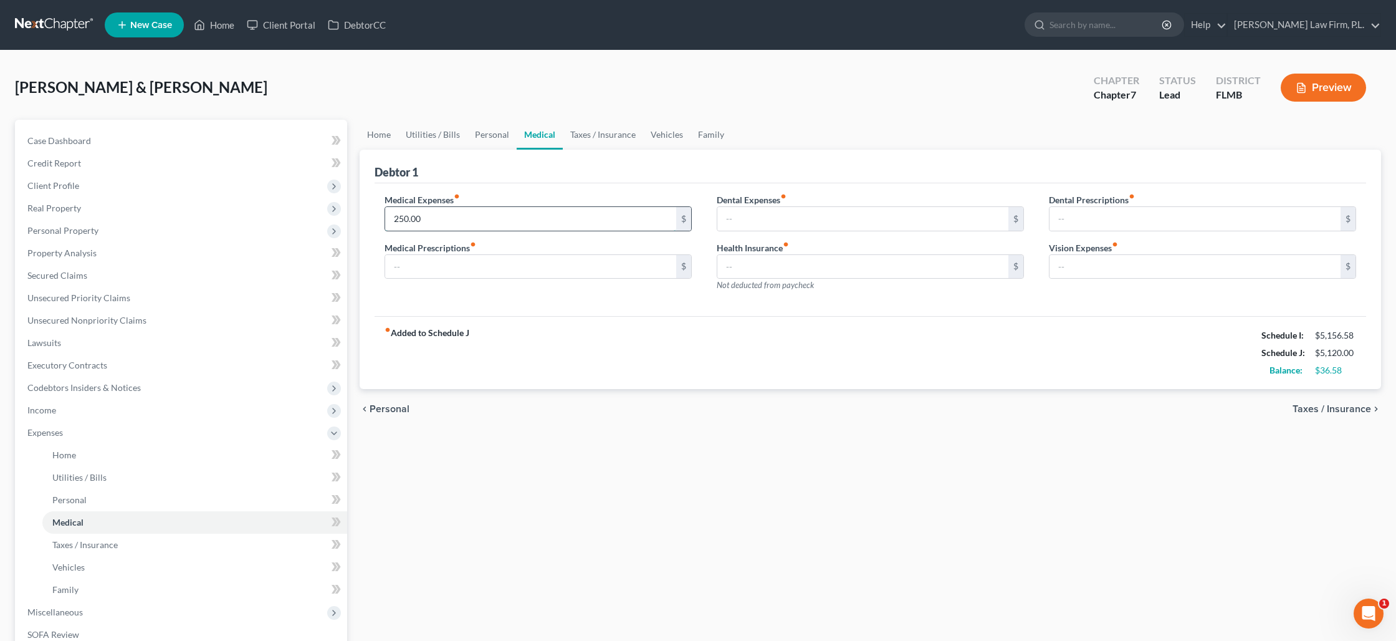
click at [425, 217] on input "250.00" at bounding box center [530, 219] width 291 height 24
click at [588, 132] on link "Taxes / Insurance" at bounding box center [603, 135] width 80 height 30
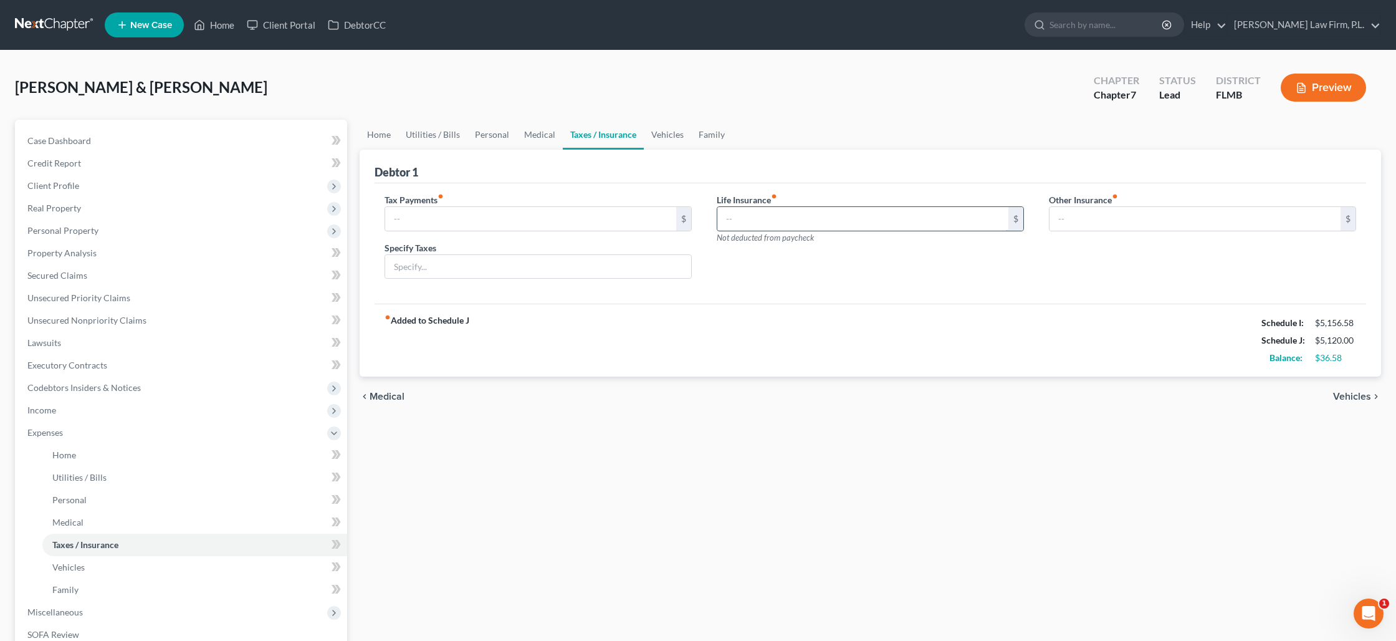
click at [756, 221] on input "text" at bounding box center [863, 219] width 291 height 24
type input "125"
click at [665, 138] on link "Vehicles" at bounding box center [667, 135] width 47 height 30
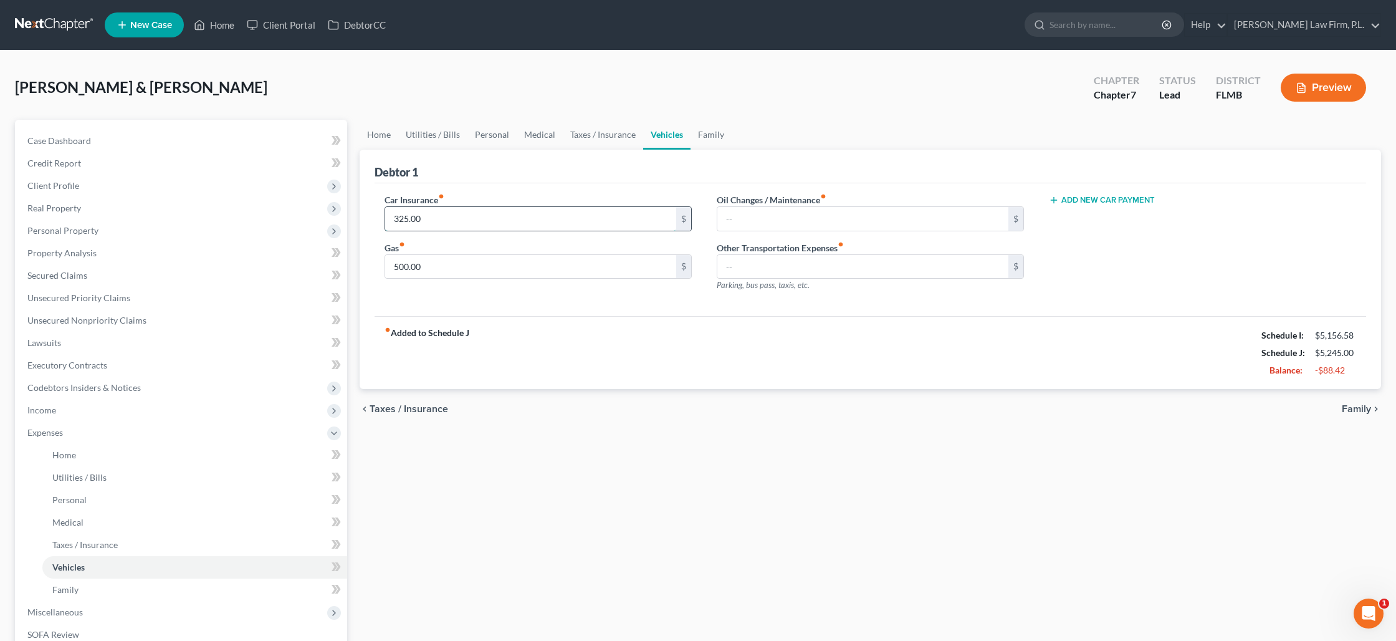
click at [469, 216] on input "325.00" at bounding box center [530, 219] width 291 height 24
type input "150"
click at [704, 138] on link "Family" at bounding box center [711, 135] width 41 height 30
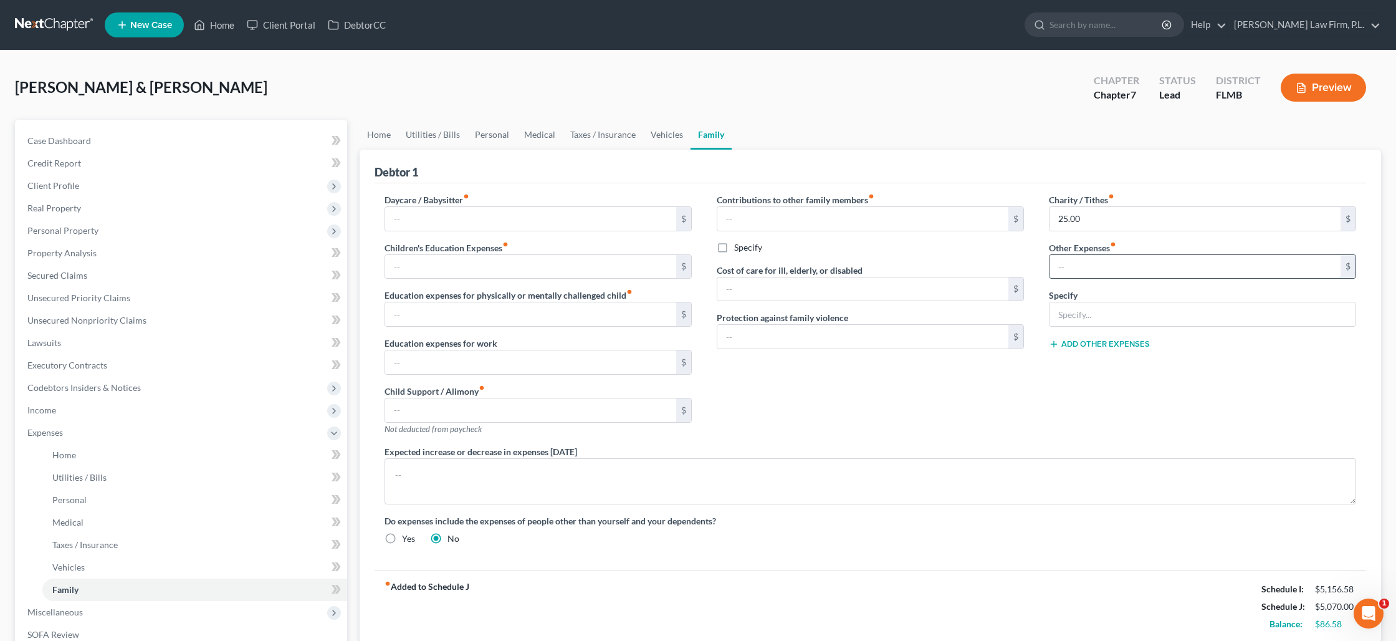
click at [1062, 264] on input "text" at bounding box center [1195, 267] width 291 height 24
type input "9"
type input "100"
type input "Pet Care"
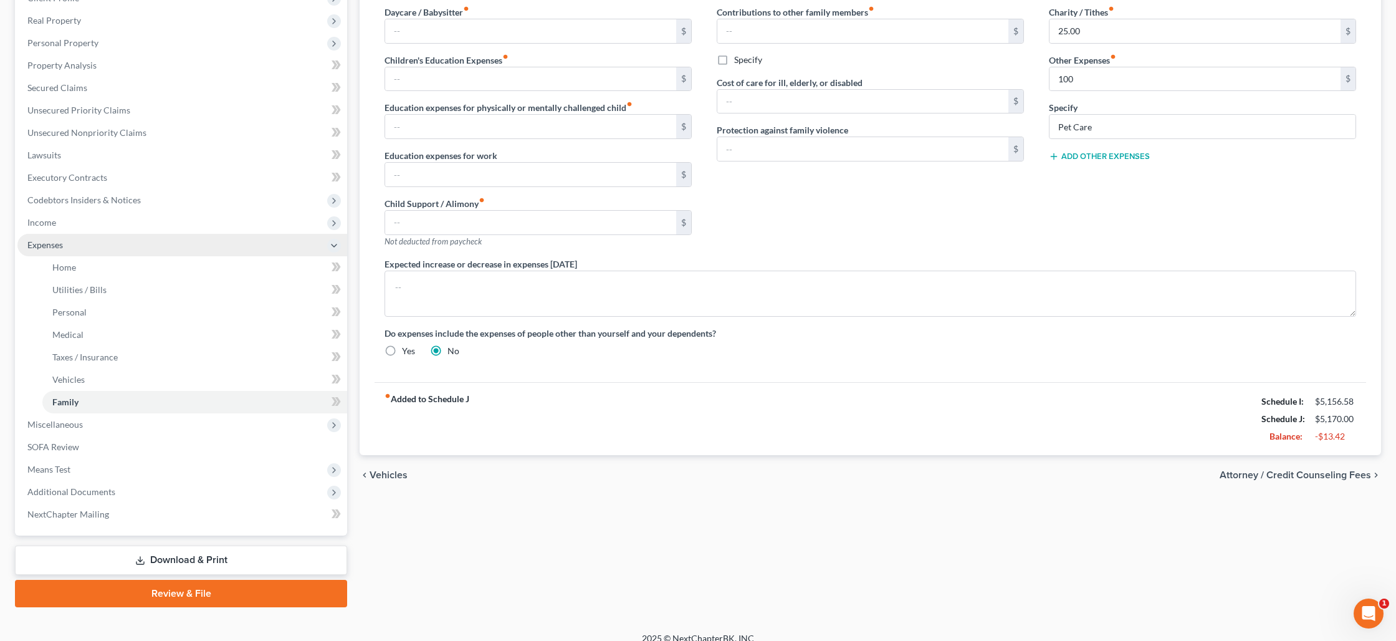
scroll to position [200, 0]
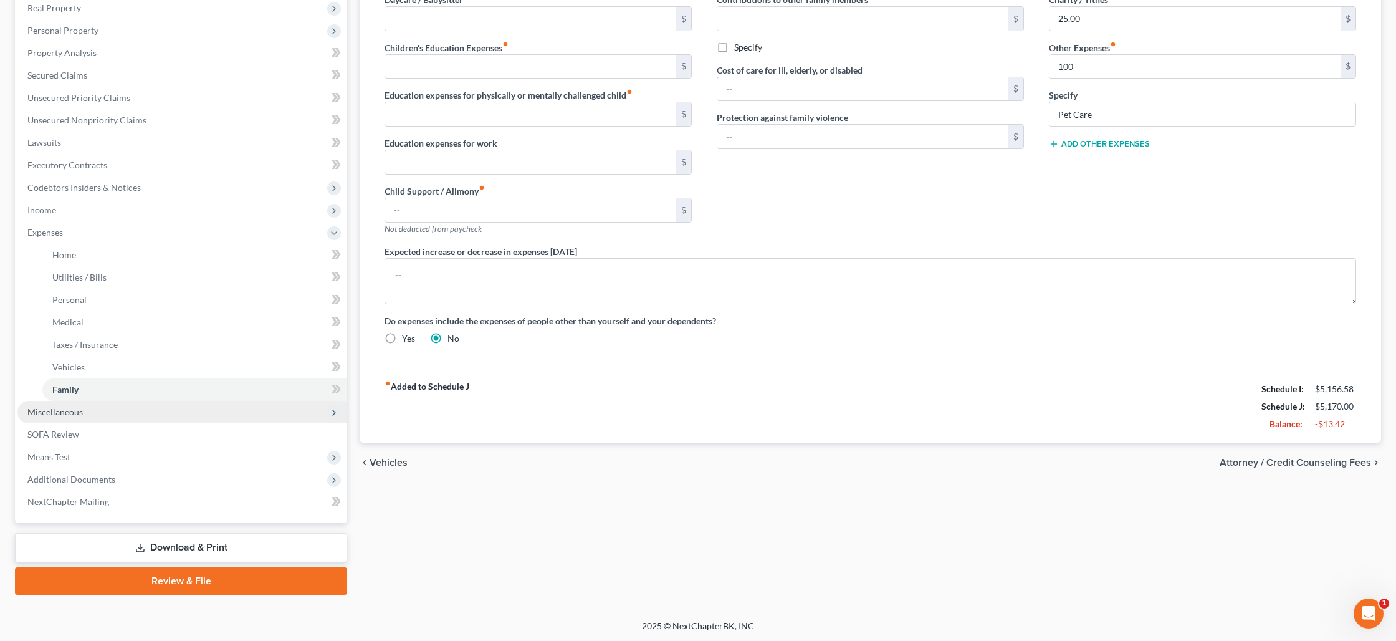
click at [226, 406] on span "Miscellaneous" at bounding box center [182, 412] width 330 height 22
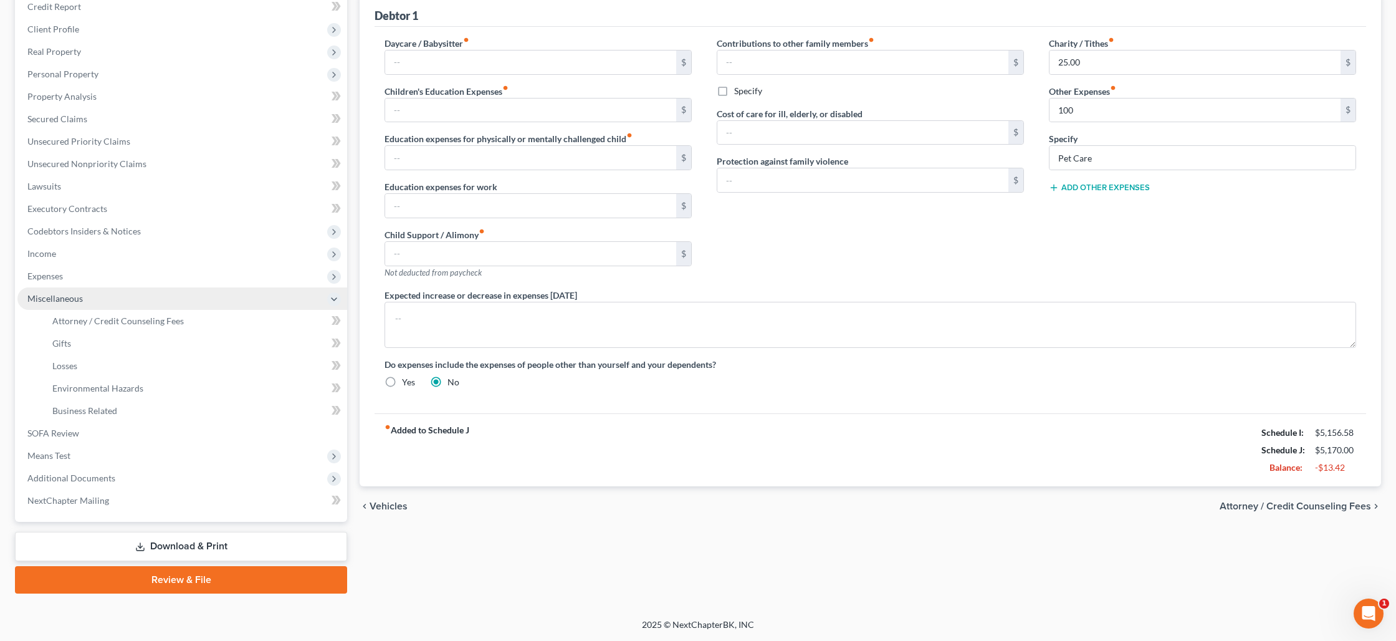
scroll to position [155, 0]
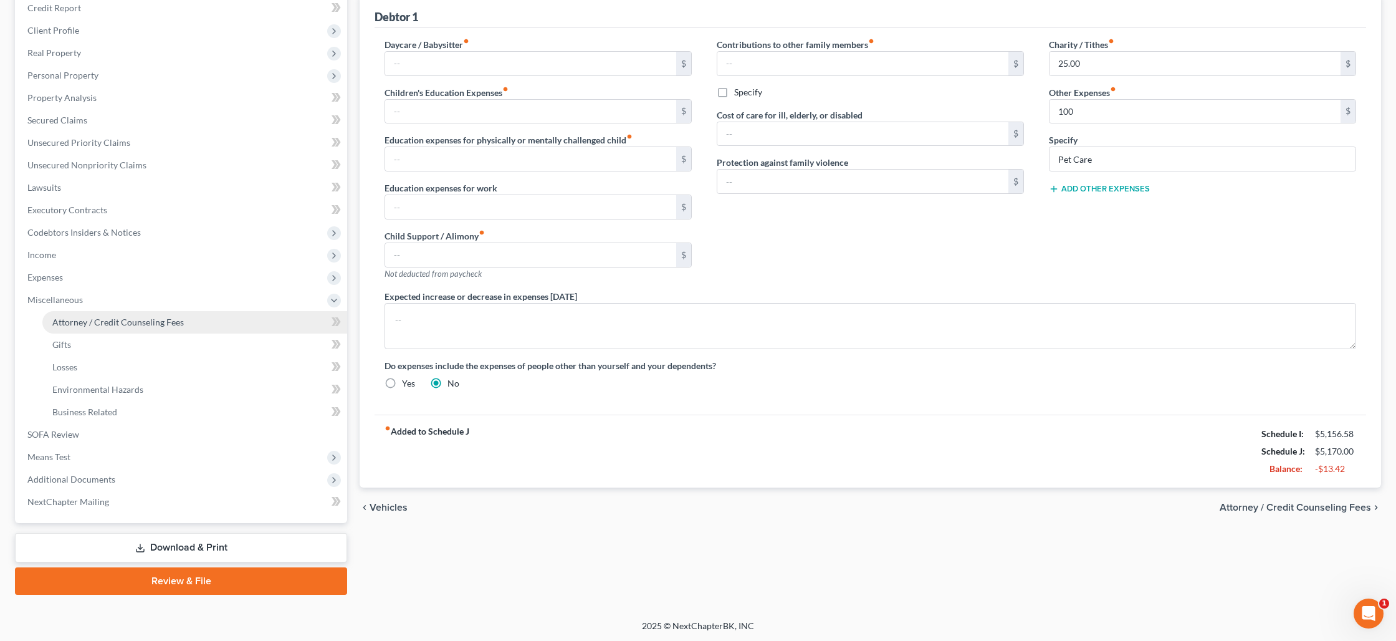
click at [143, 319] on span "Attorney / Credit Counseling Fees" at bounding box center [118, 322] width 132 height 11
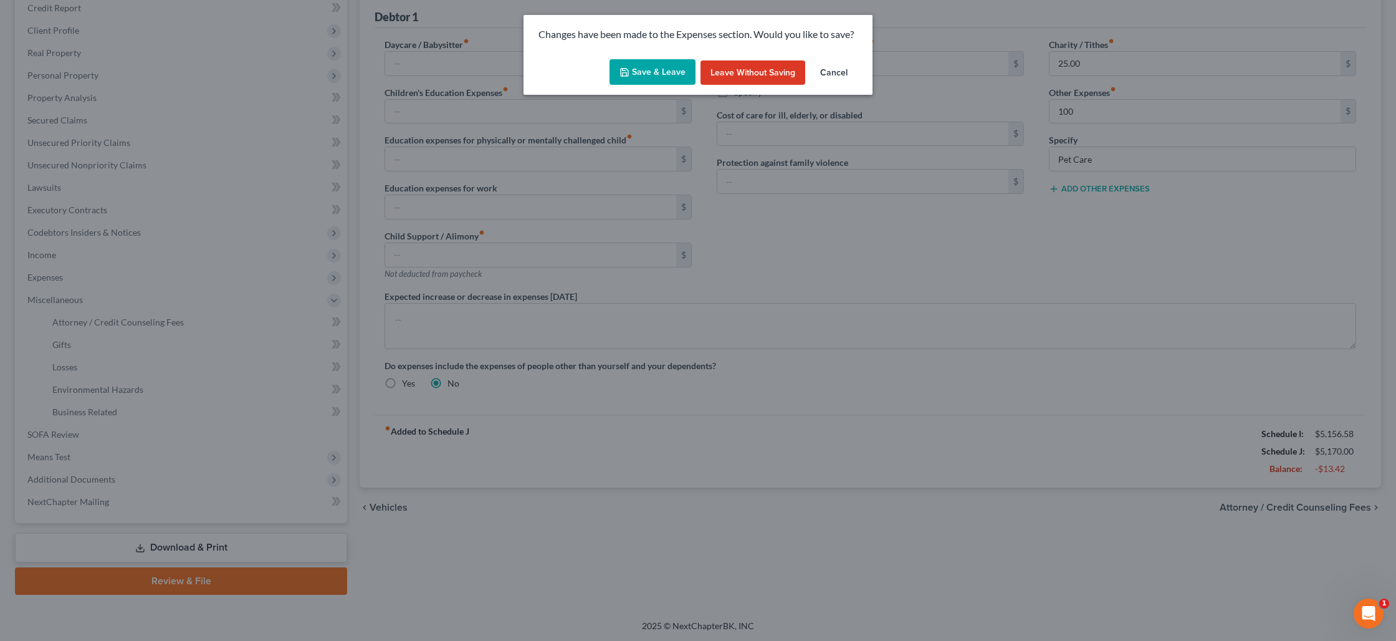
click at [646, 72] on button "Save & Leave" at bounding box center [653, 72] width 86 height 26
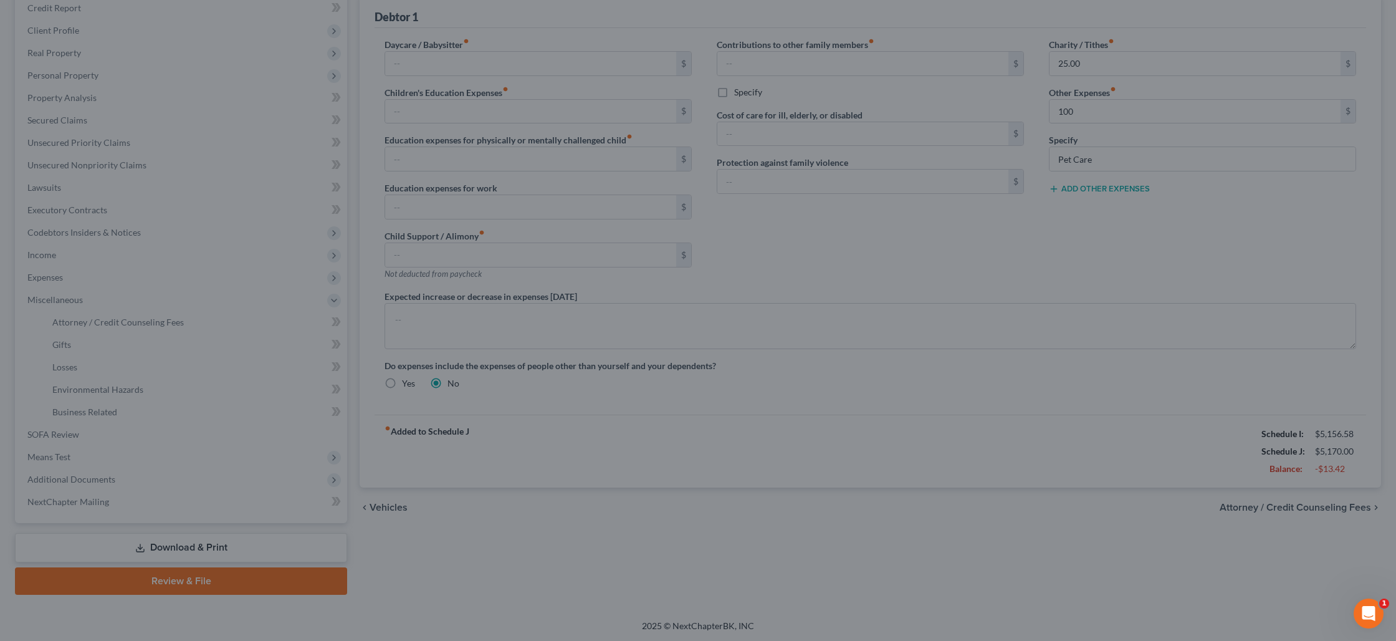
type input "100.00"
select select "0"
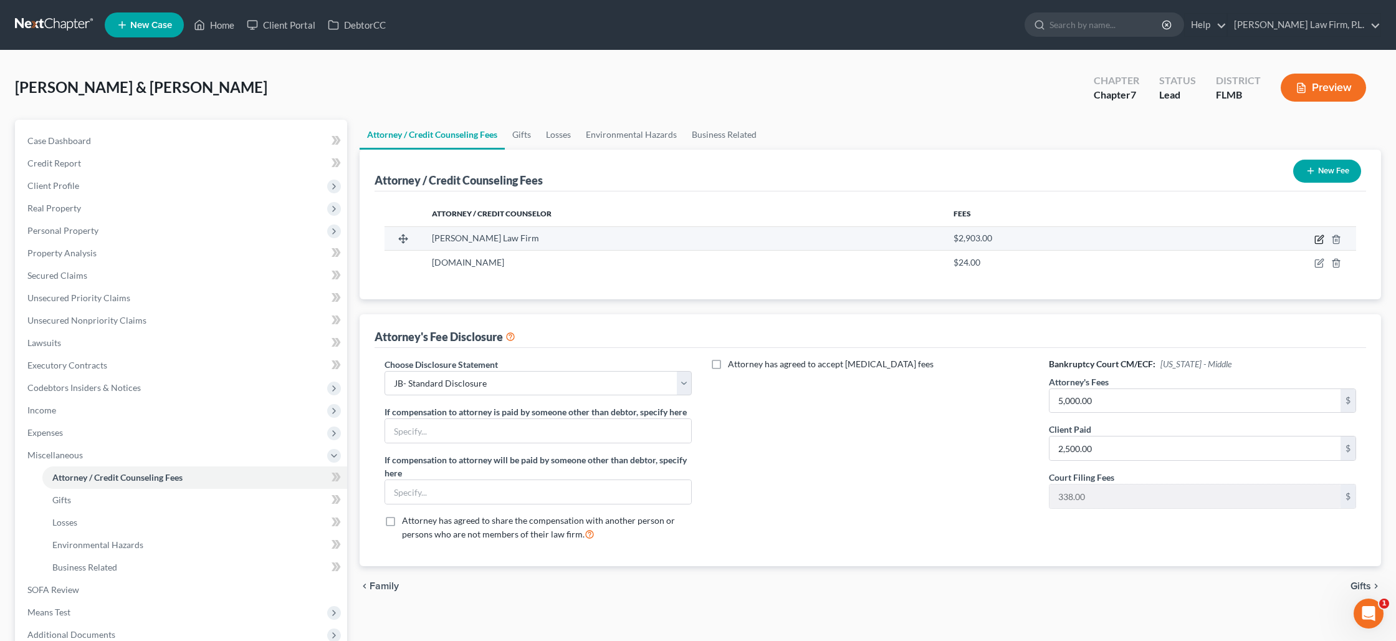
click at [1318, 242] on icon "button" at bounding box center [1320, 239] width 10 height 10
select select "9"
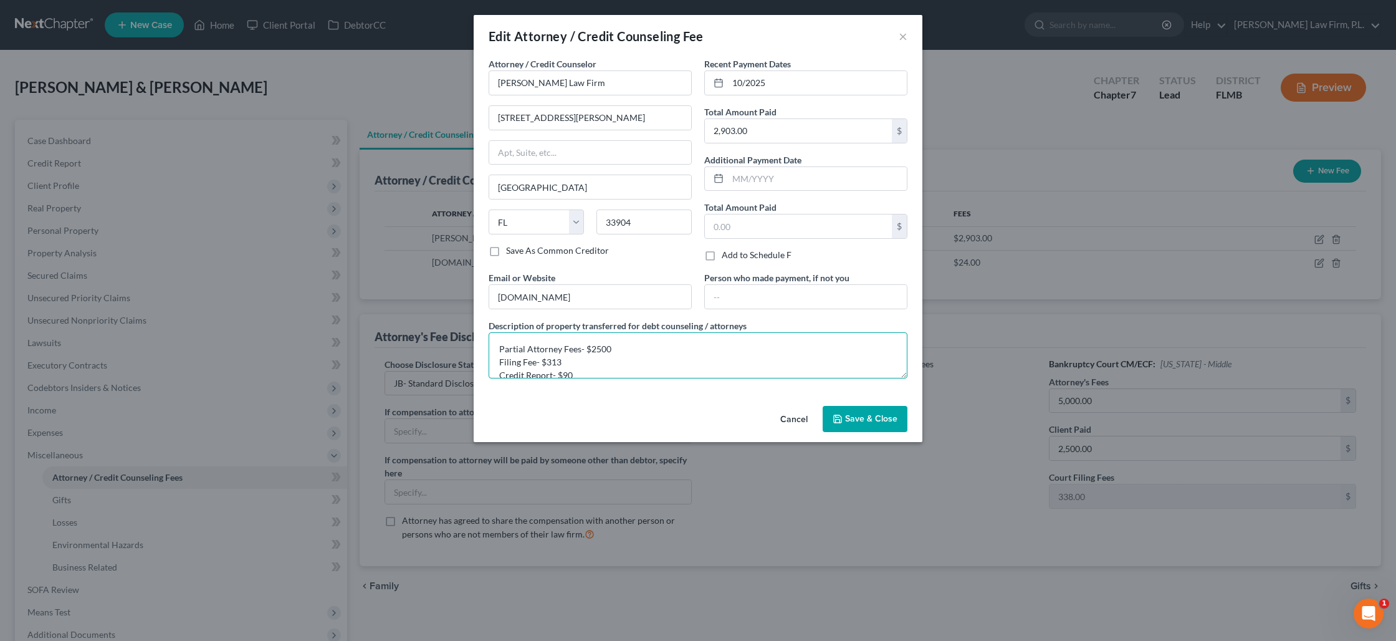
drag, startPoint x: 572, startPoint y: 358, endPoint x: 552, endPoint y: 357, distance: 20.6
click at [552, 357] on textarea "Partial Attorney Fees- $2500 Filing Fee- $313 Credit Report- $90" at bounding box center [698, 355] width 419 height 46
type textarea "Partial Attorney Fees- $2500 Filing Fee- $338 Credit Report- $90"
drag, startPoint x: 578, startPoint y: 361, endPoint x: 572, endPoint y: 362, distance: 6.3
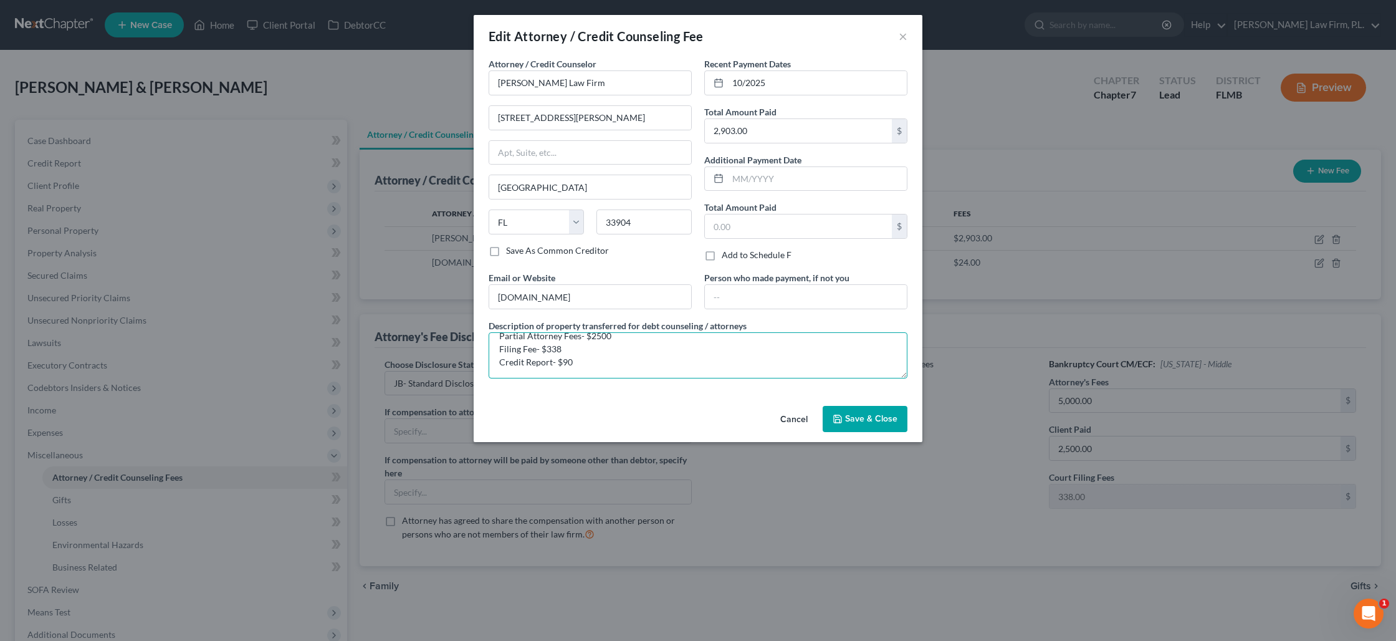
click at [572, 362] on textarea "Partial Attorney Fees- $2500 Filing Fee- $338 Credit Report- $90" at bounding box center [698, 355] width 419 height 46
drag, startPoint x: 614, startPoint y: 342, endPoint x: 590, endPoint y: 338, distance: 24.5
click at [590, 338] on textarea "Partial Attorney Fees- $2500 Filing Fee- $338 Credit Report- $90" at bounding box center [698, 355] width 419 height 46
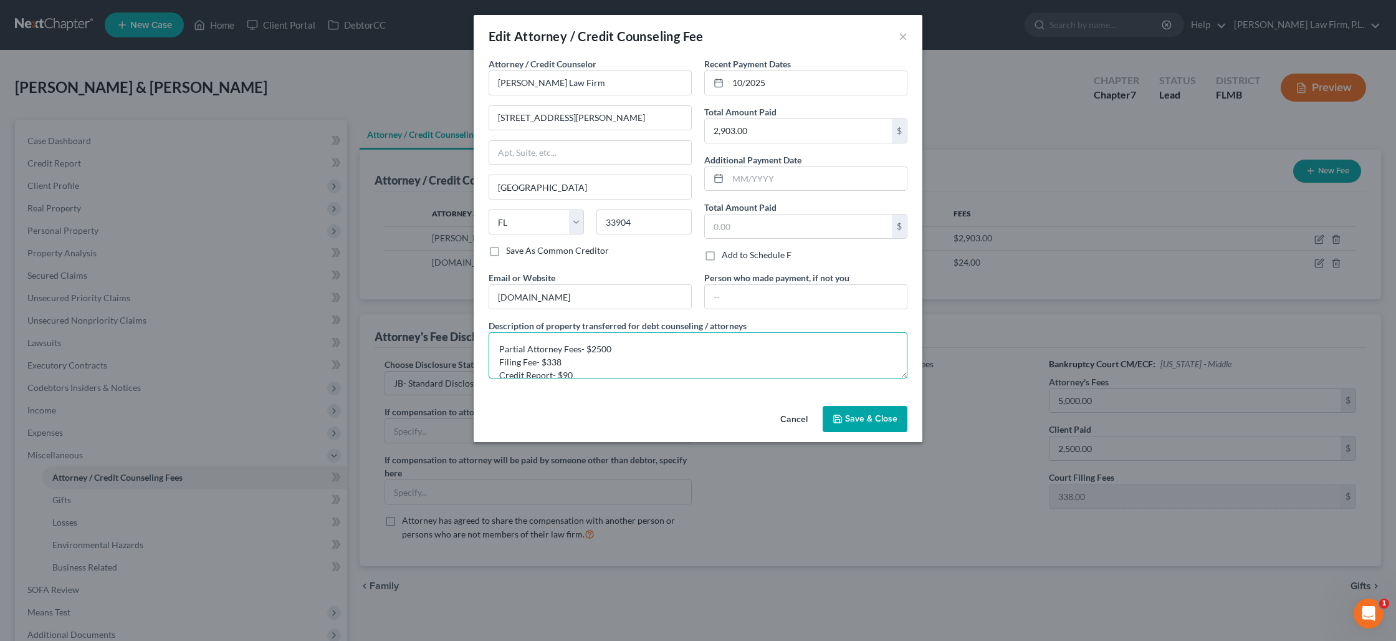
drag, startPoint x: 617, startPoint y: 337, endPoint x: 597, endPoint y: 349, distance: 23.7
click at [597, 349] on textarea "Partial Attorney Fees- $2500 Filing Fee- $338 Credit Report- $90" at bounding box center [698, 355] width 419 height 46
click at [499, 353] on textarea "Partial Attorney Fees- $2,475 Filing Fee- $338 Credit Report- $90" at bounding box center [698, 355] width 419 height 46
drag, startPoint x: 526, startPoint y: 348, endPoint x: 458, endPoint y: 347, distance: 68.6
click at [458, 347] on div "Edit Attorney / Credit Counseling Fee × Attorney / Credit Counselor * [PERSON_N…" at bounding box center [698, 320] width 1396 height 641
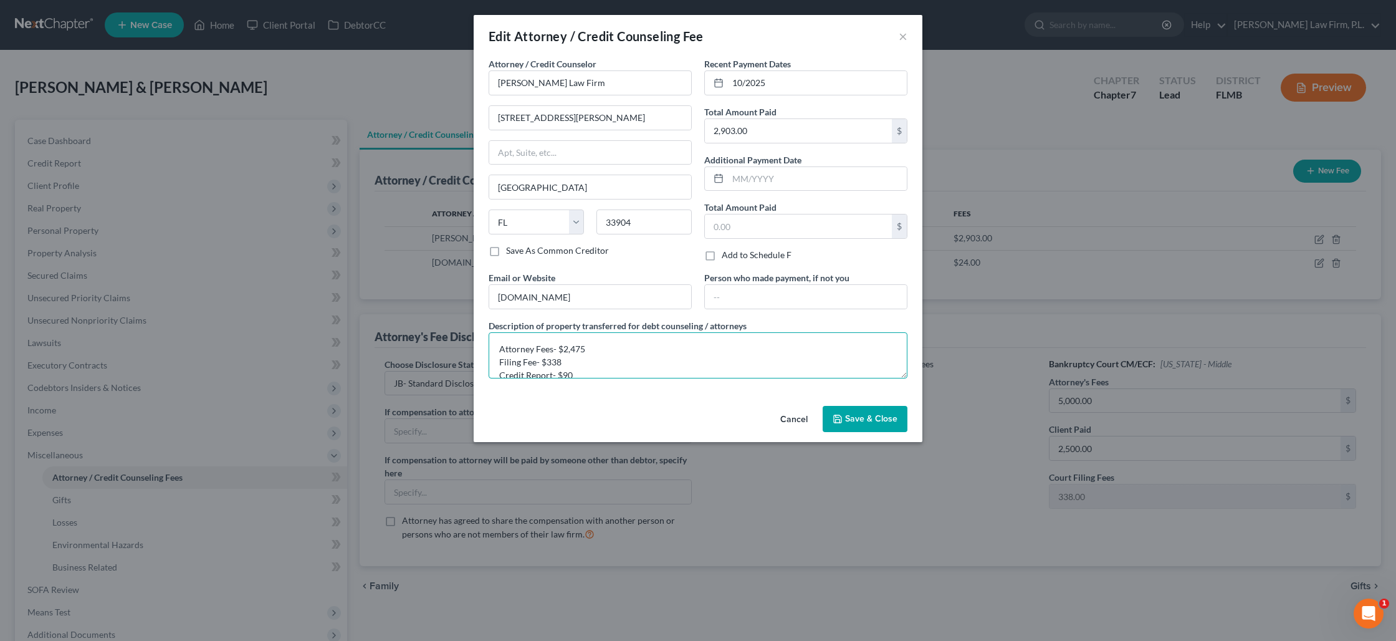
scroll to position [13, 0]
type textarea "Attorney Fees- $2,475 Filing Fee- $338 Credit Report- $90"
click at [863, 413] on button "Save & Close" at bounding box center [865, 419] width 85 height 26
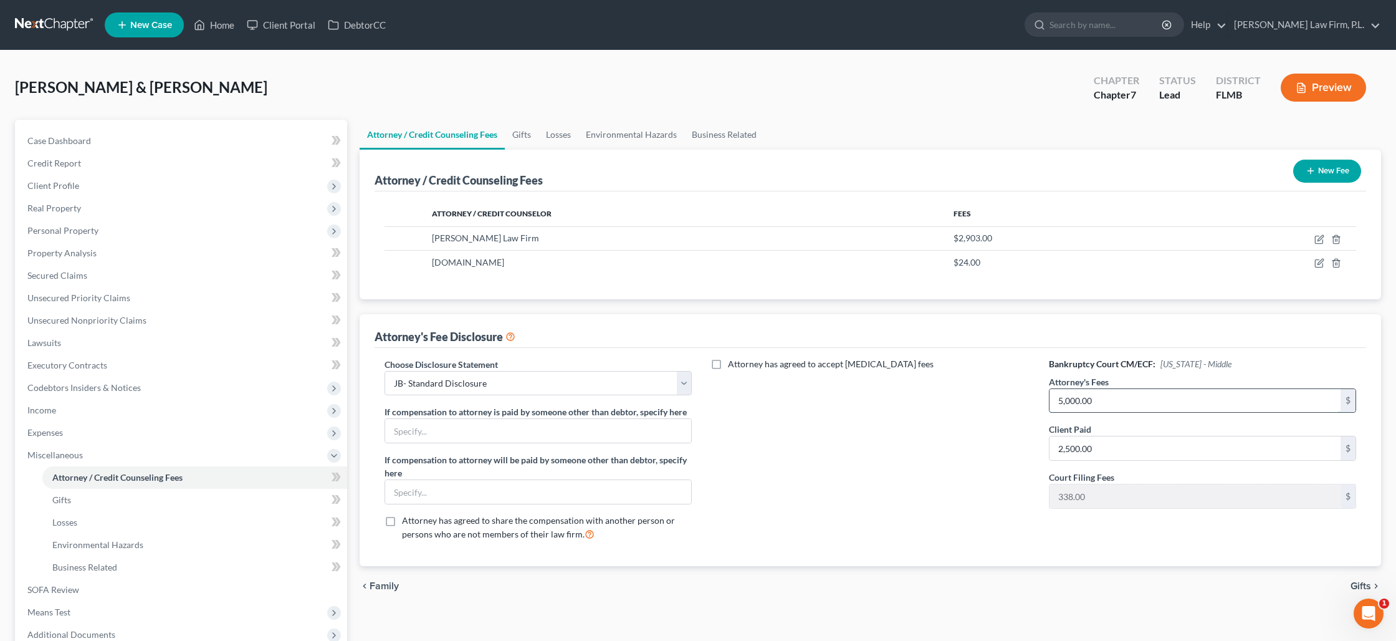
click at [1084, 398] on input "5,000.00" at bounding box center [1195, 401] width 291 height 24
type input "2,475"
click at [188, 499] on link "Gifts" at bounding box center [194, 500] width 305 height 22
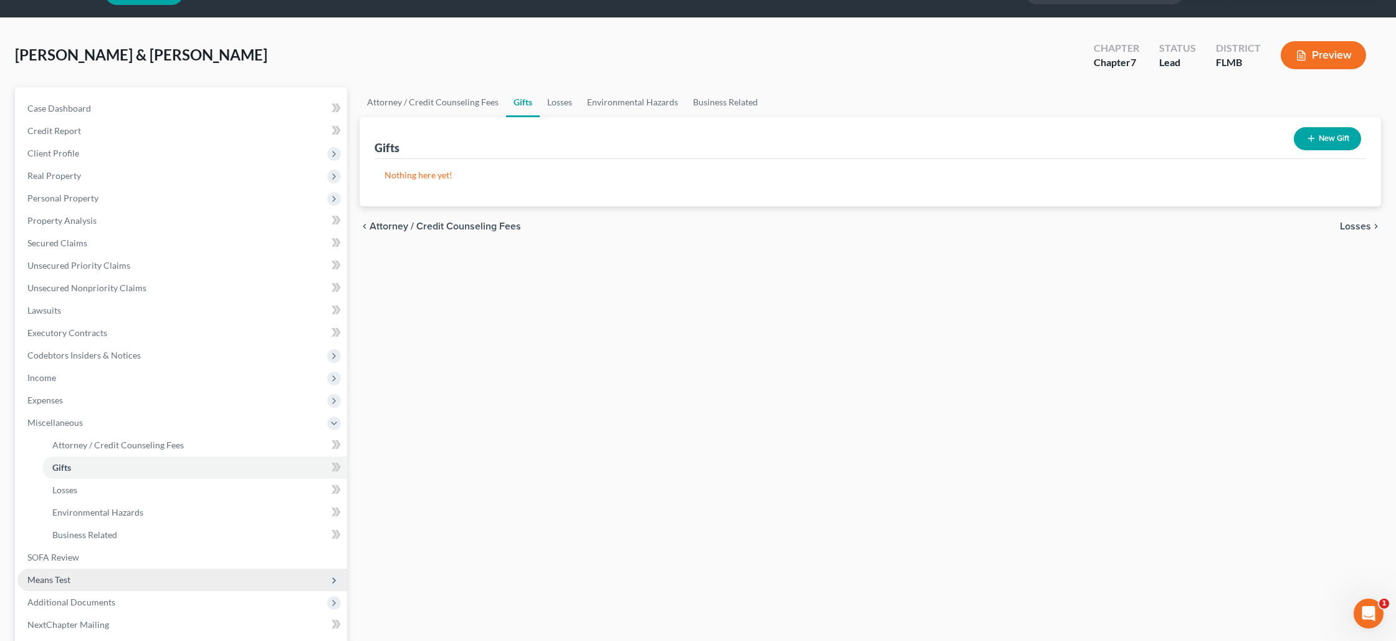
scroll to position [115, 0]
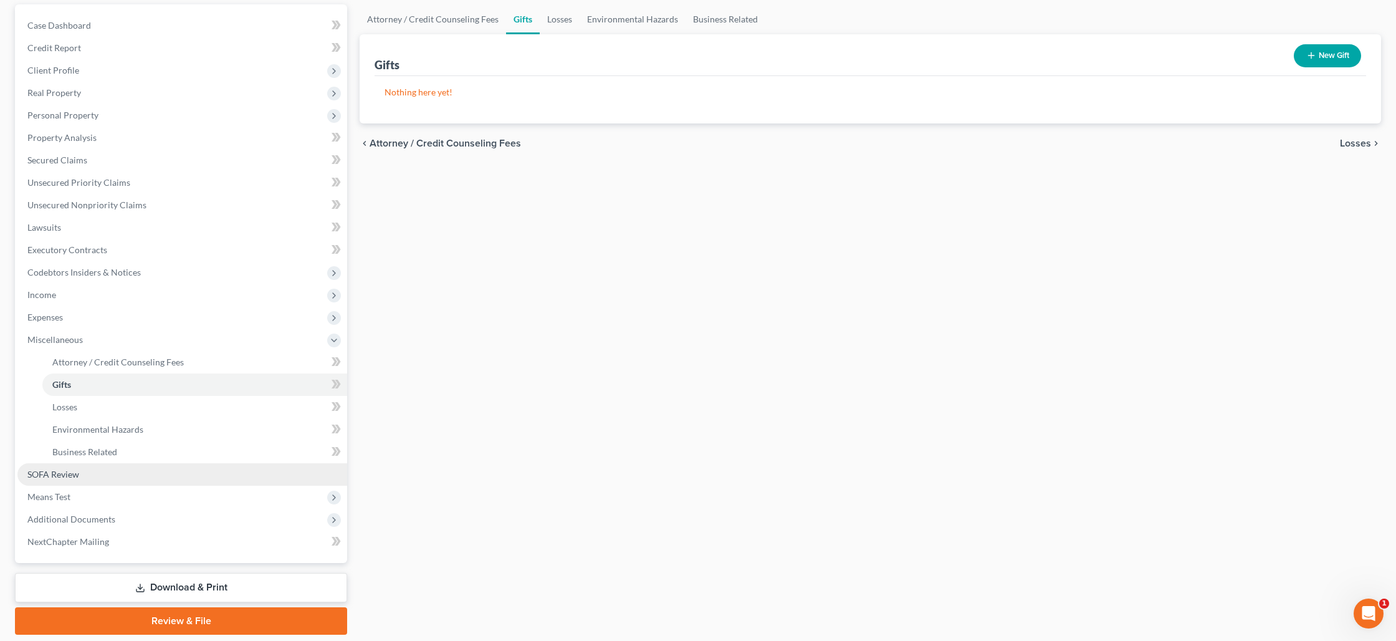
click at [69, 476] on span "SOFA Review" at bounding box center [53, 474] width 52 height 11
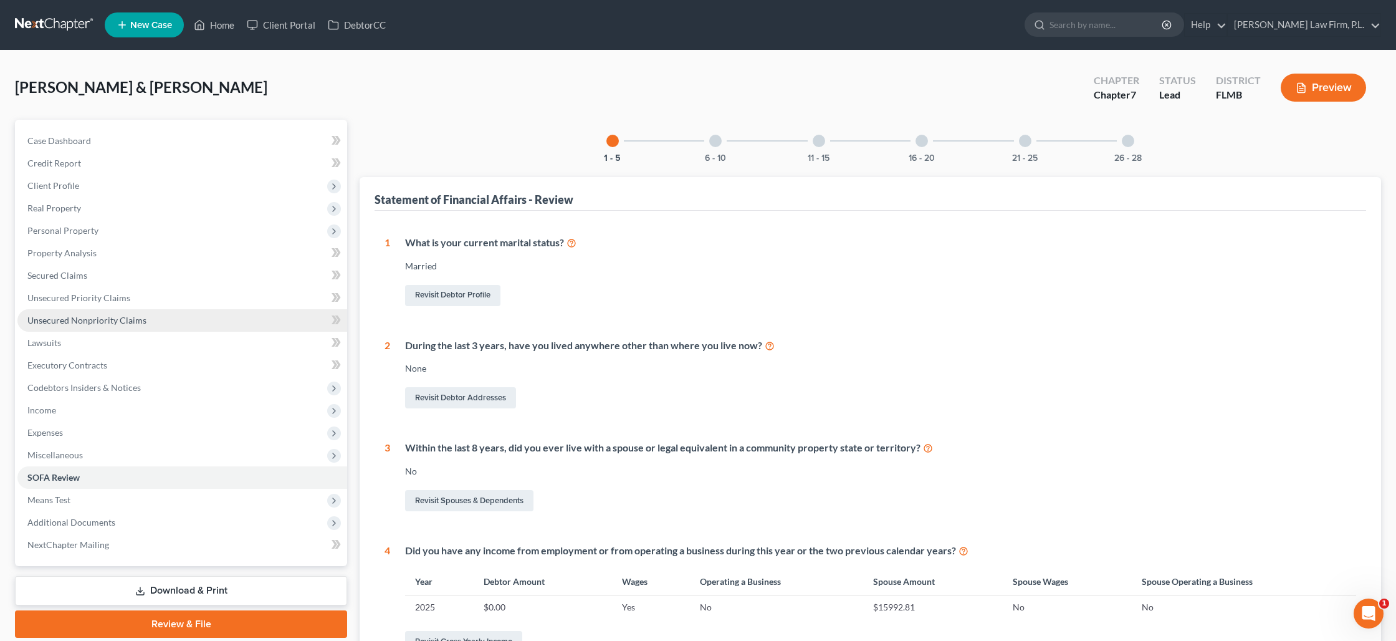
click at [112, 319] on span "Unsecured Nonpriority Claims" at bounding box center [86, 320] width 119 height 11
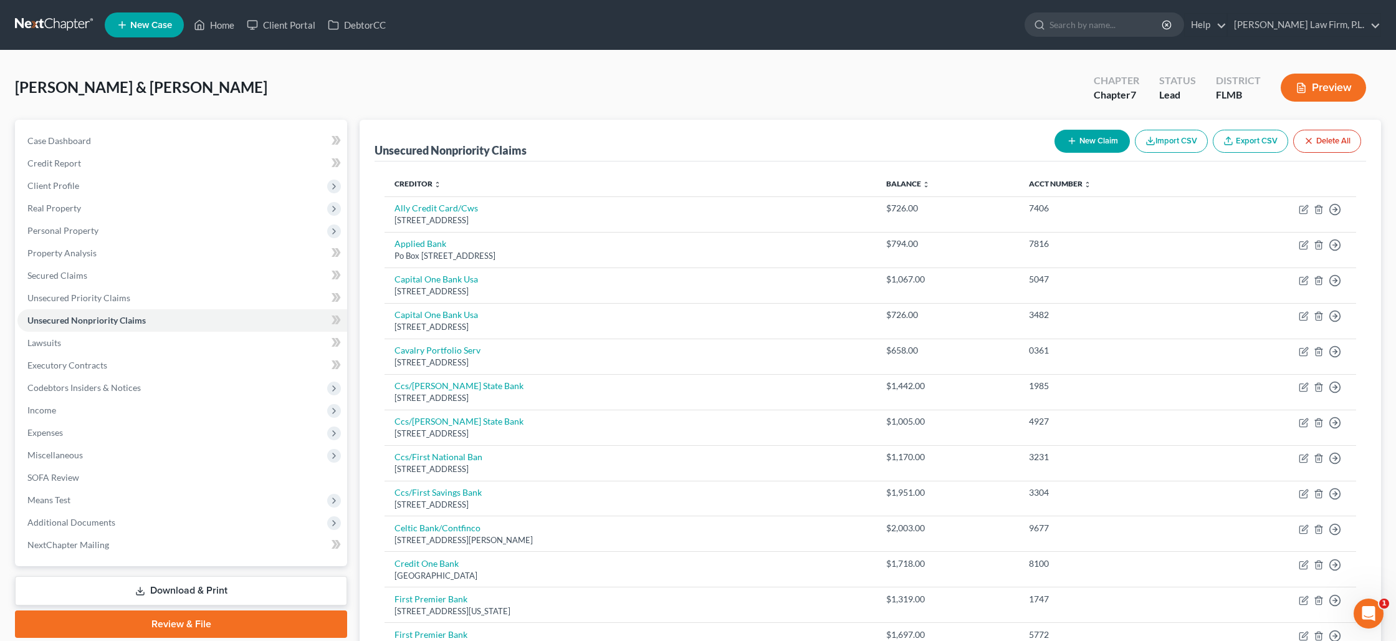
click at [1081, 153] on div "New Claim Import CSV Export CSV Delete All" at bounding box center [1208, 141] width 317 height 33
click at [1071, 142] on icon "button" at bounding box center [1072, 141] width 10 height 10
select select "2"
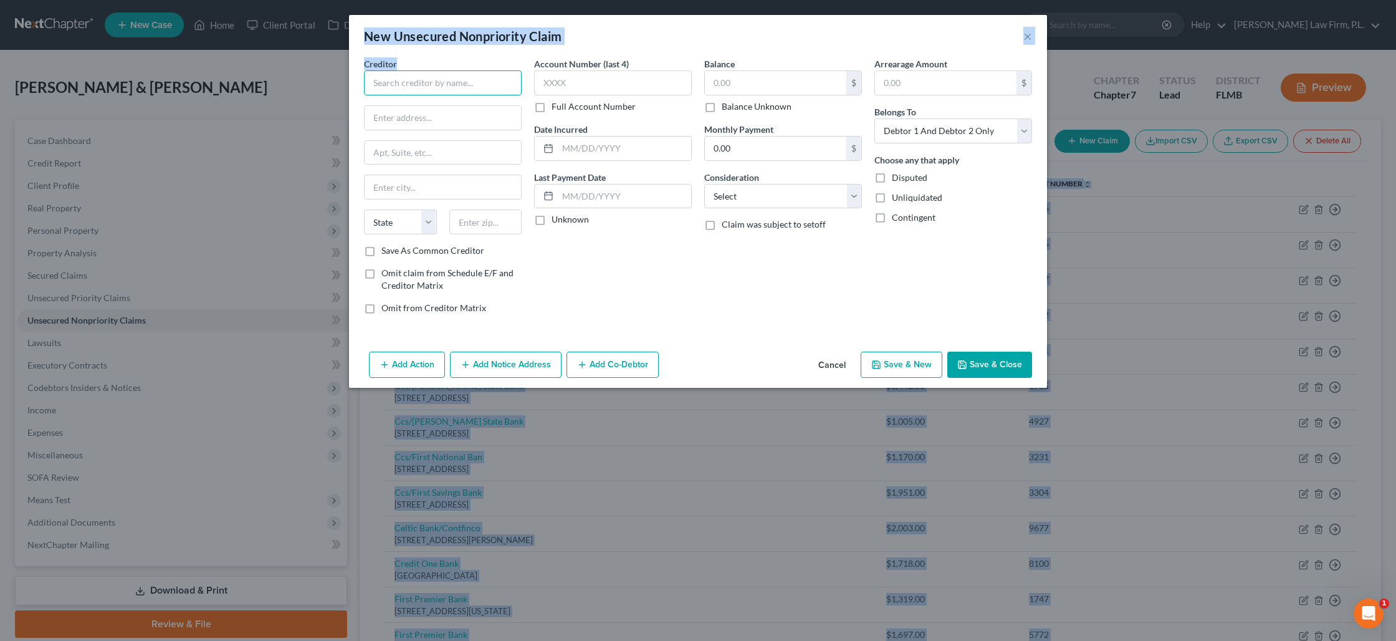
click at [384, 88] on input "text" at bounding box center [443, 82] width 158 height 25
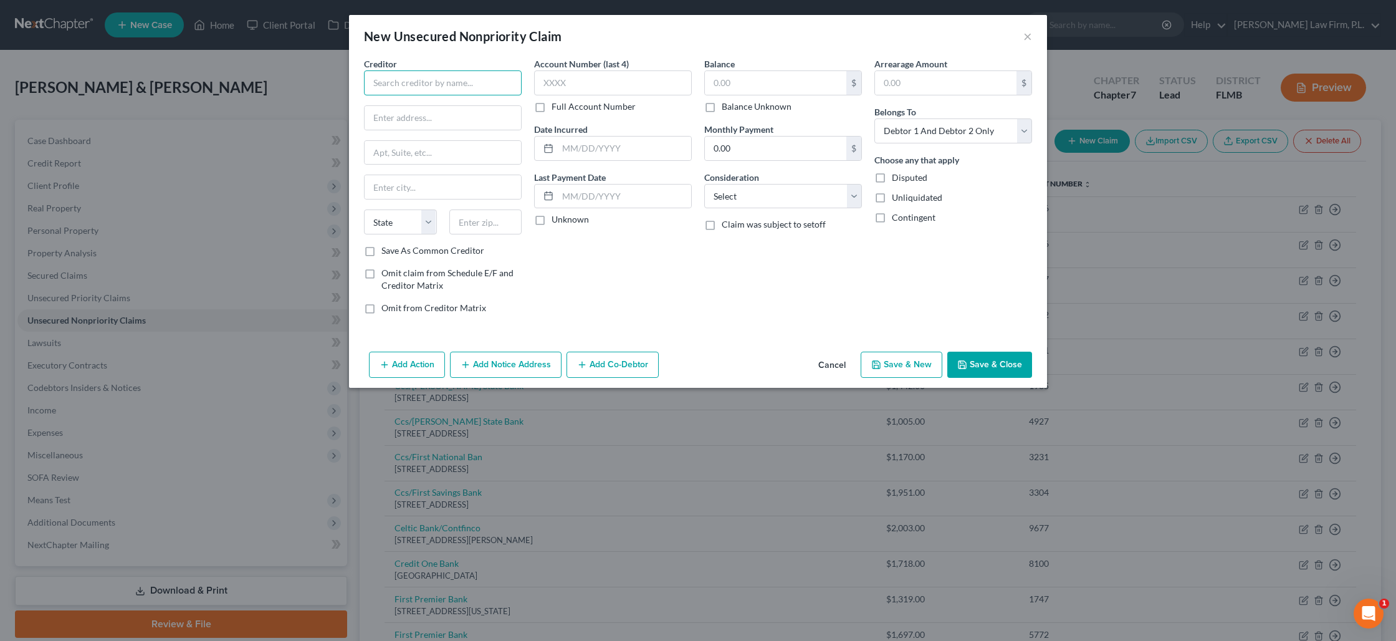
click at [384, 88] on input "text" at bounding box center [443, 82] width 158 height 25
type input "Beyond Finance"
paste input "[STREET_ADDRESS]"
type input "[STREET_ADDRESS]"
click at [408, 158] on input "text" at bounding box center [443, 153] width 156 height 24
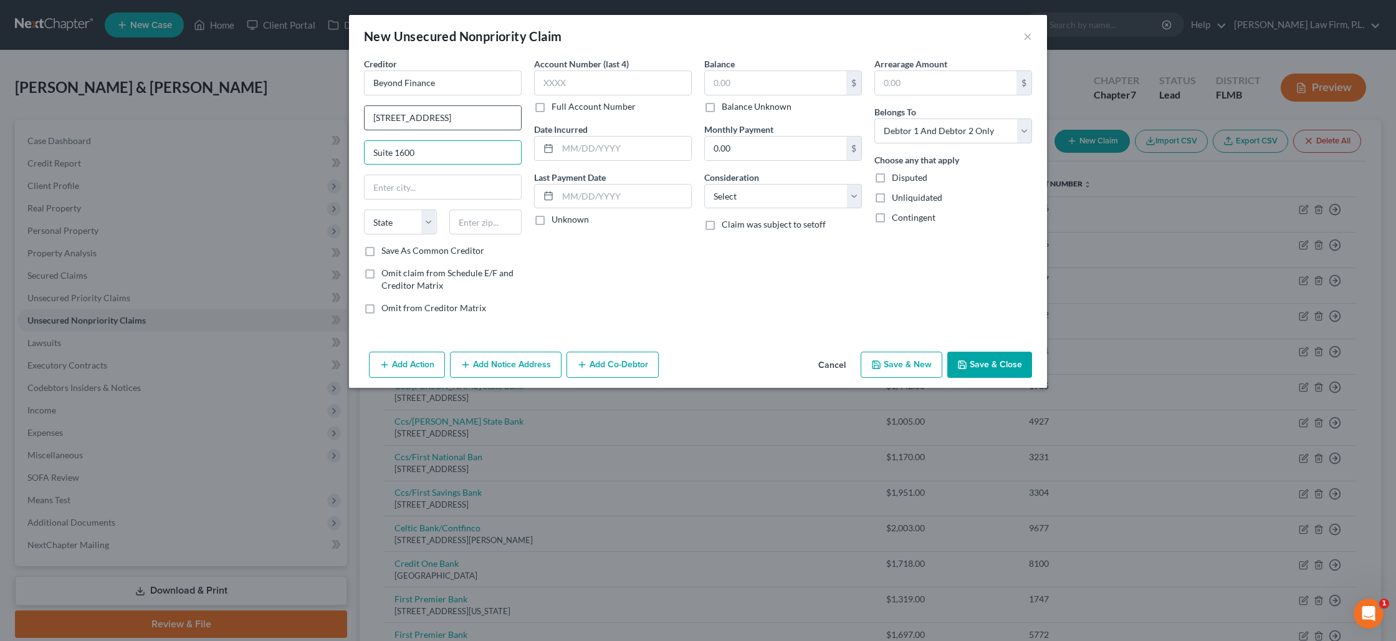
type input "Suite 1600"
drag, startPoint x: 481, startPoint y: 120, endPoint x: 437, endPoint y: 118, distance: 44.3
click at [437, 118] on input "[STREET_ADDRESS]" at bounding box center [443, 118] width 156 height 24
type input "[STREET_ADDRESS]"
drag, startPoint x: 494, startPoint y: 224, endPoint x: 474, endPoint y: 216, distance: 21.5
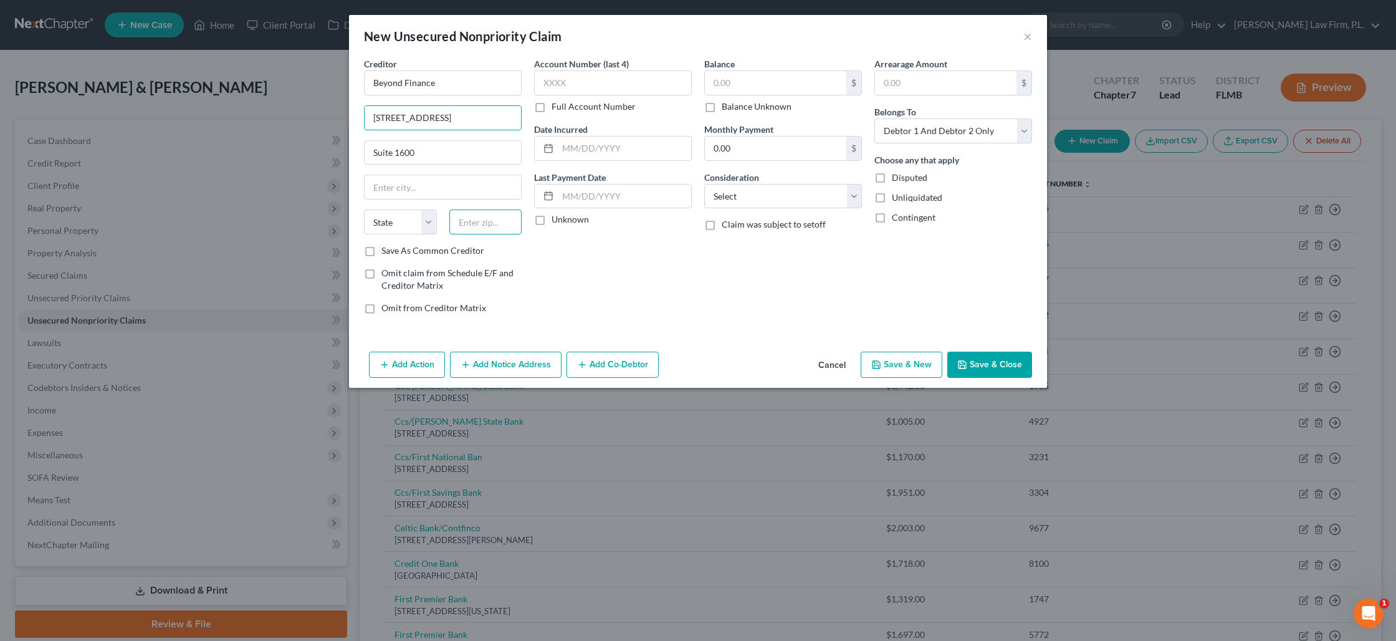
click at [494, 223] on input "text" at bounding box center [485, 221] width 73 height 25
type input "6061"
click at [454, 192] on input "text" at bounding box center [443, 187] width 156 height 24
type input "[GEOGRAPHIC_DATA]"
click at [408, 218] on select "State [US_STATE] AK AR AZ CA CO CT DE DC [GEOGRAPHIC_DATA] [GEOGRAPHIC_DATA] GU…" at bounding box center [400, 221] width 73 height 25
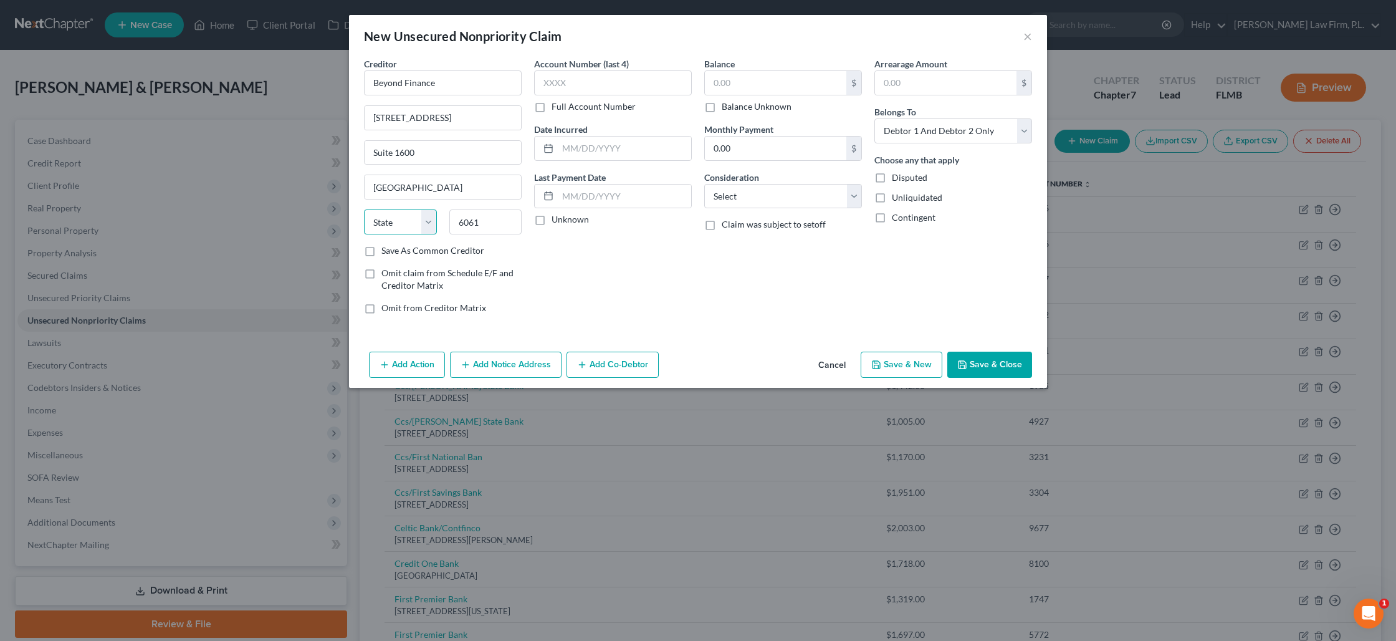
select select "14"
click at [364, 209] on select "State [US_STATE] AK AR AZ CA CO CT DE DC [GEOGRAPHIC_DATA] [GEOGRAPHIC_DATA] GU…" at bounding box center [400, 221] width 73 height 25
click at [720, 155] on input "0.00" at bounding box center [776, 149] width 142 height 24
type input "740"
click at [638, 193] on input "text" at bounding box center [624, 197] width 133 height 24
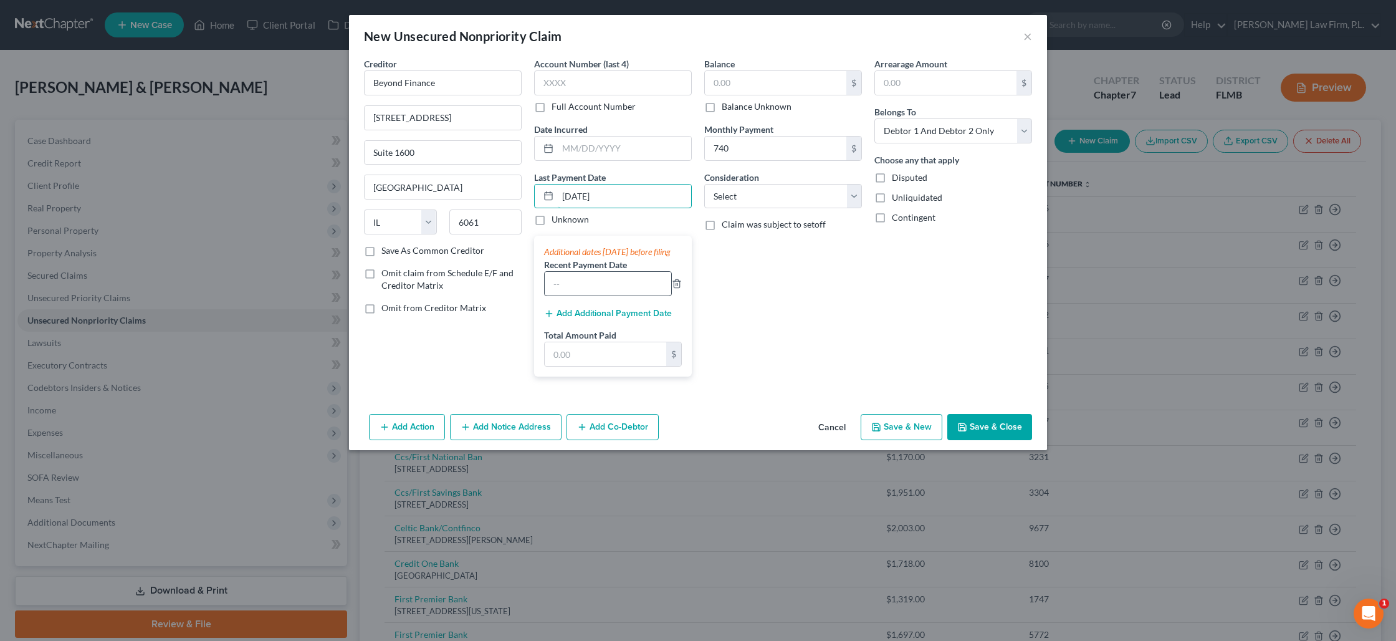
type input "[DATE]"
click at [578, 295] on input "text" at bounding box center [608, 284] width 127 height 24
type input "[DATE]"
click at [617, 319] on button "Add Additional Payment Date" at bounding box center [608, 314] width 128 height 10
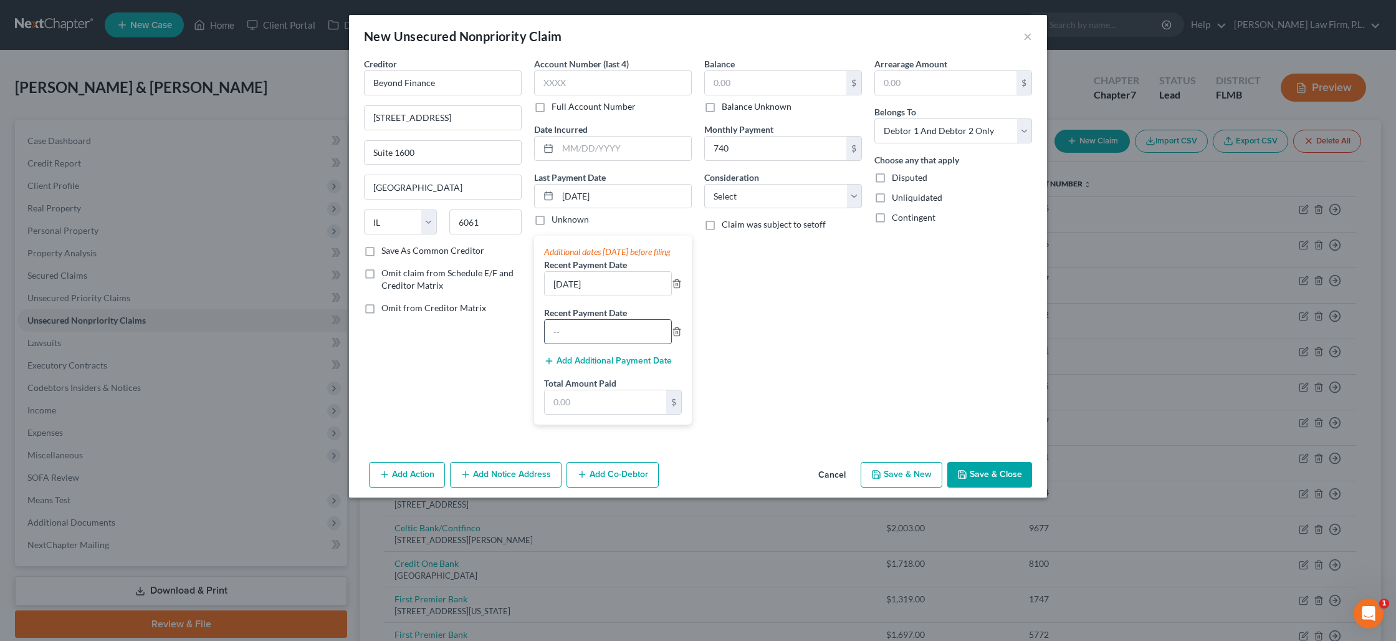
click at [569, 338] on input "text" at bounding box center [608, 332] width 127 height 24
type input "[DATE]"
type input "2,220"
click at [1010, 488] on button "Save & Close" at bounding box center [990, 475] width 85 height 26
type input "0.00"
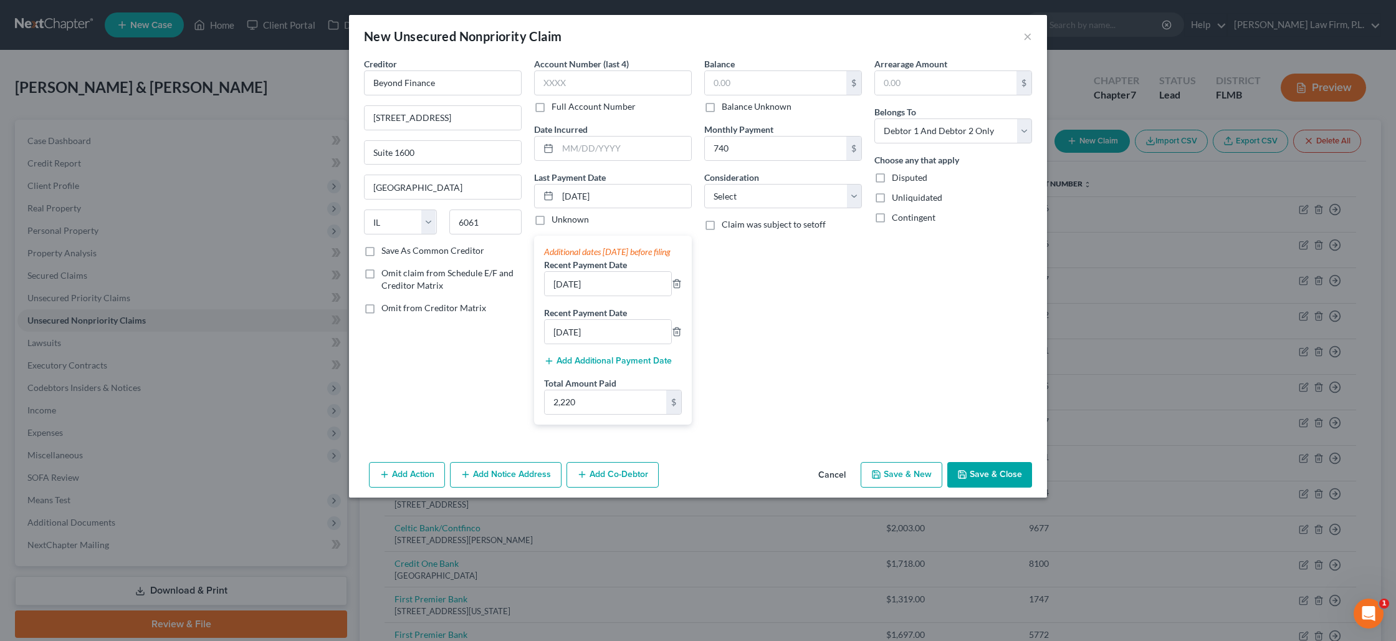
type input "740.00"
type input "2,220.00"
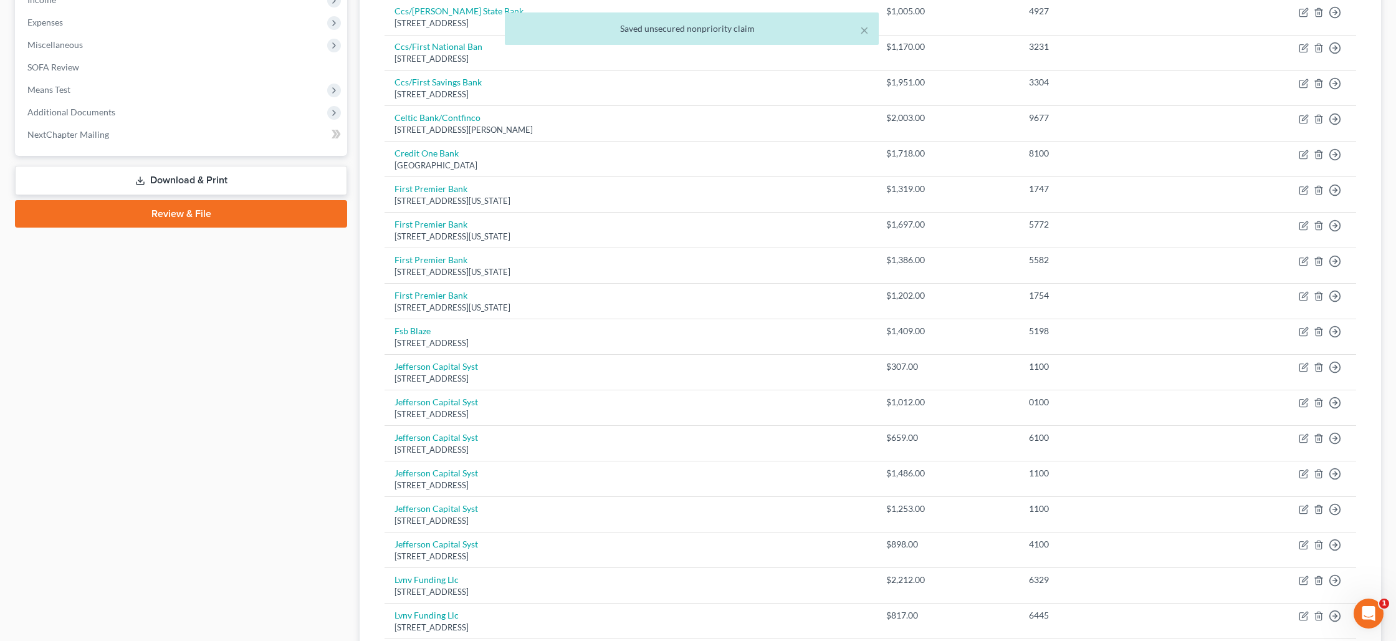
scroll to position [833, 0]
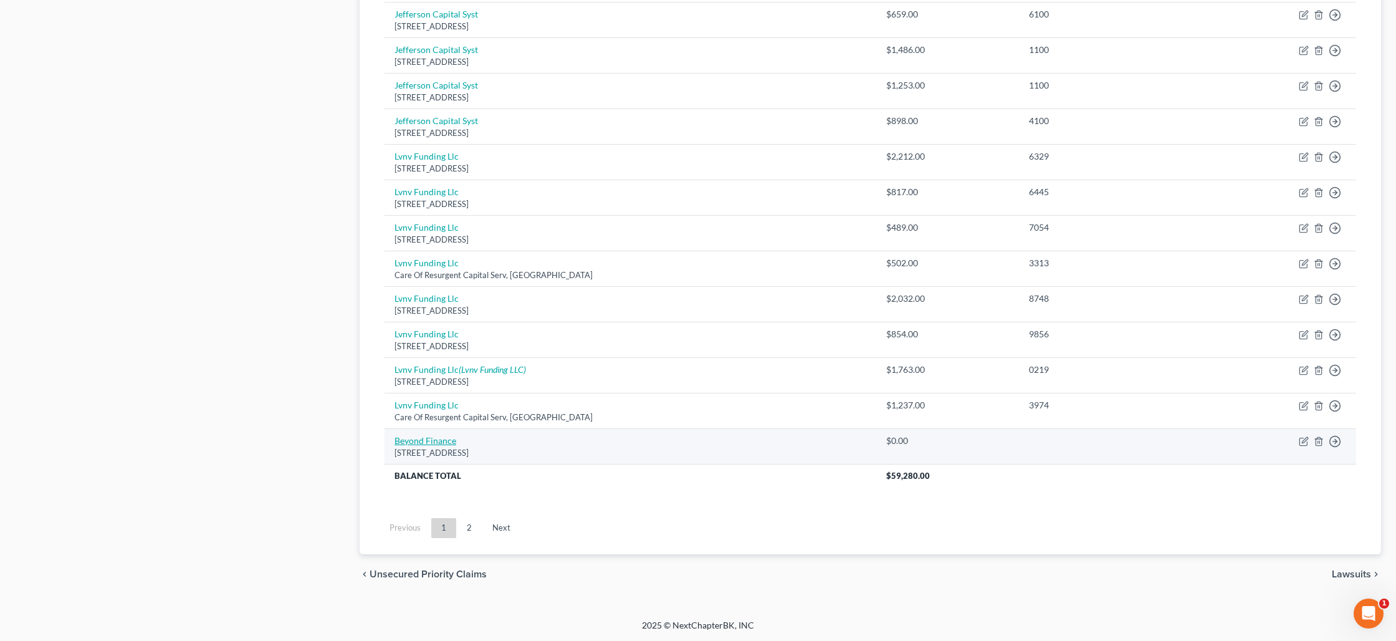
click at [441, 440] on link "Beyond Finance" at bounding box center [426, 440] width 62 height 11
select select "14"
select select "2"
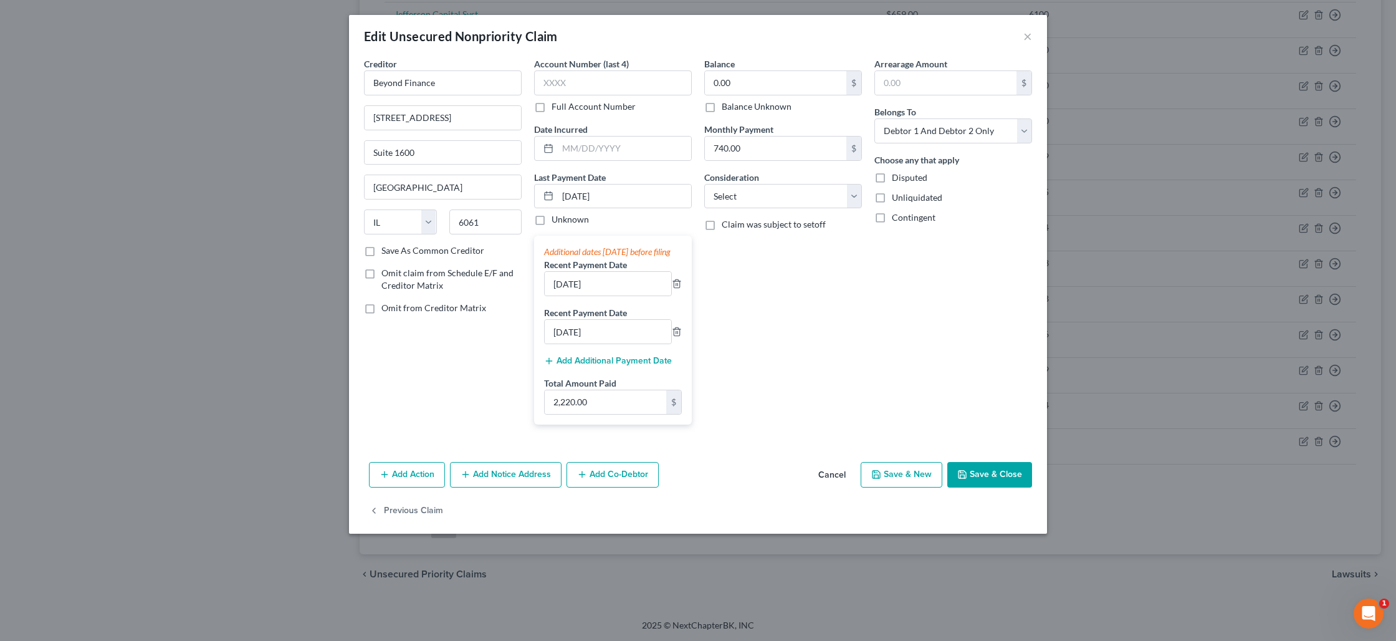
click at [722, 107] on label "Balance Unknown" at bounding box center [757, 106] width 70 height 12
click at [727, 107] on input "Balance Unknown" at bounding box center [731, 104] width 8 height 8
checkbox input "true"
click at [976, 488] on button "Save & Close" at bounding box center [990, 475] width 85 height 26
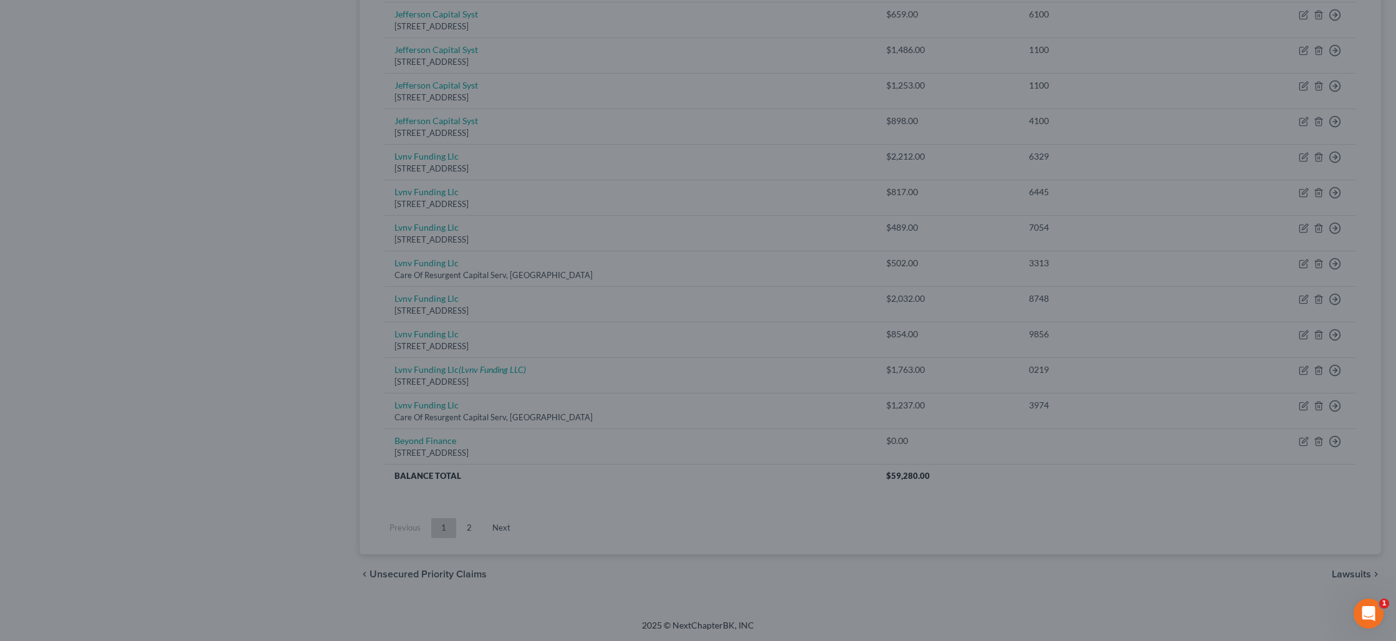
type input "0"
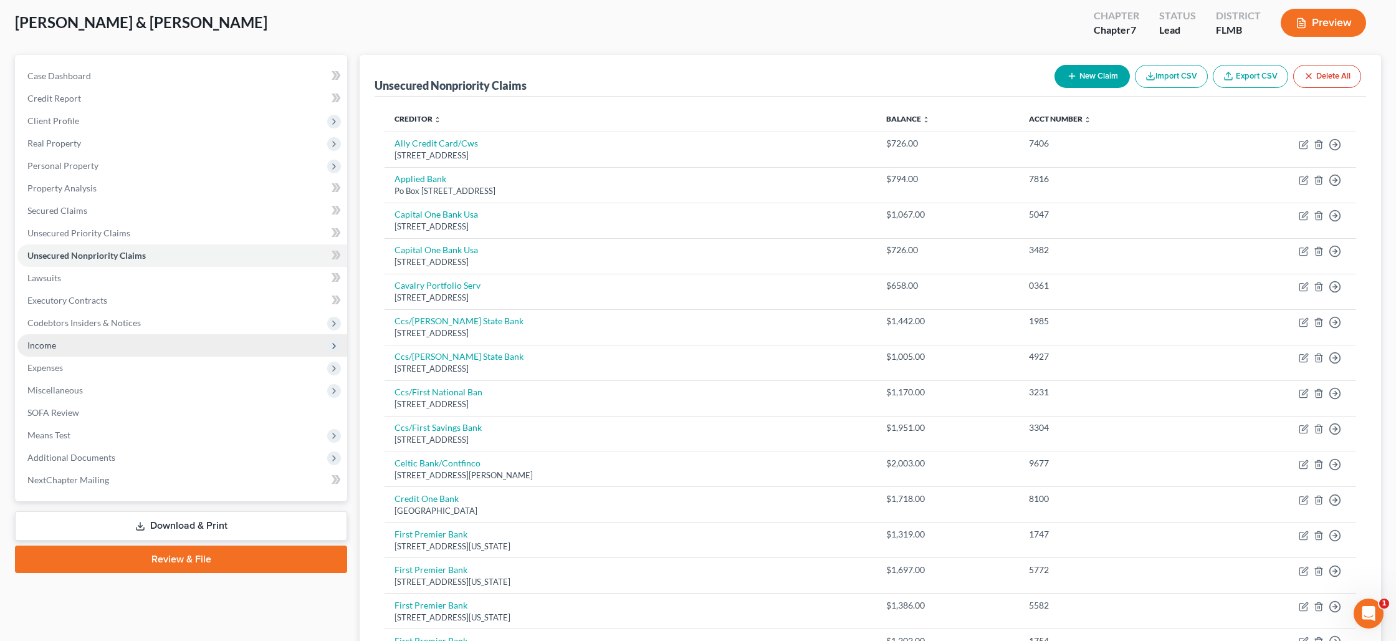
scroll to position [65, 0]
click at [185, 553] on link "Review & File" at bounding box center [181, 558] width 332 height 27
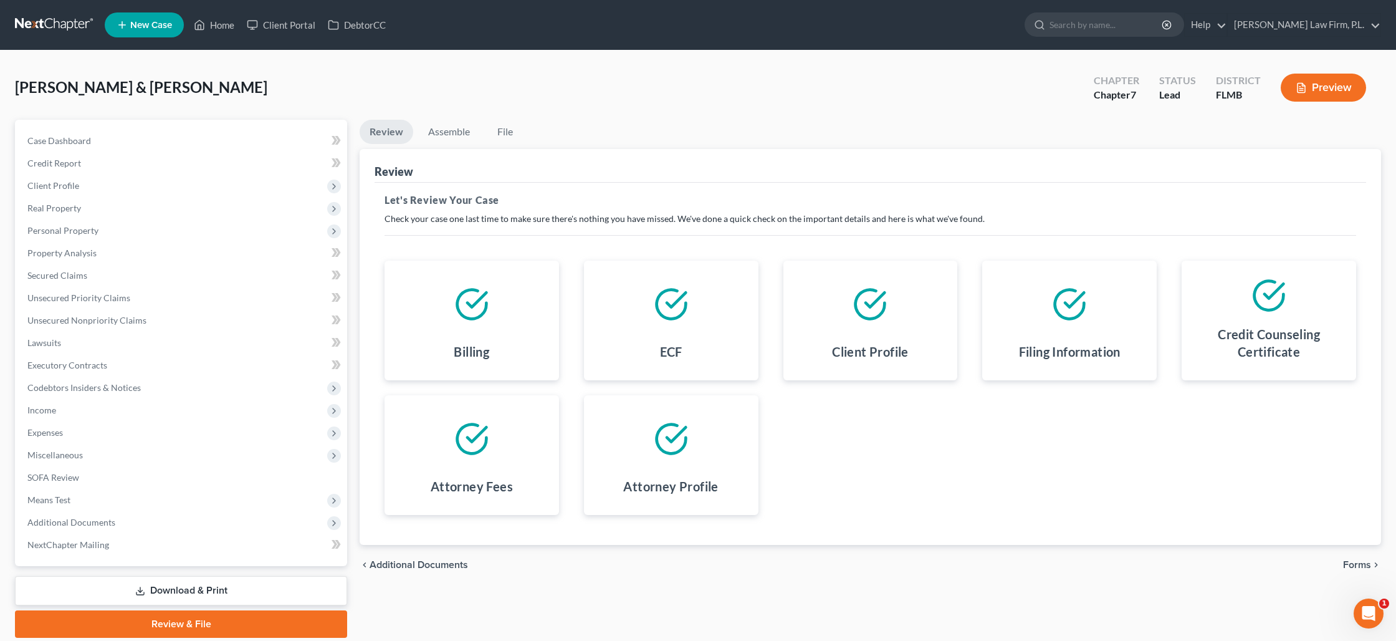
click at [1367, 564] on span "Forms" at bounding box center [1357, 565] width 28 height 10
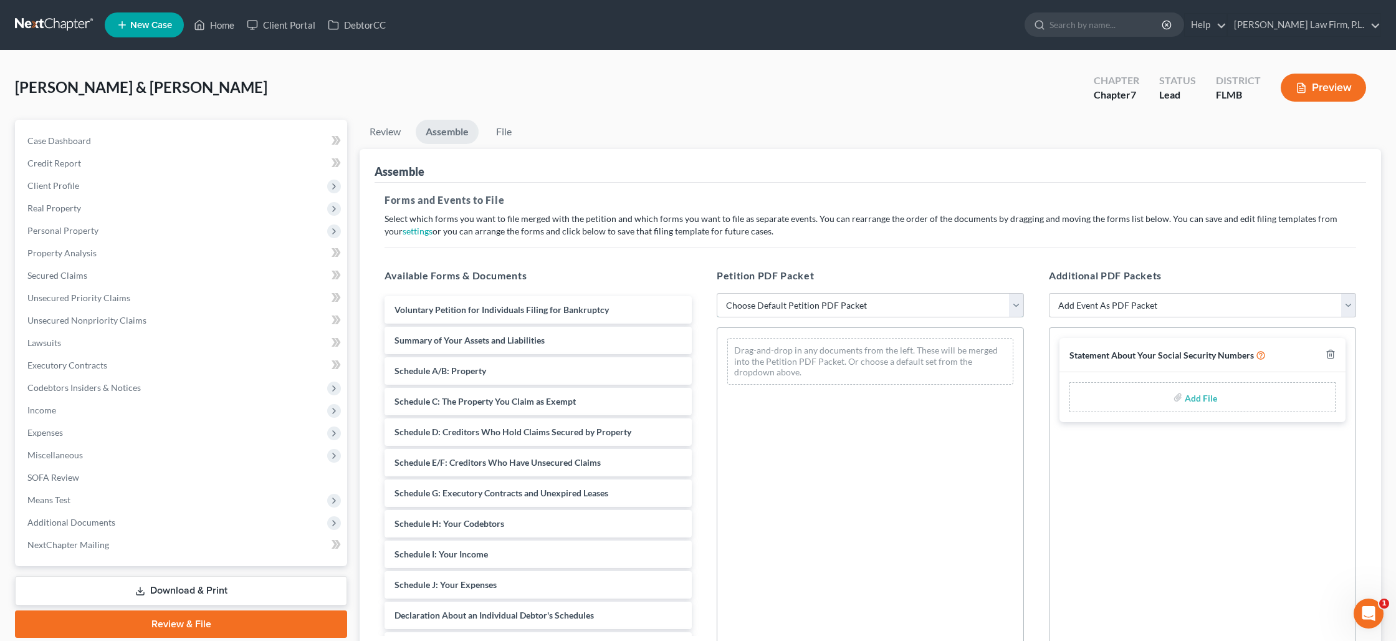
click at [788, 299] on select "Choose Default Petition PDF Packet Complete Bankruptcy Petition (all forms and …" at bounding box center [870, 305] width 307 height 25
select select "0"
click at [717, 293] on select "Choose Default Petition PDF Packet Complete Bankruptcy Petition (all forms and …" at bounding box center [870, 305] width 307 height 25
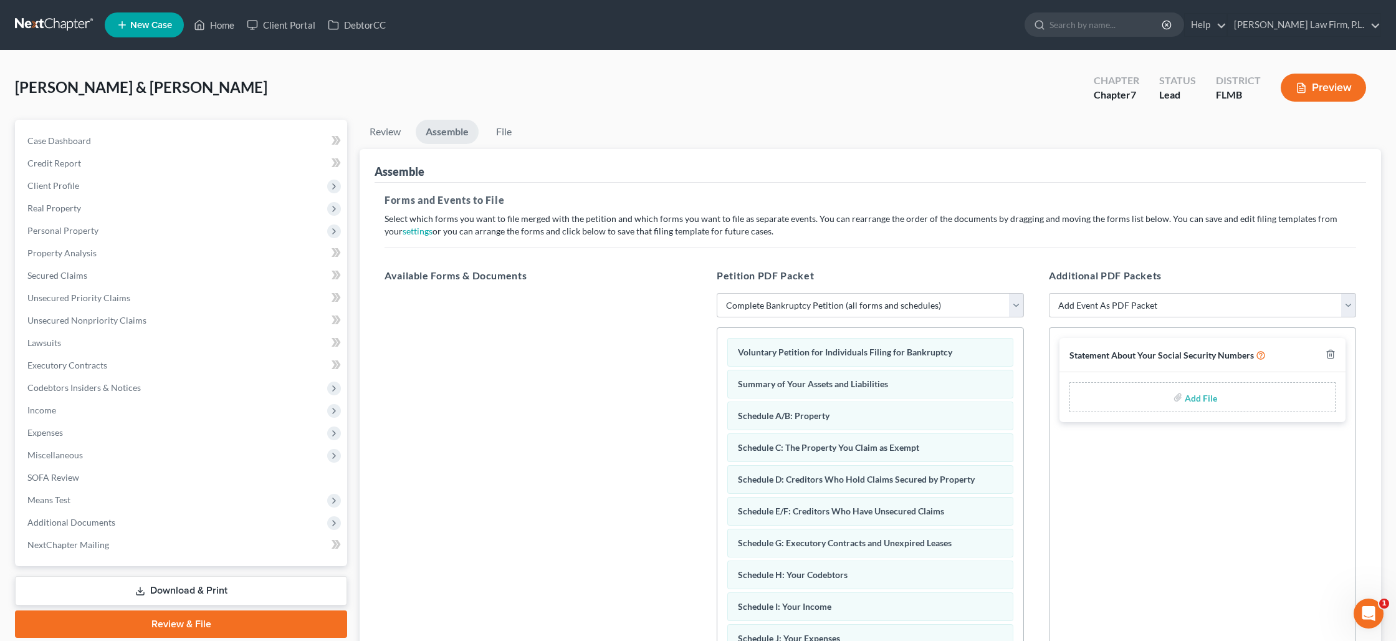
click at [153, 587] on link "Download & Print" at bounding box center [181, 590] width 332 height 29
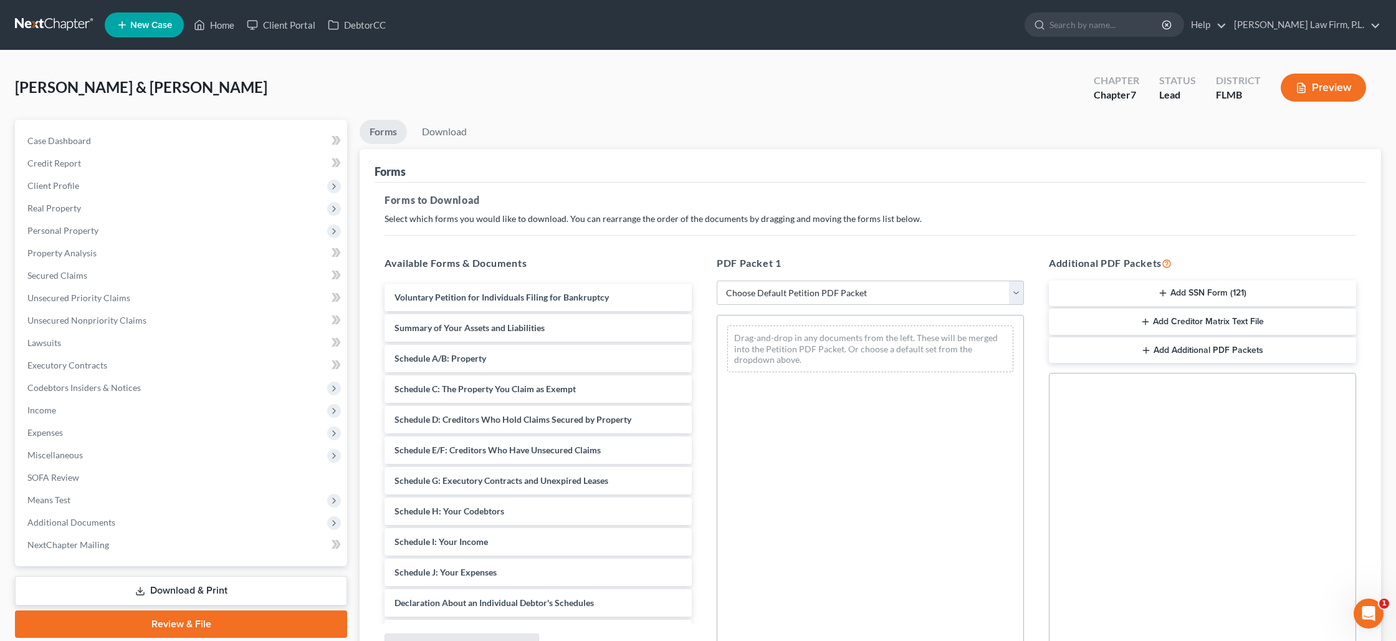
click at [1181, 294] on button "Add SSN Form (121)" at bounding box center [1202, 294] width 307 height 26
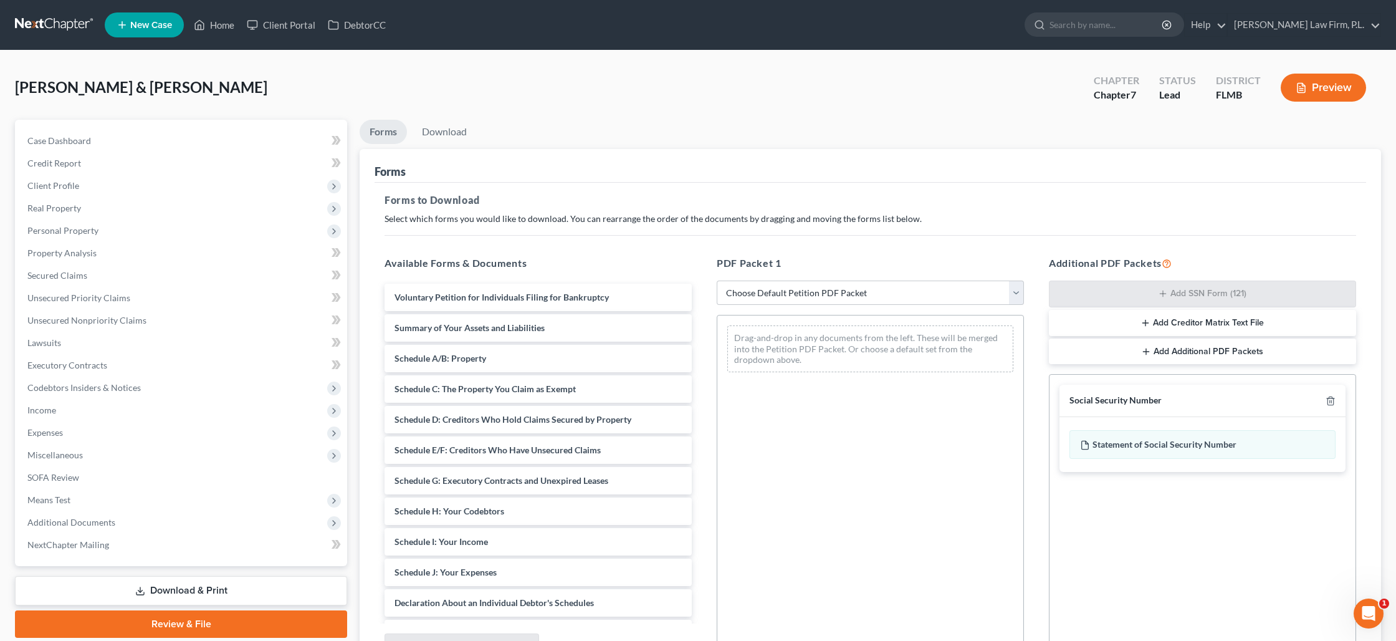
scroll to position [128, 0]
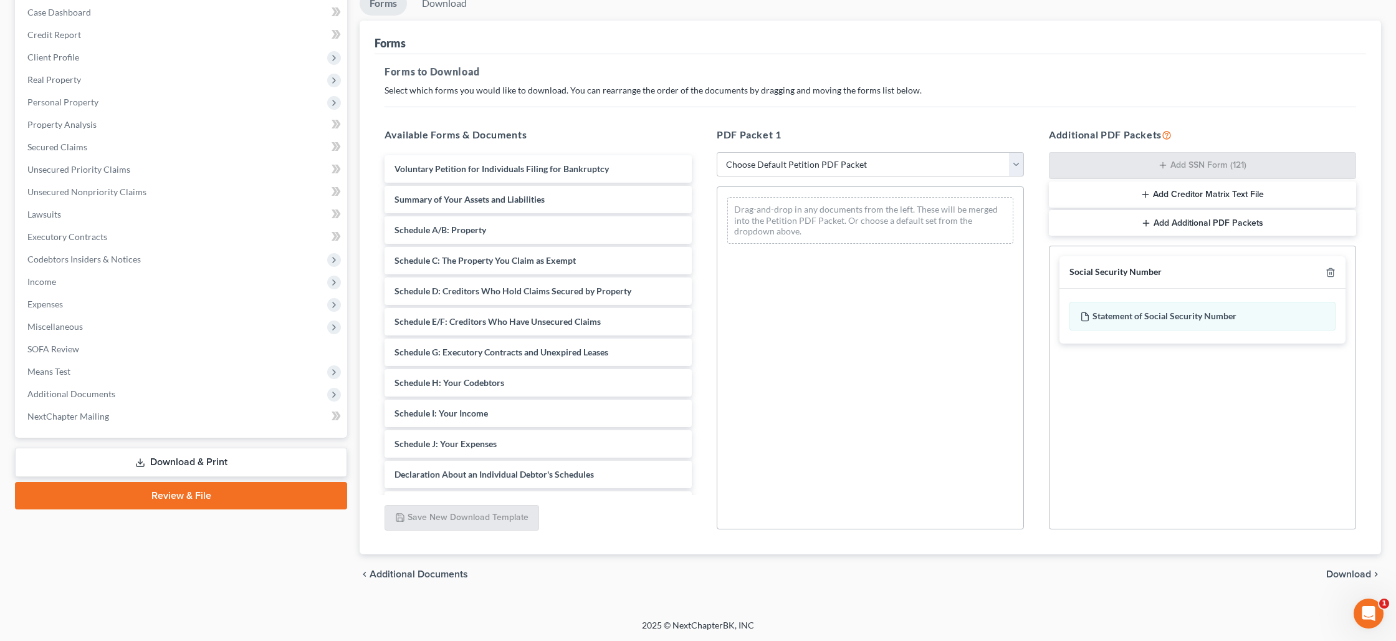
click at [1338, 569] on span "Download" at bounding box center [1349, 574] width 45 height 10
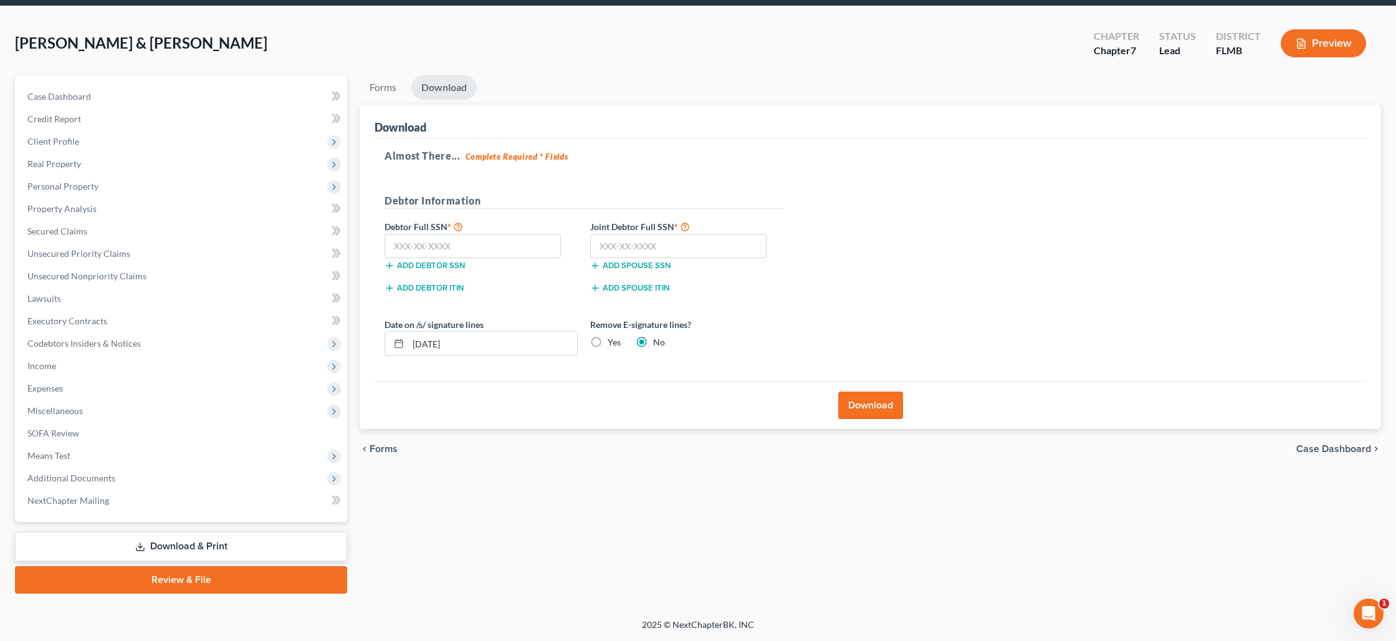
scroll to position [43, 0]
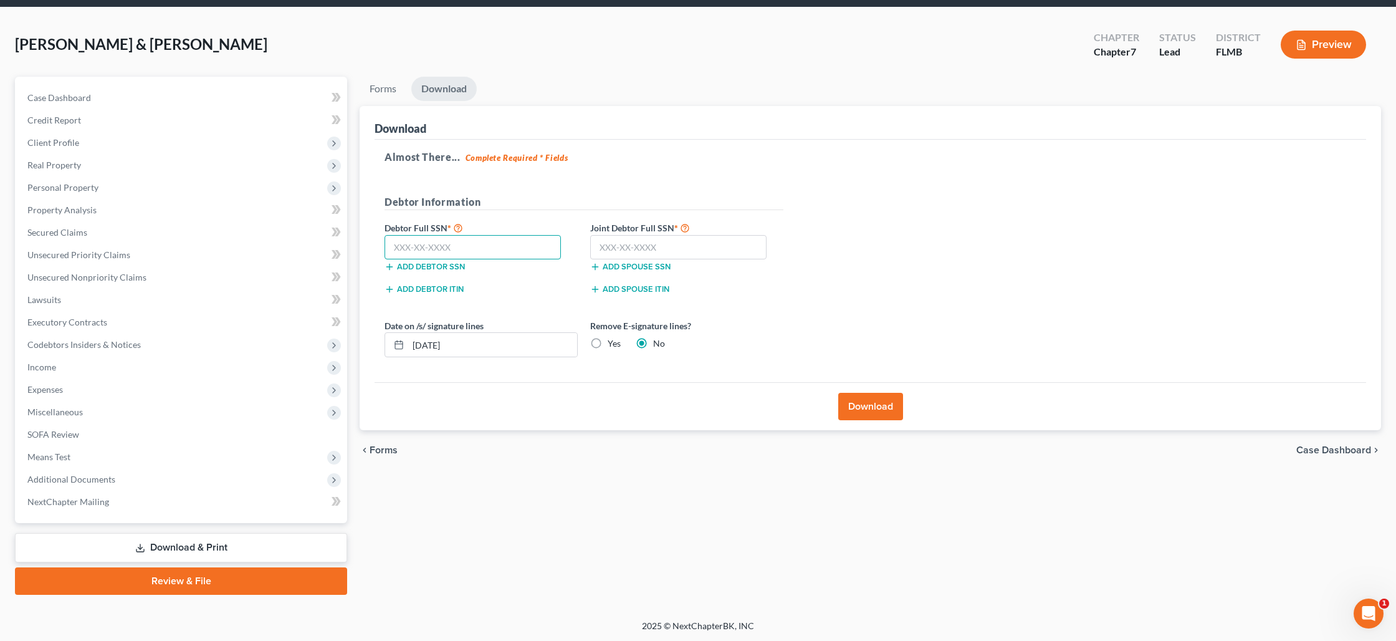
click at [491, 241] on input "text" at bounding box center [473, 247] width 176 height 25
type input "375-58-6570"
click at [617, 251] on input "text" at bounding box center [678, 247] width 176 height 25
type input "367-74-7267"
click at [862, 411] on button "Download" at bounding box center [870, 406] width 65 height 27
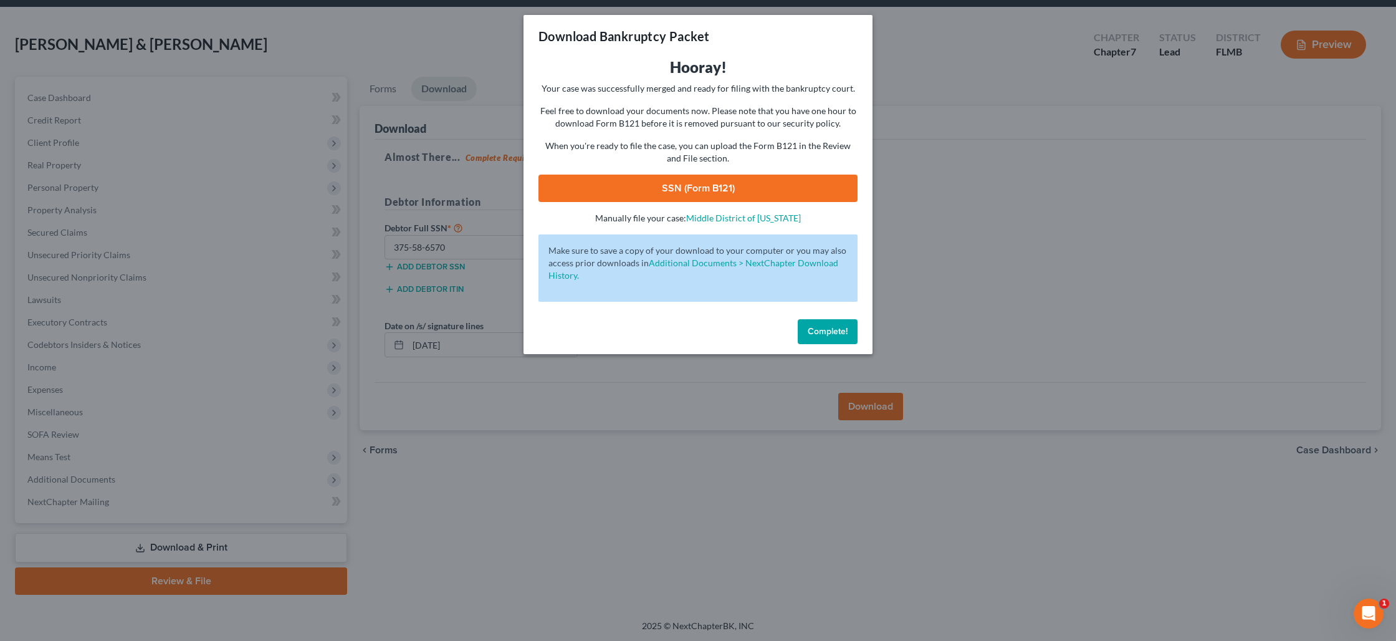
click at [680, 184] on link "SSN (Form B121)" at bounding box center [698, 188] width 319 height 27
click at [818, 332] on span "Complete!" at bounding box center [828, 331] width 40 height 11
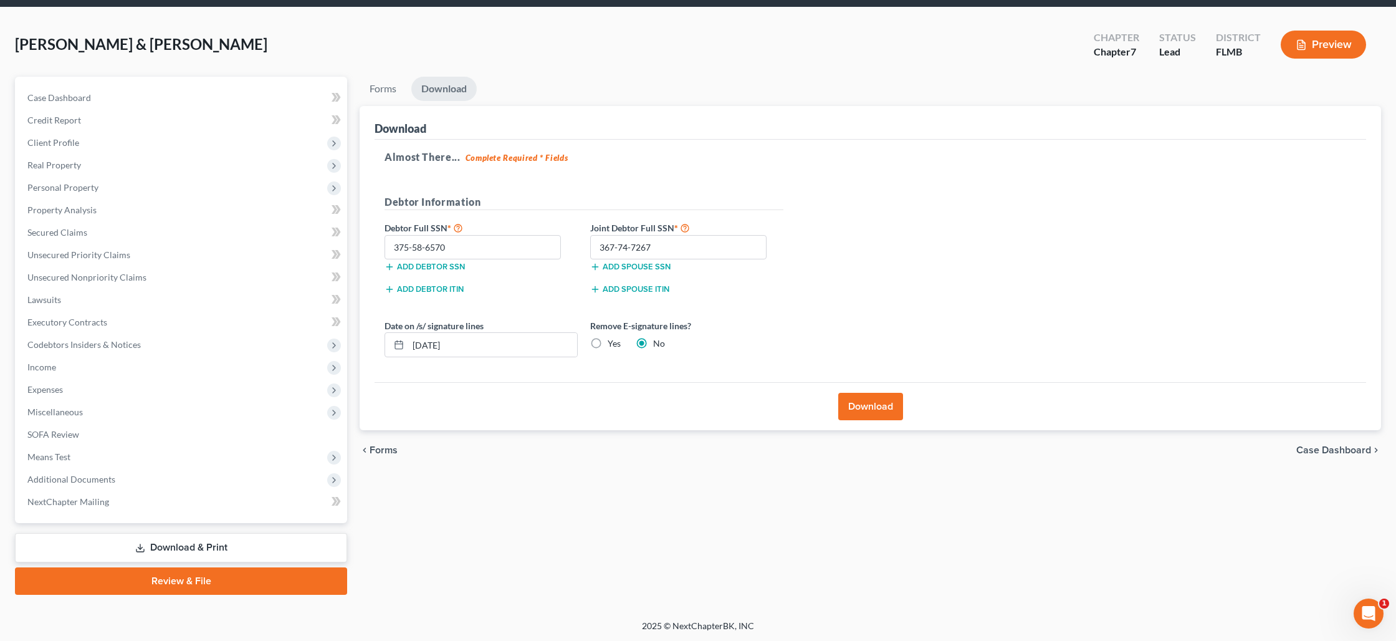
click at [163, 586] on link "Review & File" at bounding box center [181, 580] width 332 height 27
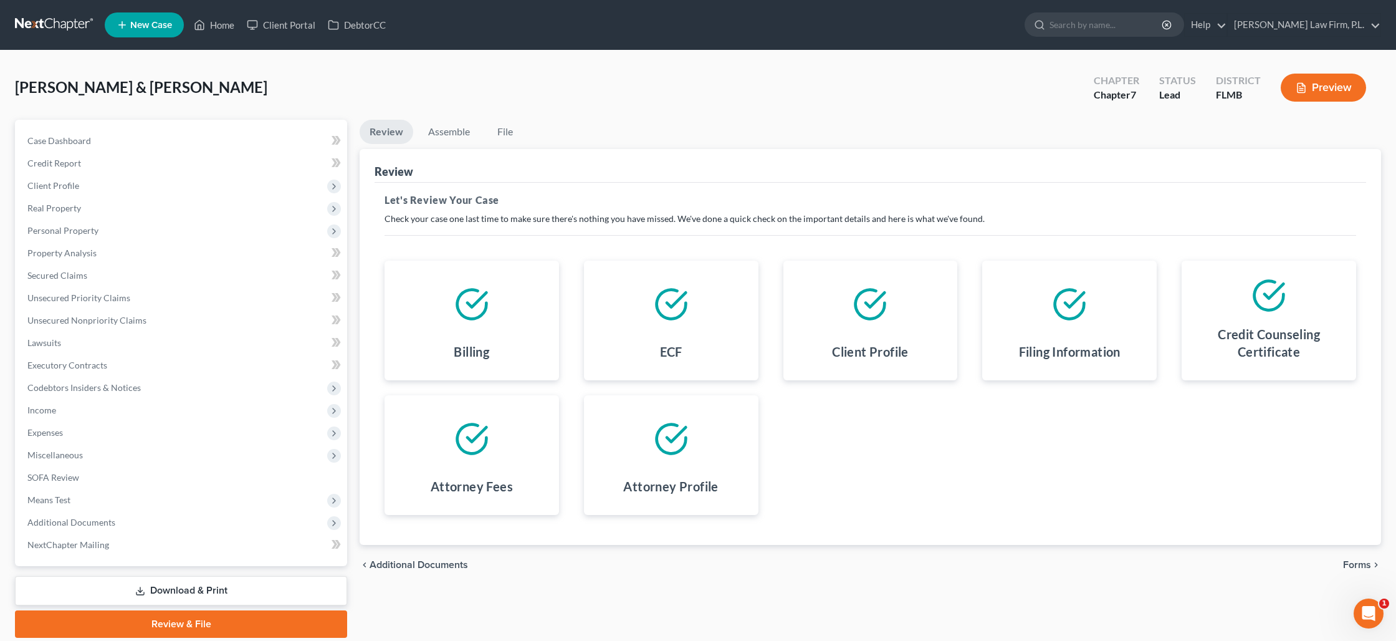
click at [1365, 560] on span "Forms" at bounding box center [1357, 565] width 28 height 10
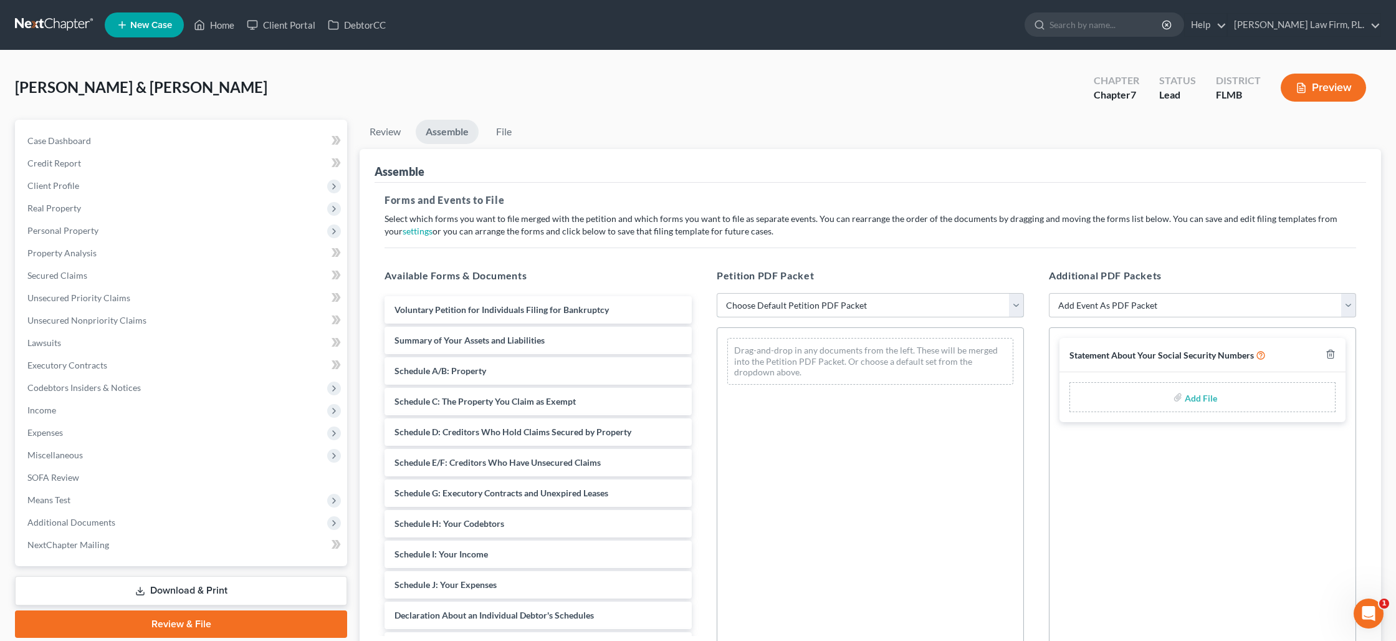
click at [891, 304] on select "Choose Default Petition PDF Packet Complete Bankruptcy Petition (all forms and …" at bounding box center [870, 305] width 307 height 25
select select "0"
click at [717, 293] on select "Choose Default Petition PDF Packet Complete Bankruptcy Petition (all forms and …" at bounding box center [870, 305] width 307 height 25
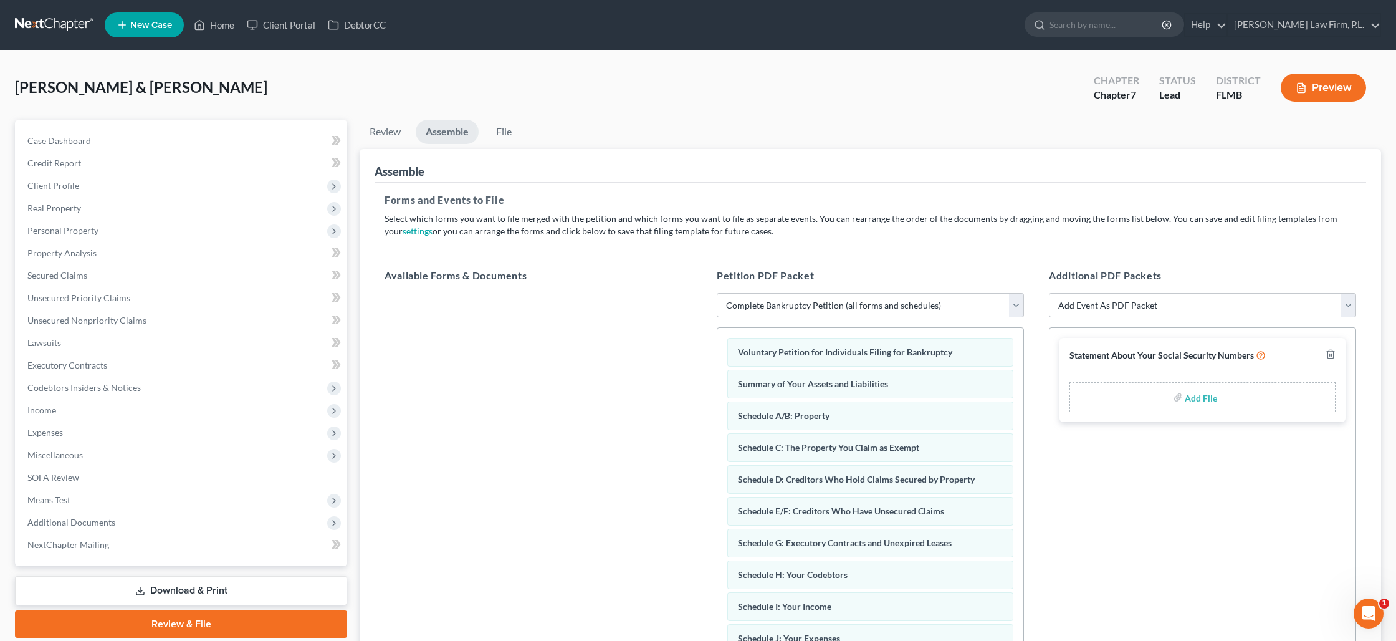
click at [1192, 395] on input "file" at bounding box center [1200, 397] width 30 height 22
type input "C:\fakepath\[PERSON_NAME] - Statement of SS.pdf"
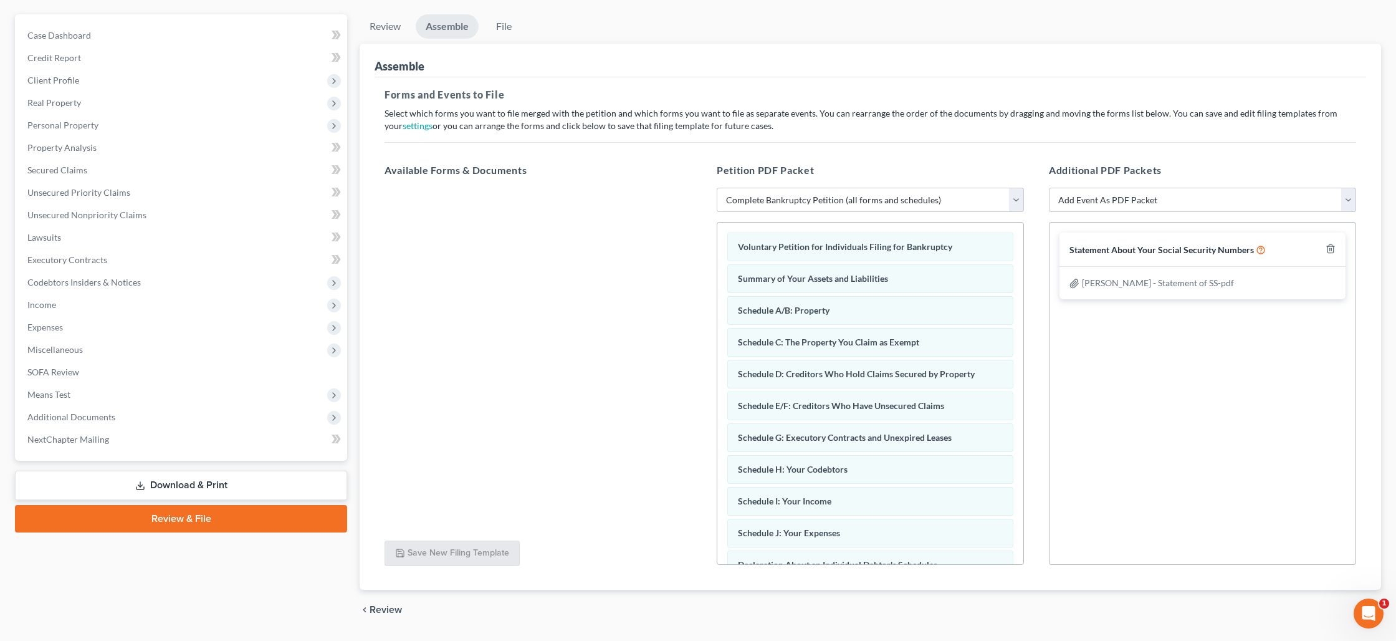
scroll to position [141, 0]
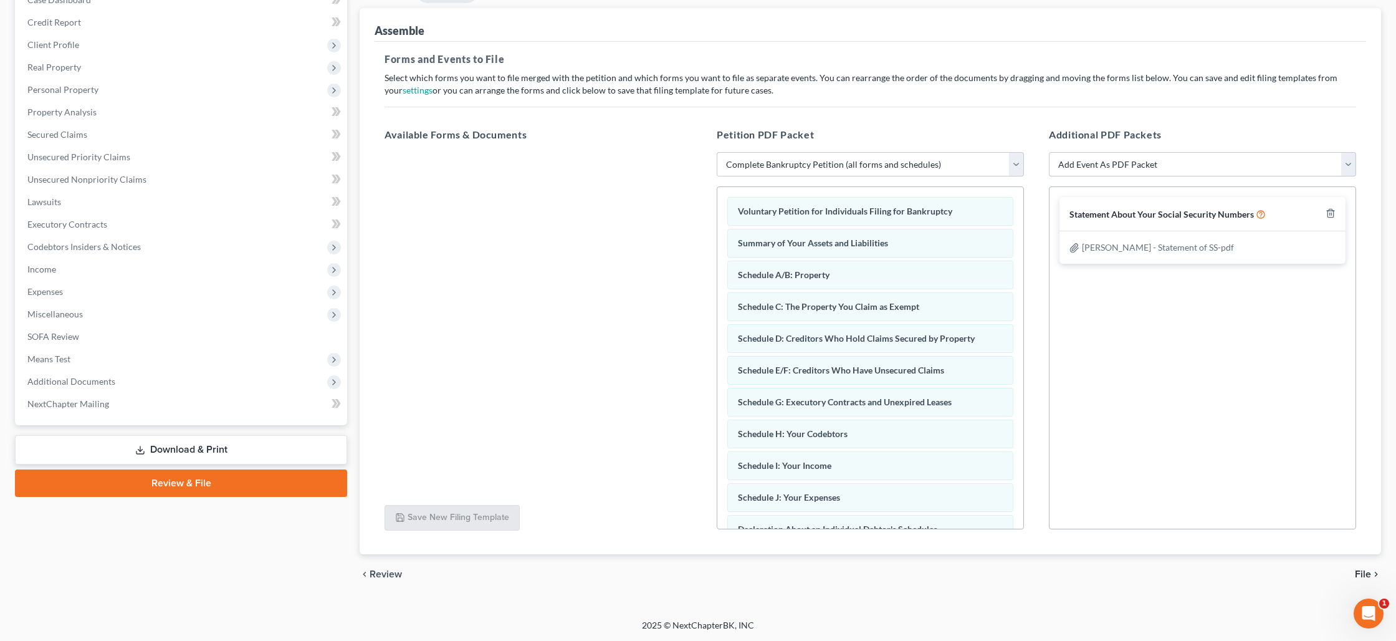
click at [1366, 572] on span "File" at bounding box center [1363, 574] width 16 height 10
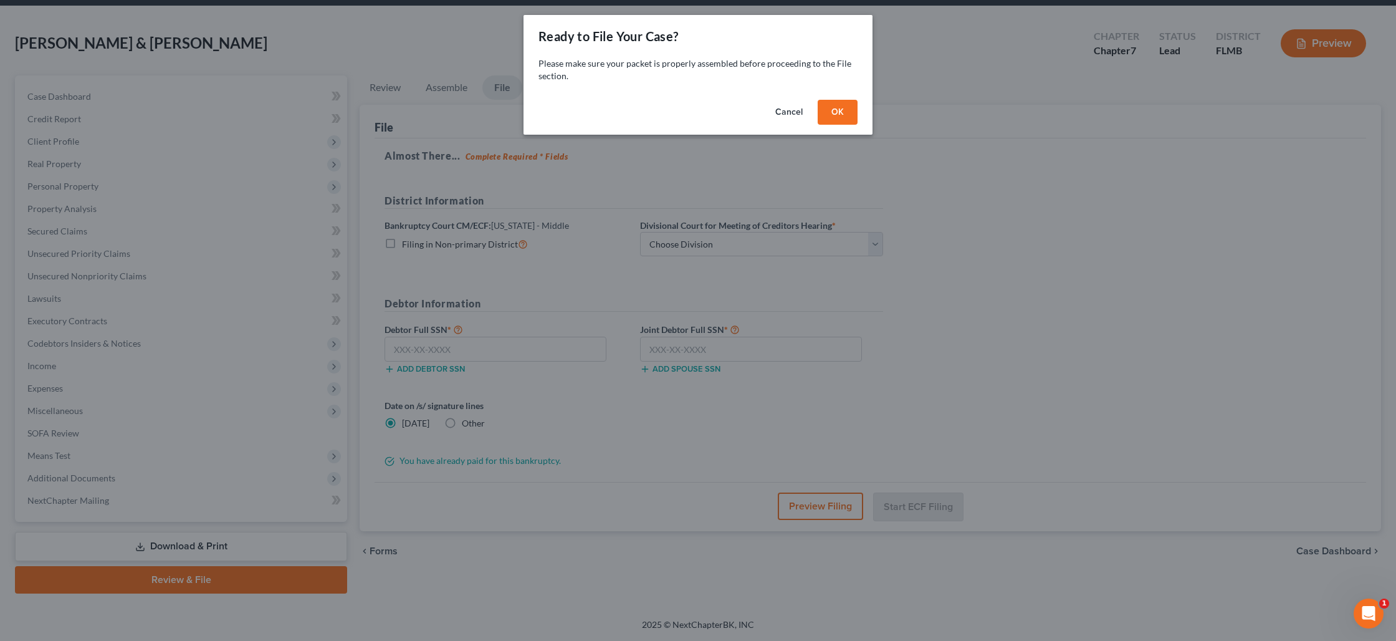
scroll to position [43, 0]
click at [845, 115] on button "OK" at bounding box center [838, 112] width 40 height 25
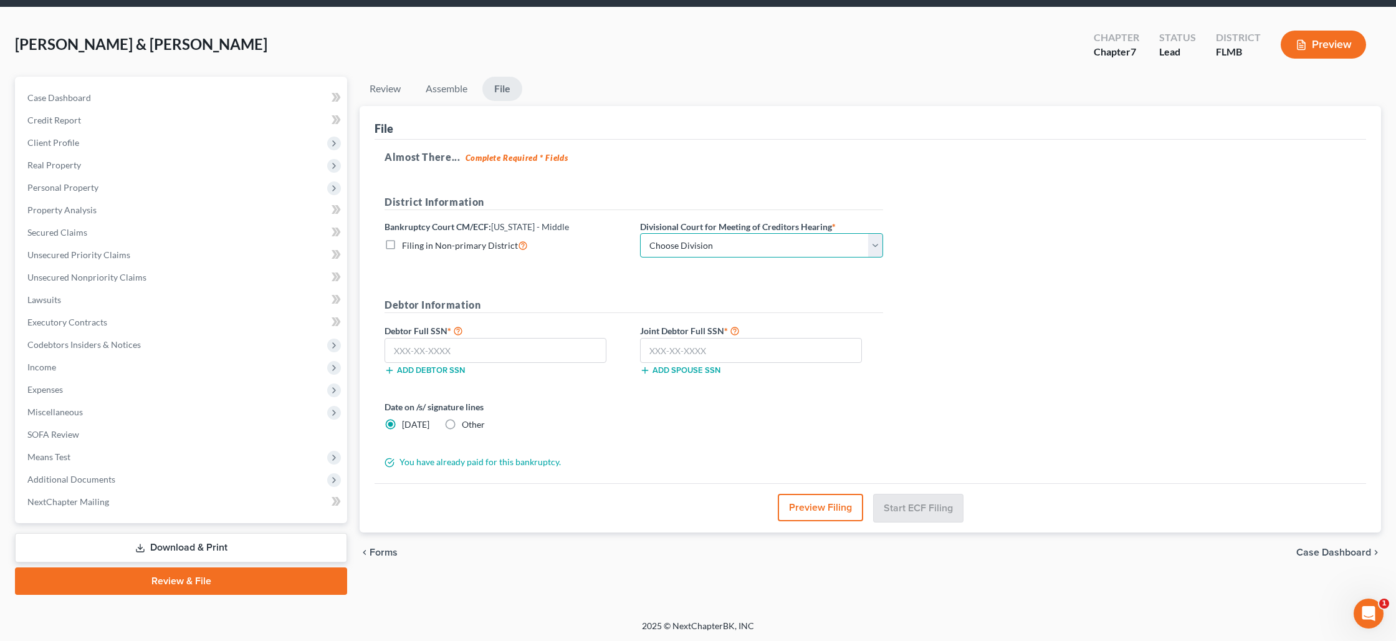
click at [664, 238] on select "Choose Division [GEOGRAPHIC_DATA][PERSON_NAME] [GEOGRAPHIC_DATA] [GEOGRAPHIC_DA…" at bounding box center [761, 245] width 243 height 25
select select "0"
click at [640, 233] on select "Choose Division [GEOGRAPHIC_DATA][PERSON_NAME] [GEOGRAPHIC_DATA] [GEOGRAPHIC_DA…" at bounding box center [761, 245] width 243 height 25
click at [410, 345] on input "text" at bounding box center [496, 350] width 222 height 25
type input "375-58-6570"
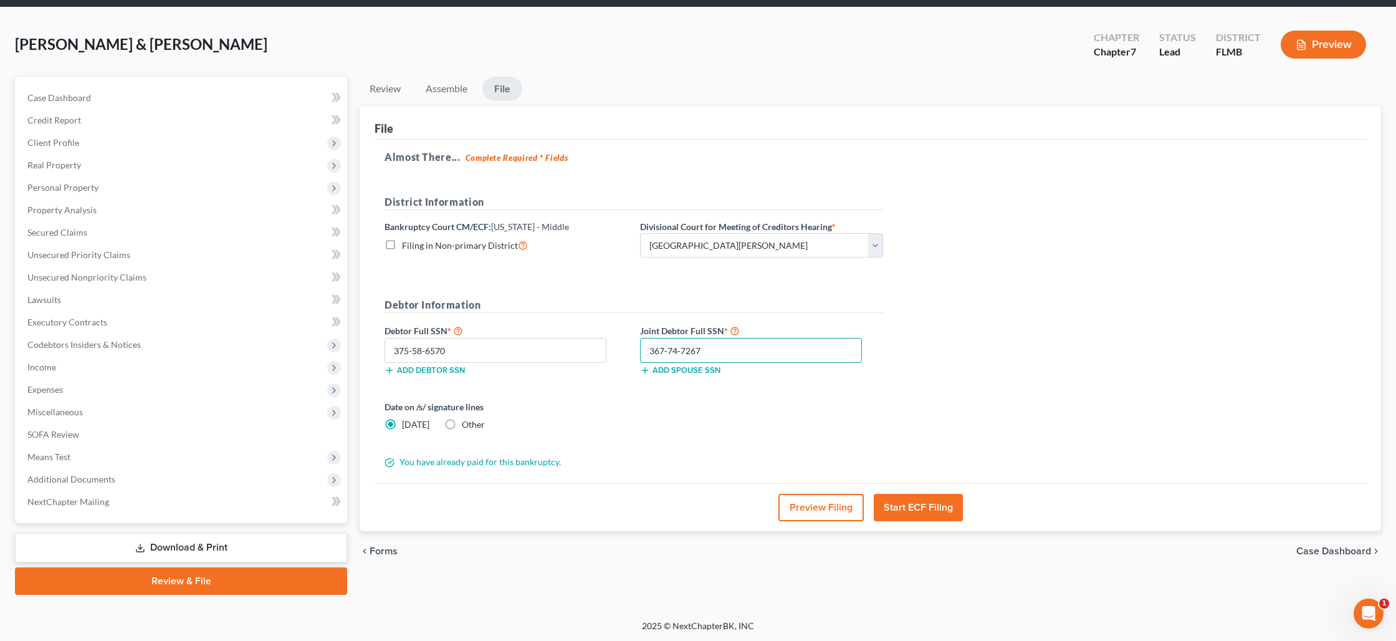
type input "367-74-7267"
click at [899, 512] on button "Start ECF Filing" at bounding box center [918, 507] width 89 height 27
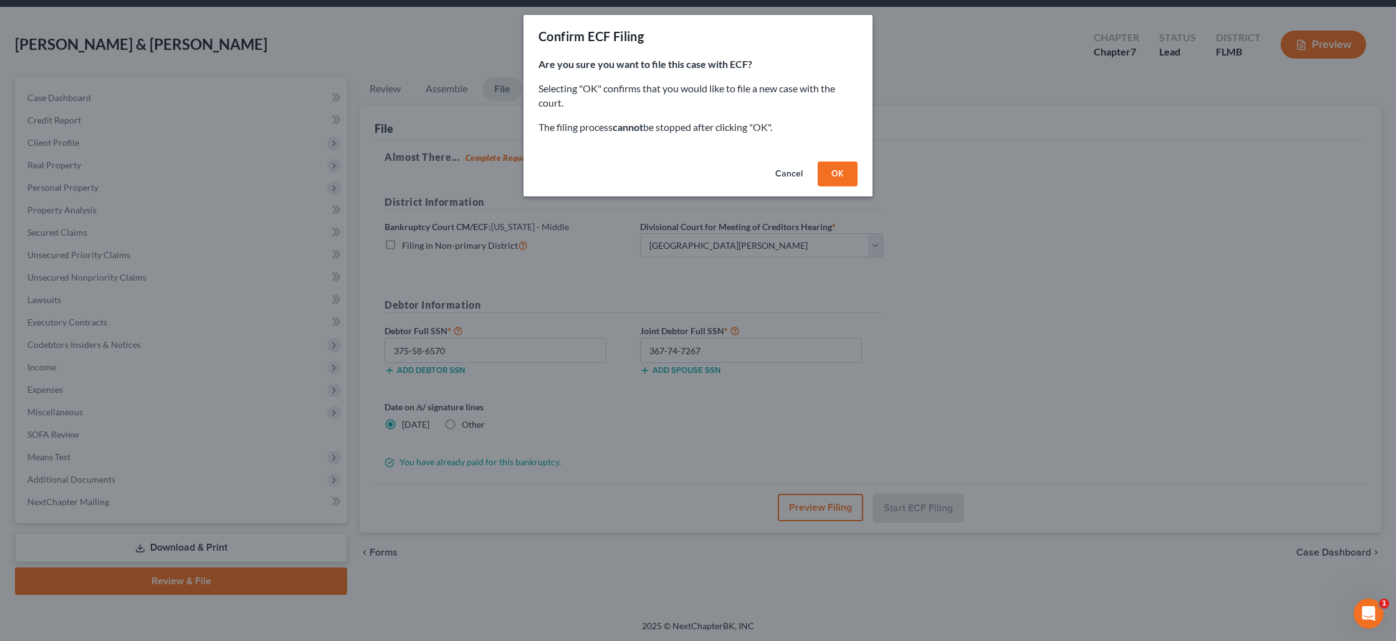
click at [825, 174] on button "OK" at bounding box center [838, 173] width 40 height 25
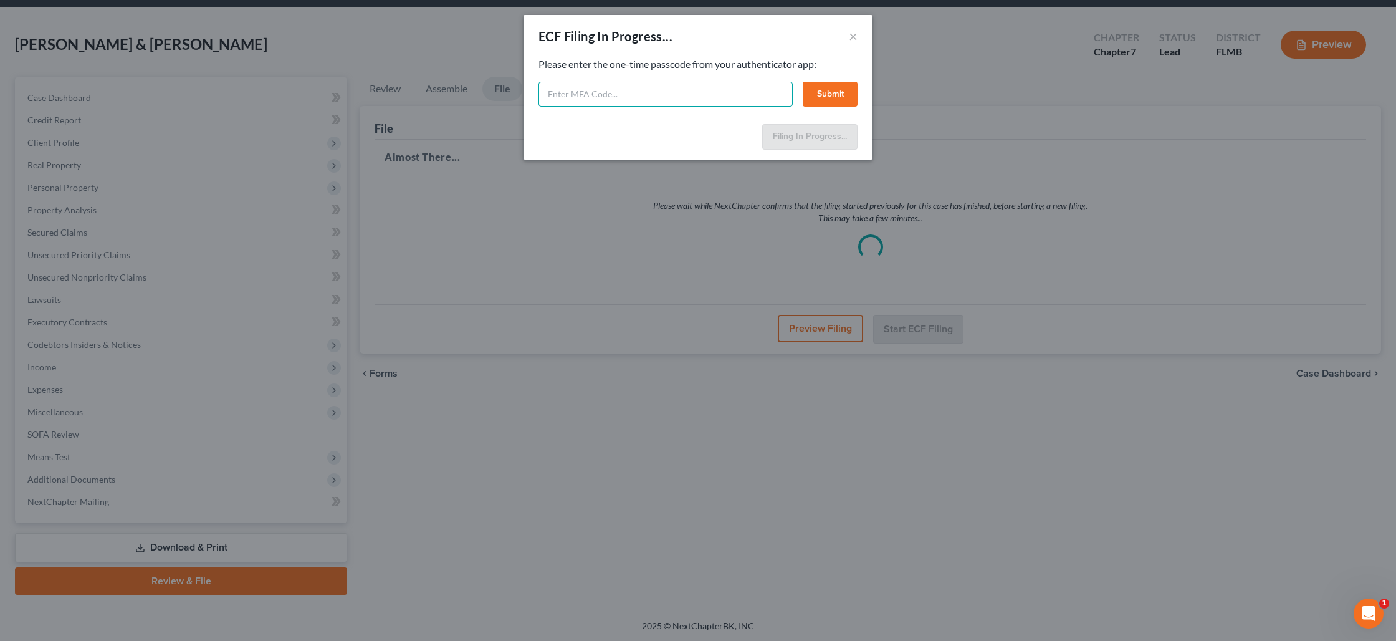
click at [723, 95] on input "text" at bounding box center [666, 94] width 254 height 25
type input "821127"
click at [836, 96] on button "Submit" at bounding box center [830, 94] width 55 height 25
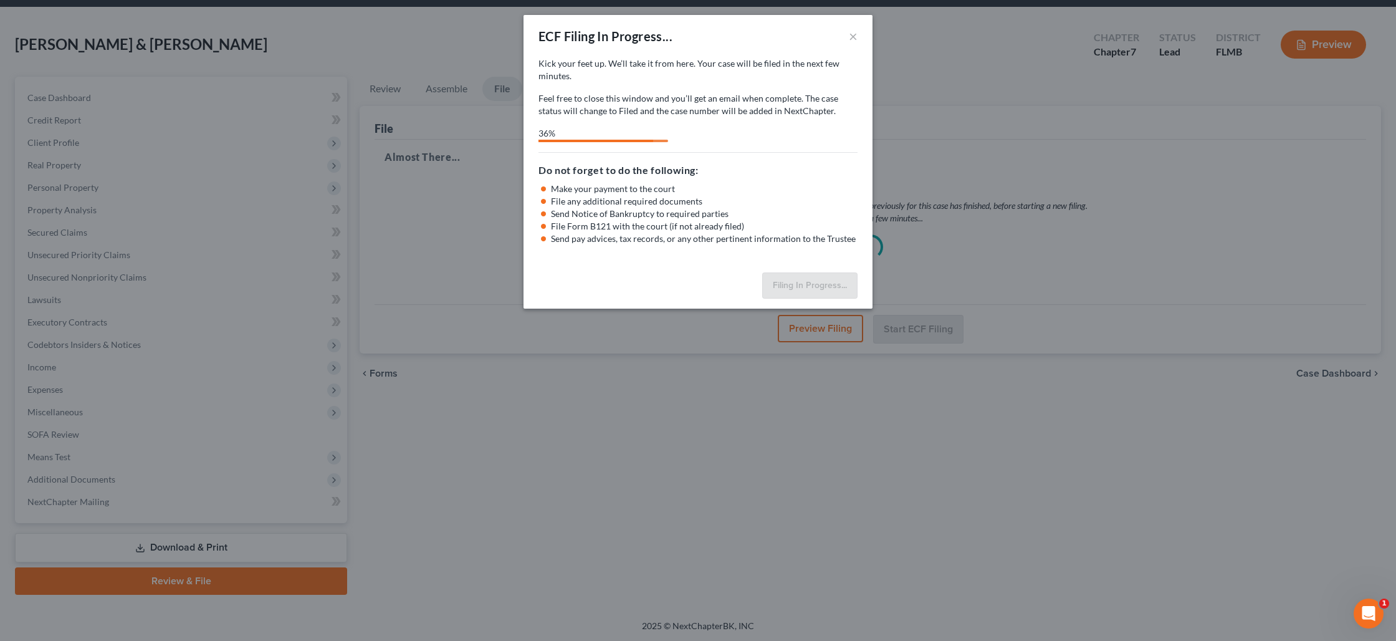
select select "0"
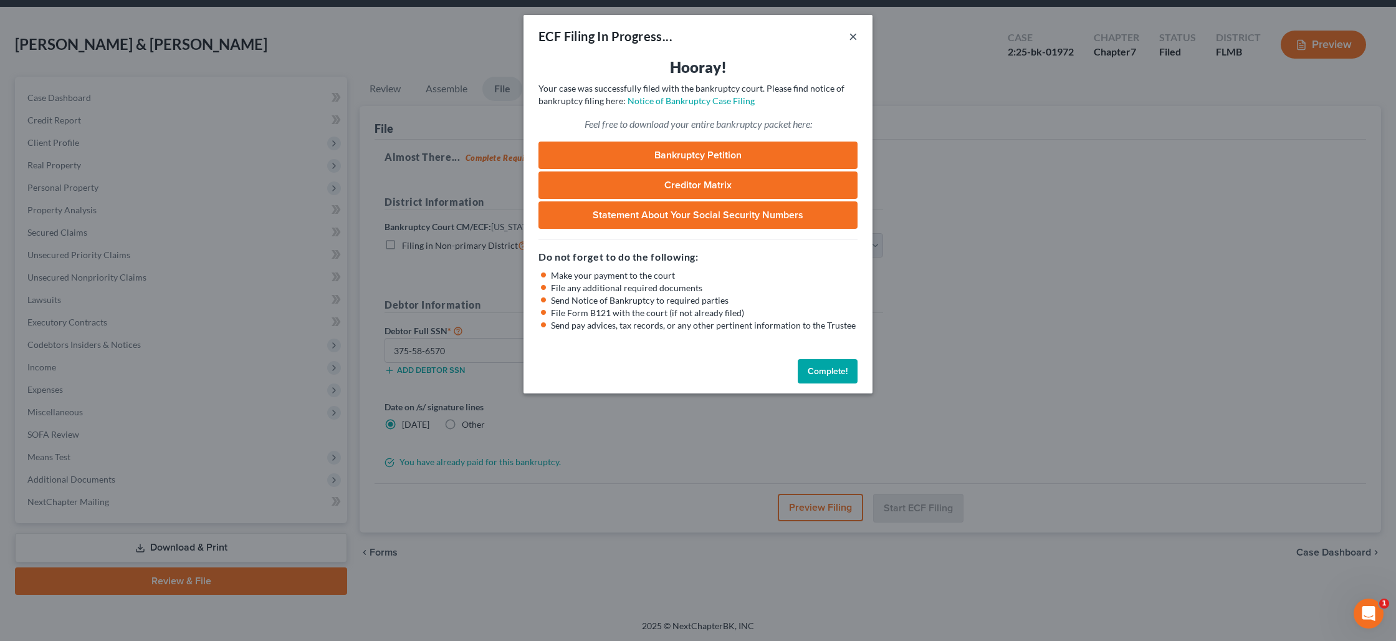
click at [853, 37] on button "×" at bounding box center [853, 36] width 9 height 15
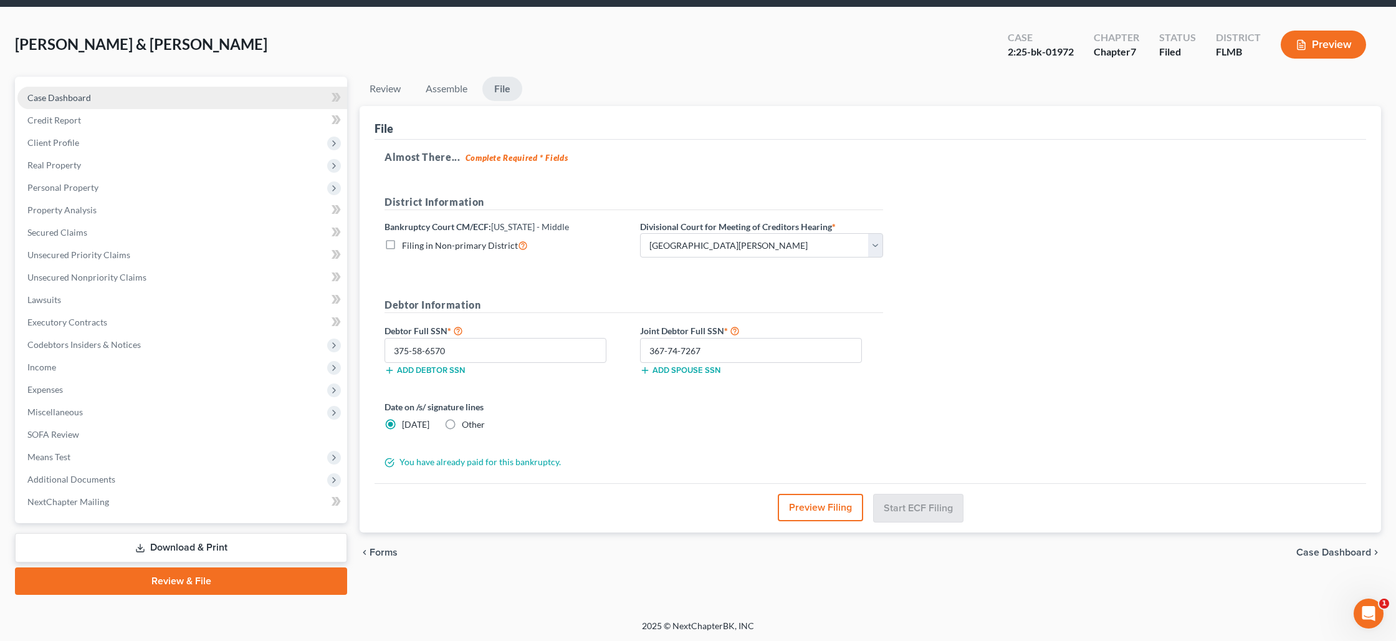
click at [150, 100] on link "Case Dashboard" at bounding box center [182, 98] width 330 height 22
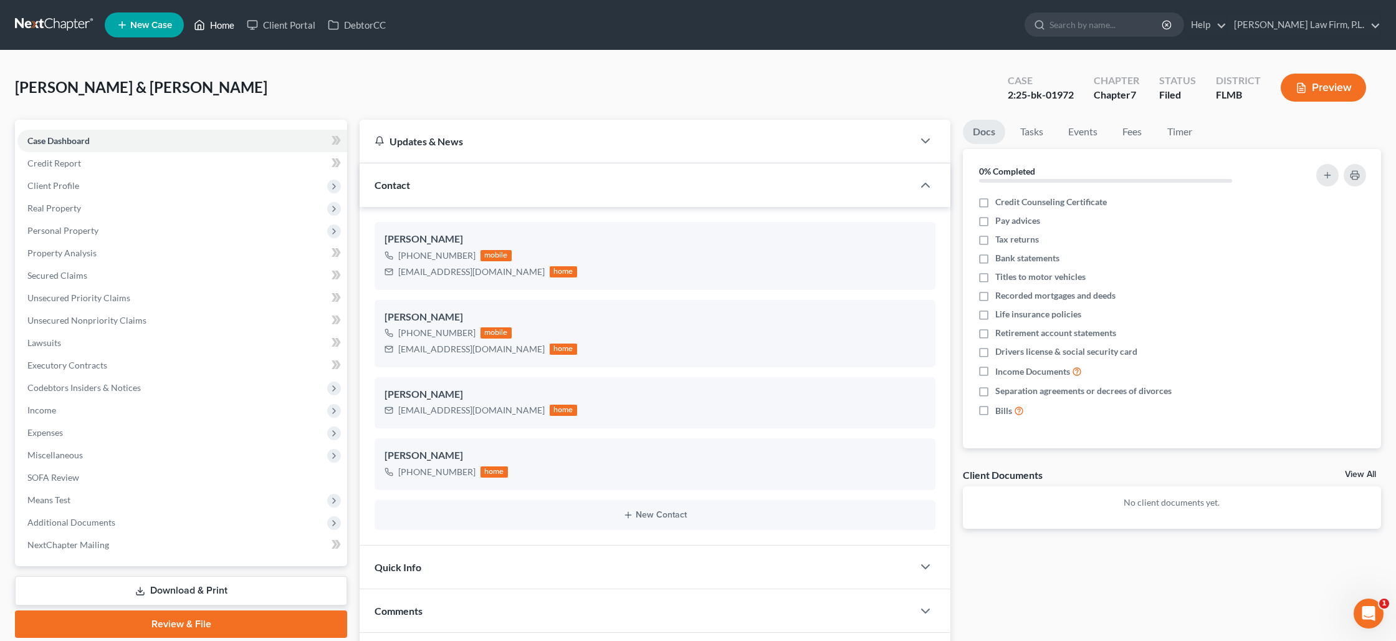
click at [215, 25] on link "Home" at bounding box center [214, 25] width 53 height 22
